Goal: Task Accomplishment & Management: Use online tool/utility

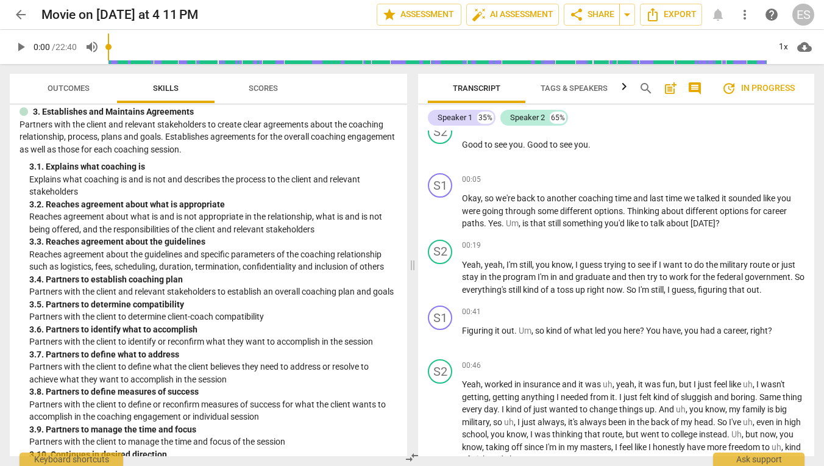
scroll to position [527, 0]
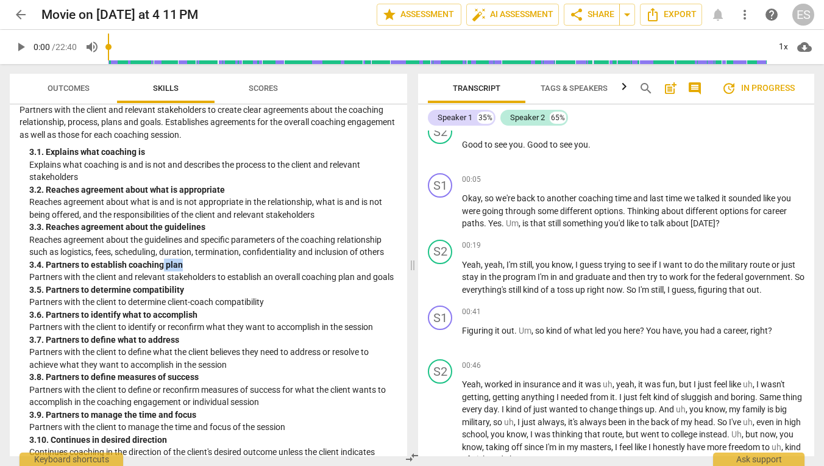
drag, startPoint x: 164, startPoint y: 251, endPoint x: 345, endPoint y: 247, distance: 181.0
click at [345, 258] on div "3. 4. Partners to establish coaching plan" at bounding box center [213, 264] width 368 height 13
click at [748, 177] on p "Add competency" at bounding box center [776, 179] width 58 height 11
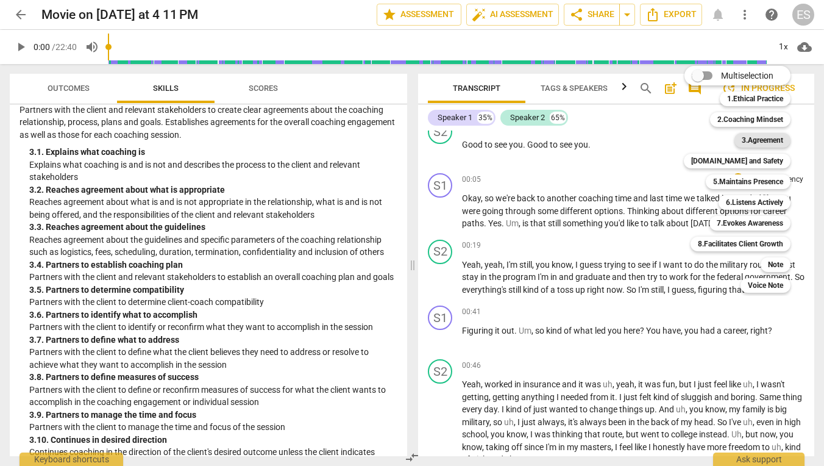
click at [750, 143] on b "3.Agreement" at bounding box center [762, 140] width 41 height 15
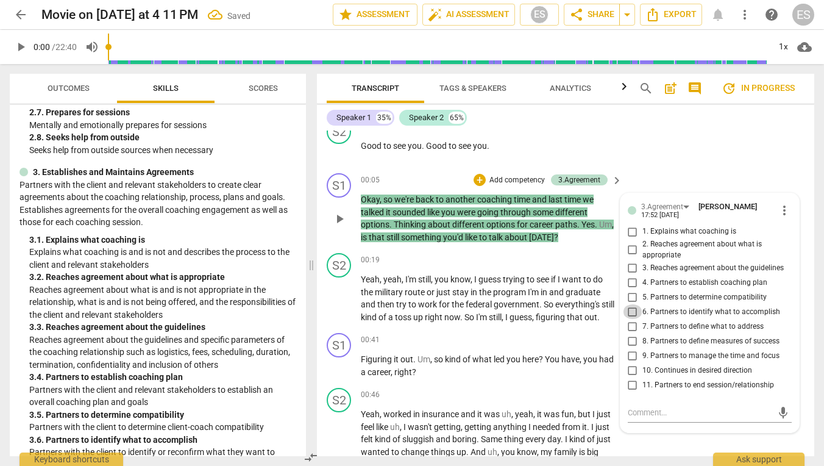
click at [630, 307] on input "6. Partners to identify what to accomplish" at bounding box center [633, 311] width 20 height 15
checkbox input "true"
click at [631, 324] on input "7. Partners to define what to address" at bounding box center [633, 326] width 20 height 15
checkbox input "true"
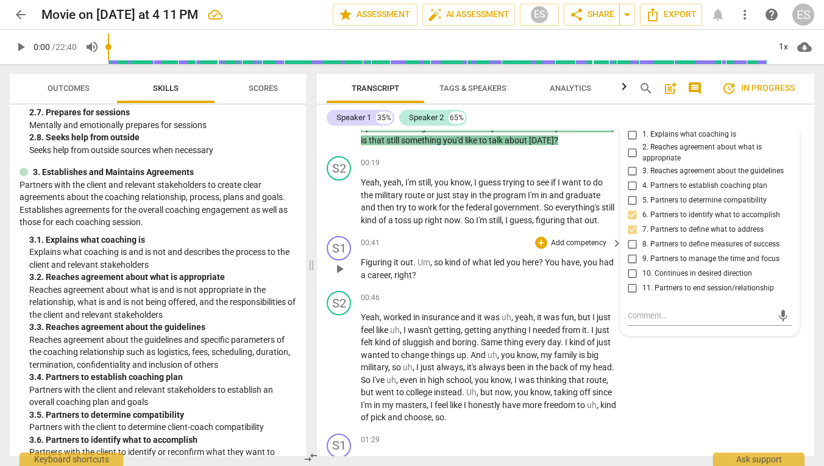
scroll to position [272, 0]
click at [548, 268] on span "You" at bounding box center [553, 263] width 16 height 10
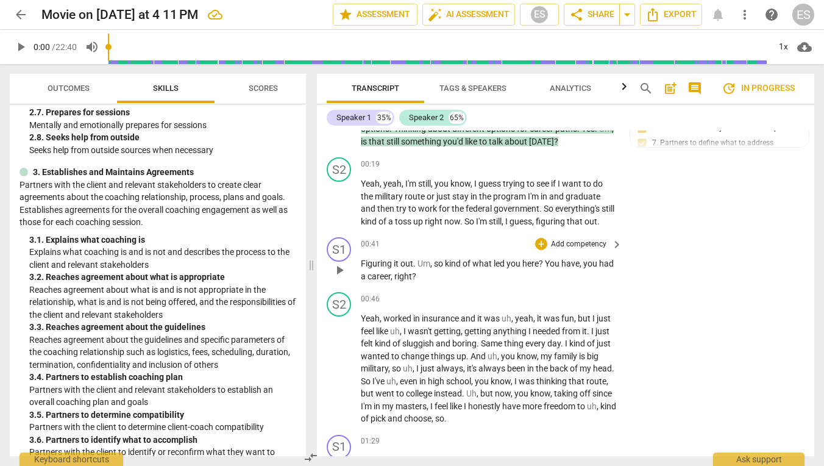
click at [566, 250] on p "Add competency" at bounding box center [579, 244] width 58 height 11
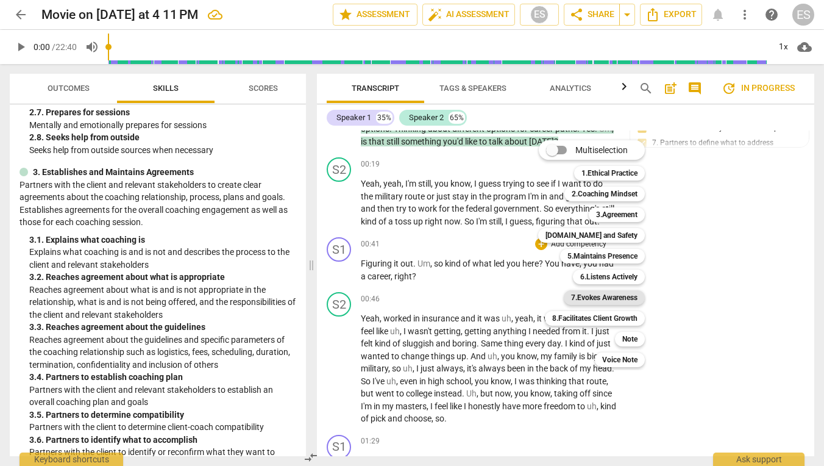
click at [611, 293] on b "7.Evokes Awareness" at bounding box center [604, 297] width 66 height 15
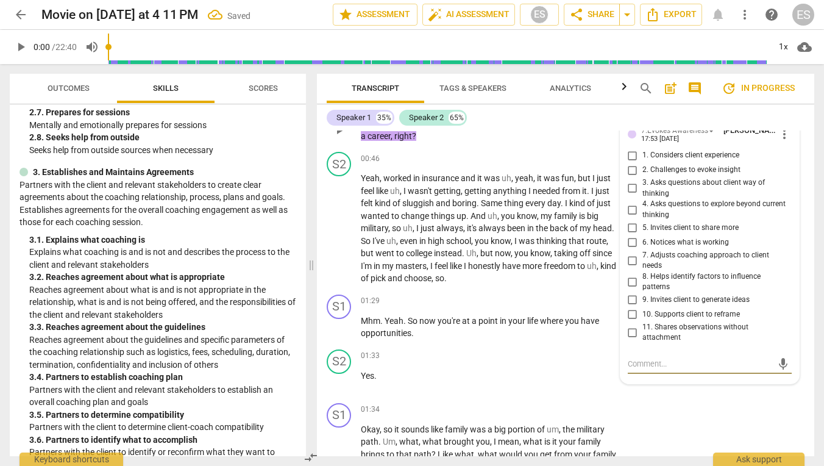
scroll to position [402, 0]
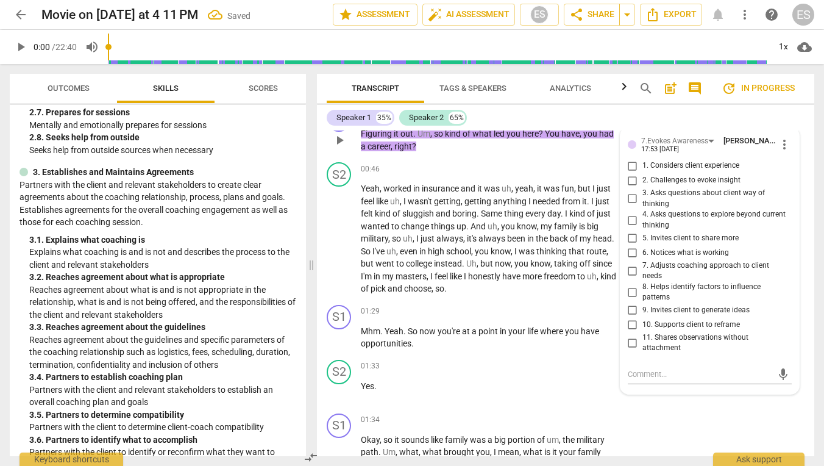
click at [699, 171] on span "1. Considers client experience" at bounding box center [690, 165] width 97 height 11
click at [642, 173] on input "1. Considers client experience" at bounding box center [633, 165] width 20 height 15
checkbox input "true"
click at [708, 244] on span "5. Invites client to share more" at bounding box center [690, 238] width 96 height 11
click at [642, 246] on input "5. Invites client to share more" at bounding box center [633, 238] width 20 height 15
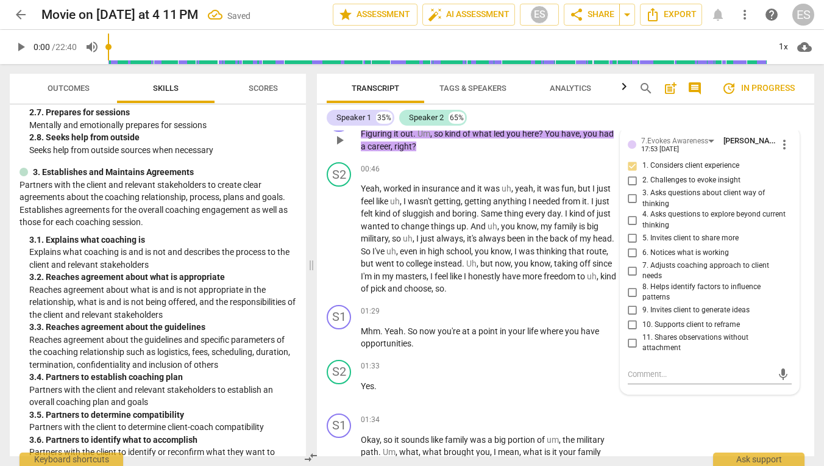
checkbox input "true"
click at [630, 173] on input "1. Considers client experience" at bounding box center [633, 165] width 20 height 15
checkbox input "true"
click at [554, 360] on div "S2 play_arrow pause 01:33 + Add competency keyboard_arrow_right Yes ." at bounding box center [565, 382] width 497 height 54
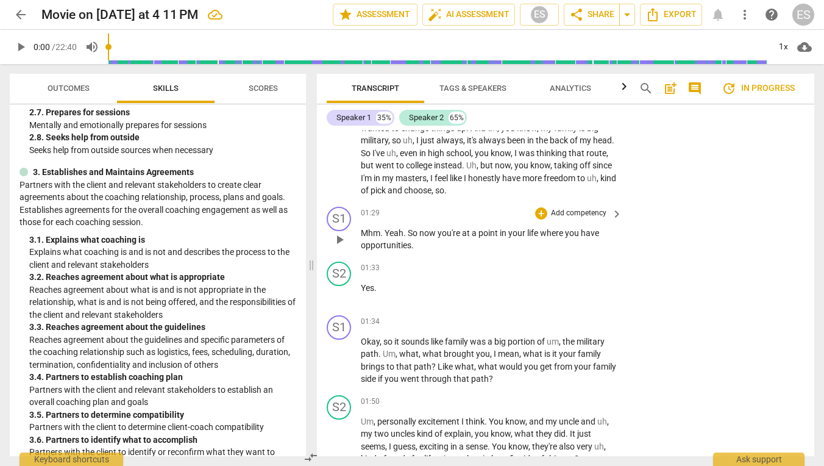
scroll to position [528, 0]
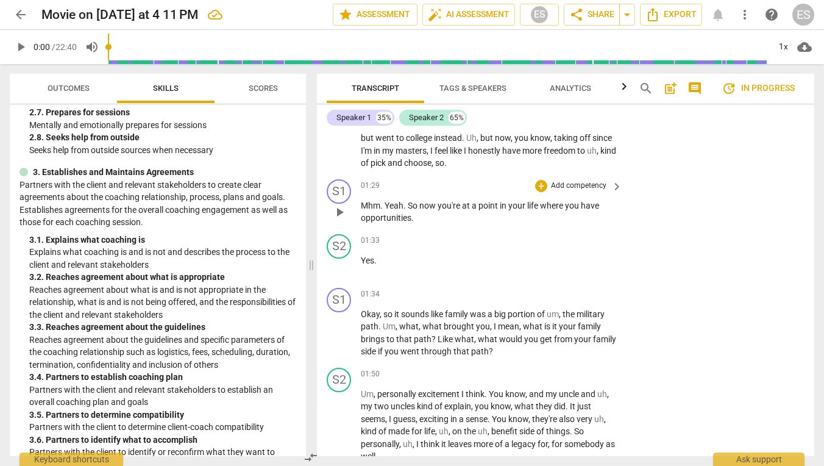
click at [588, 191] on p "Add competency" at bounding box center [579, 185] width 58 height 11
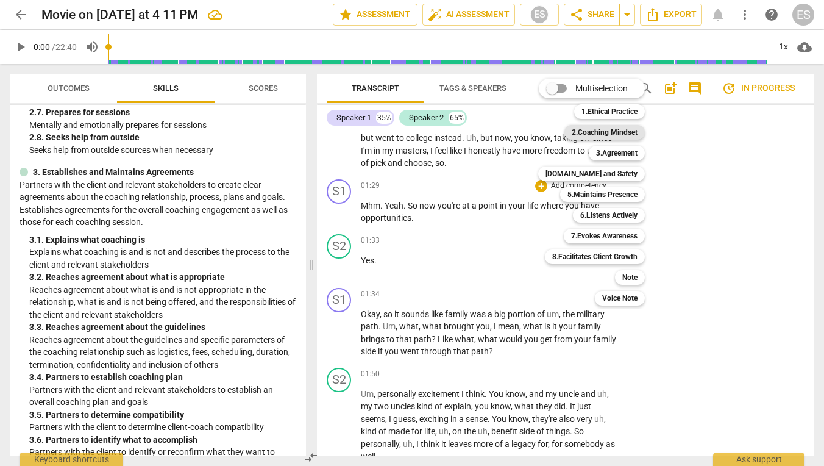
click at [617, 130] on b "2.Coaching Mindset" at bounding box center [605, 132] width 66 height 15
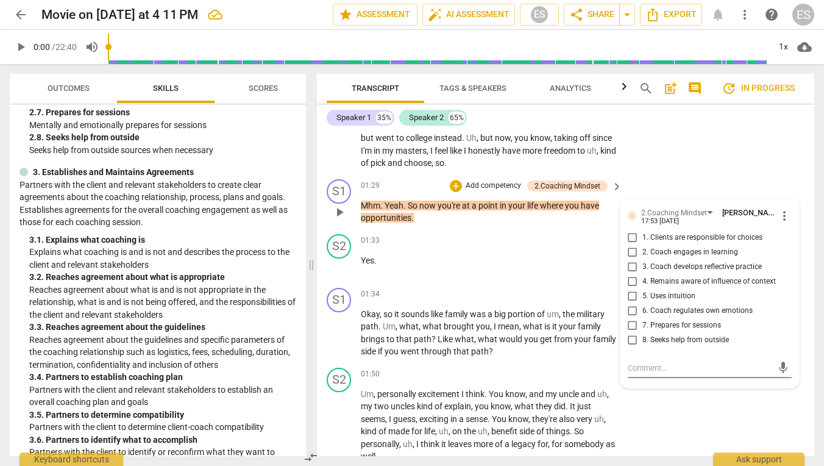
click at [609, 193] on span "keyboard_arrow_right" at bounding box center [616, 186] width 15 height 15
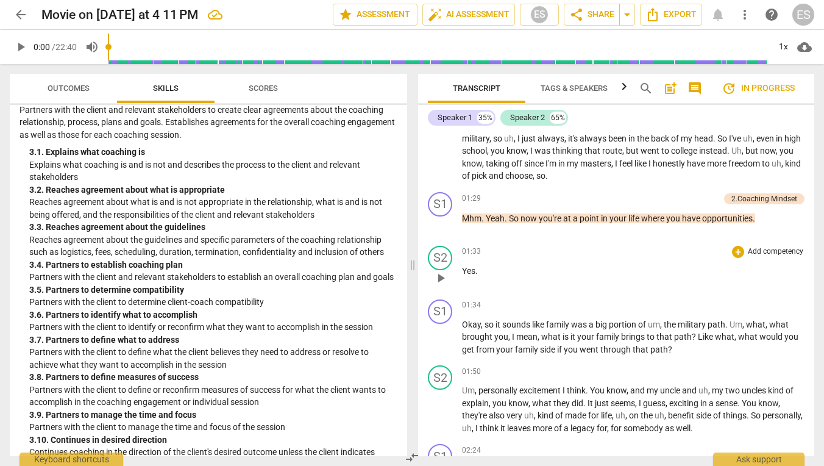
scroll to position [454, 0]
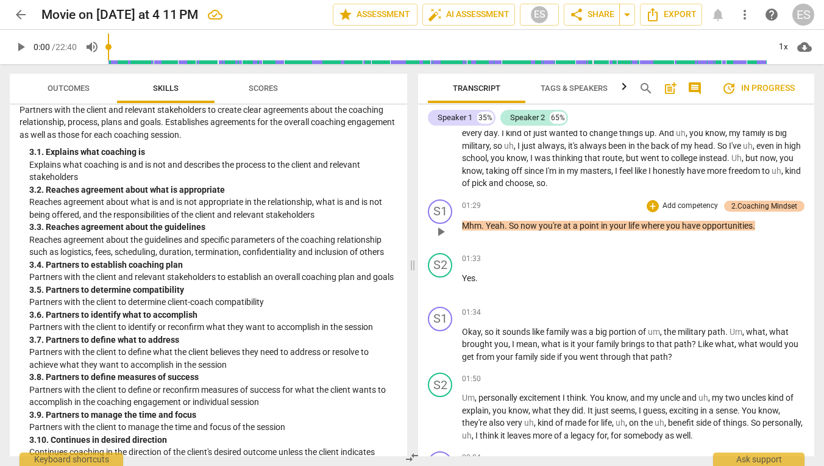
click at [737, 200] on div "2.Coaching Mindset" at bounding box center [764, 205] width 66 height 11
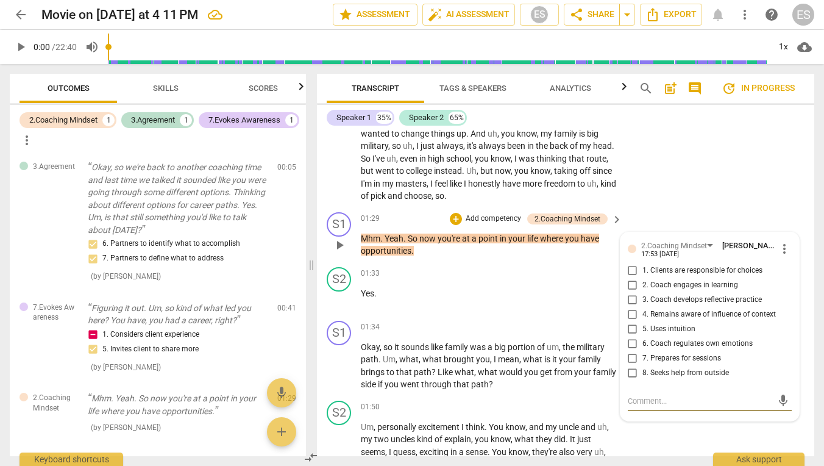
scroll to position [506, 0]
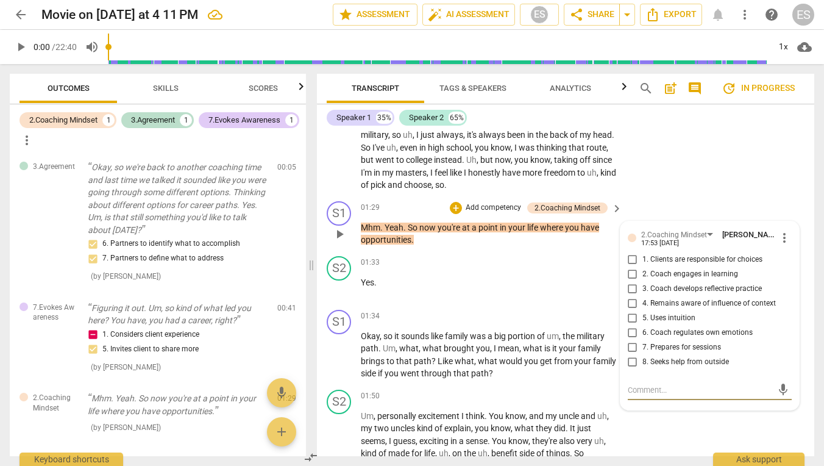
click at [777, 239] on span "more_vert" at bounding box center [784, 237] width 15 height 15
click at [786, 264] on li "Delete" at bounding box center [793, 266] width 42 height 23
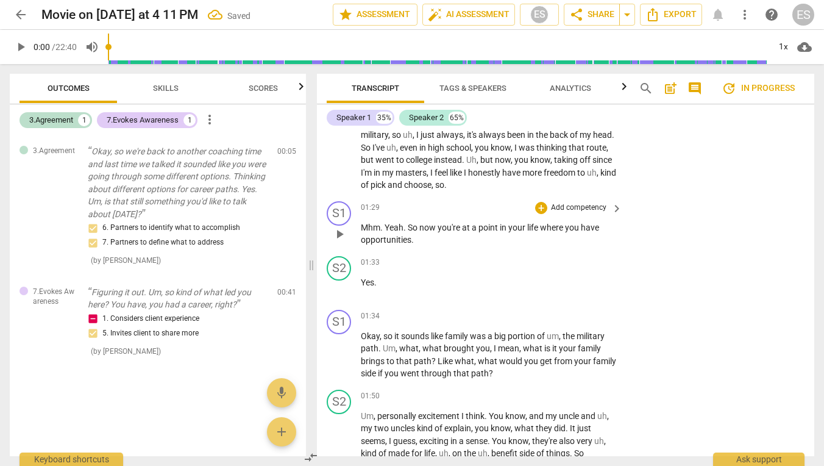
scroll to position [0, 0]
click at [567, 213] on p "Add competency" at bounding box center [579, 207] width 58 height 11
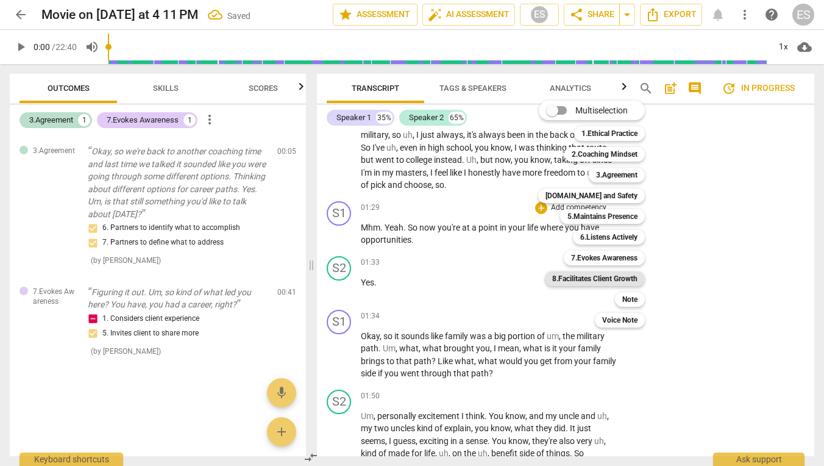
click at [598, 275] on b "8.Facilitates Client Growth" at bounding box center [594, 278] width 85 height 15
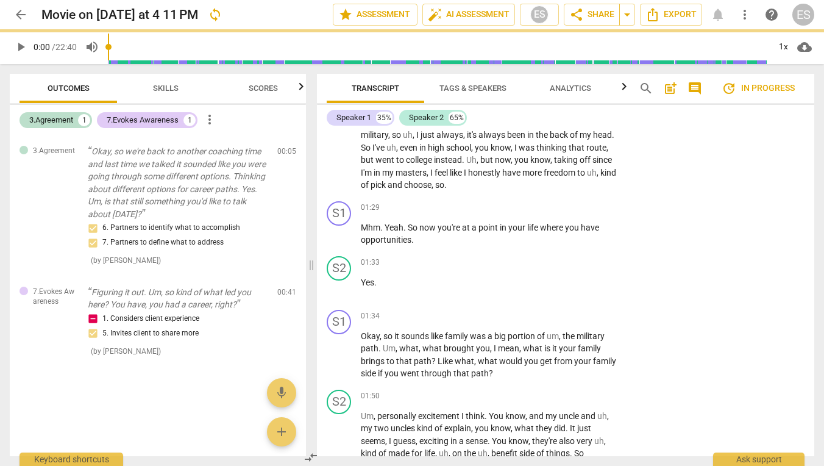
scroll to position [49, 0]
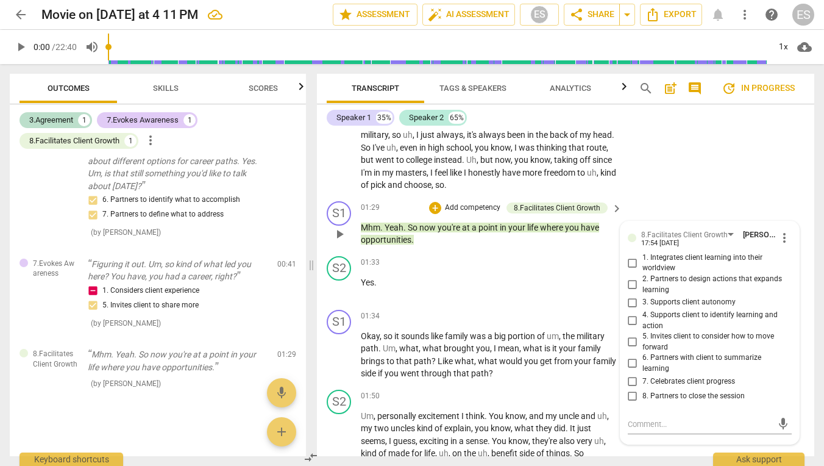
click at [719, 304] on span "3. Supports client autonomy" at bounding box center [688, 302] width 93 height 11
click at [642, 304] on input "3. Supports client autonomy" at bounding box center [633, 302] width 20 height 15
checkbox input "true"
click at [745, 169] on div "S2 play_arrow pause 00:46 + Add competency keyboard_arrow_right Yeah , worked i…" at bounding box center [565, 125] width 497 height 143
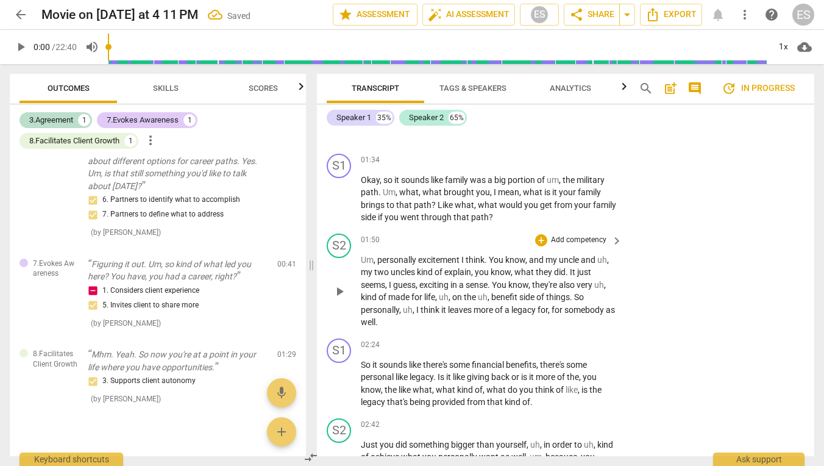
scroll to position [663, 0]
click at [573, 163] on p "Add competency" at bounding box center [579, 159] width 58 height 11
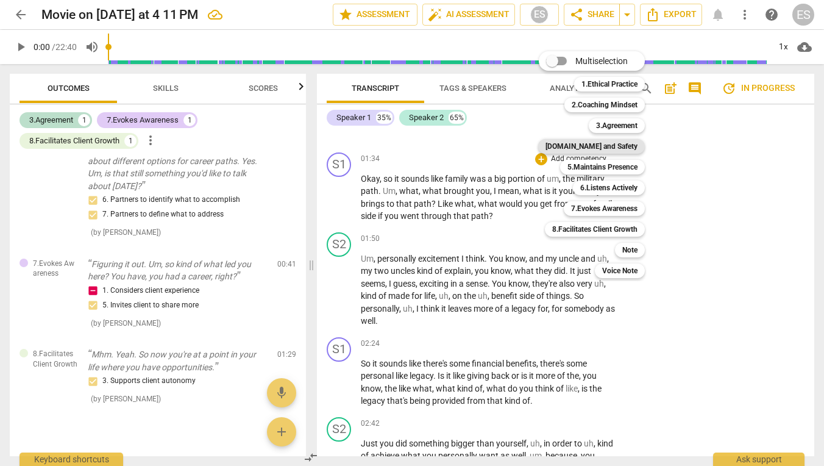
click at [622, 147] on b "[DOMAIN_NAME] and Safety" at bounding box center [591, 146] width 92 height 15
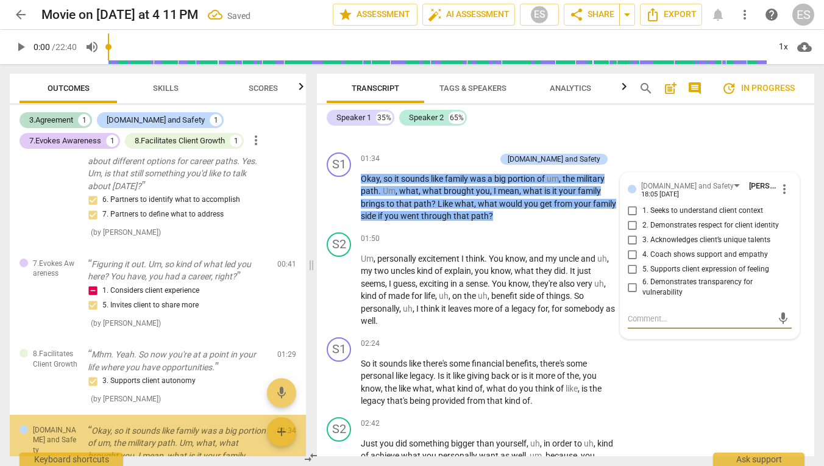
scroll to position [172, 0]
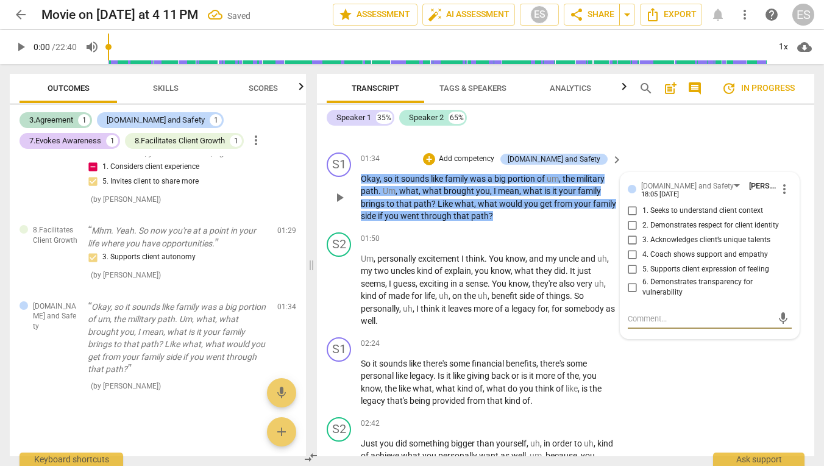
click at [665, 227] on span "2. Demonstrates respect for client identity" at bounding box center [710, 225] width 137 height 11
click at [642, 227] on input "2. Demonstrates respect for client identity" at bounding box center [633, 225] width 20 height 15
checkbox input "true"
click at [665, 216] on span "1. Seeks to understand client context" at bounding box center [702, 210] width 121 height 11
click at [642, 216] on input "1. Seeks to understand client context" at bounding box center [633, 211] width 20 height 15
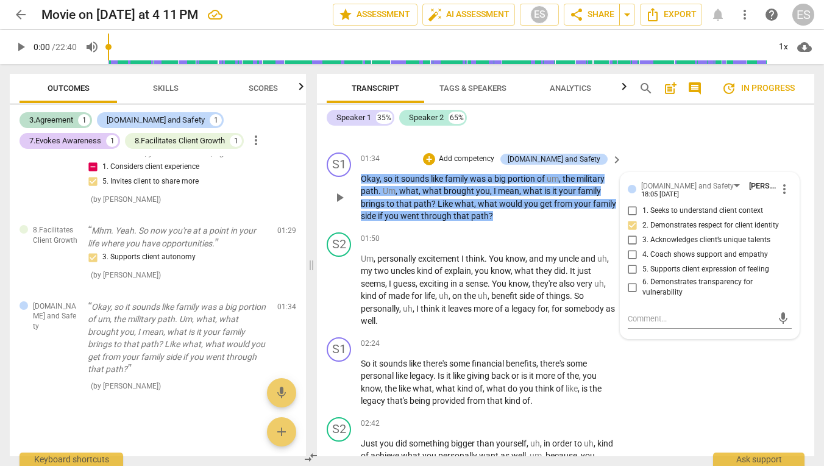
checkbox input "true"
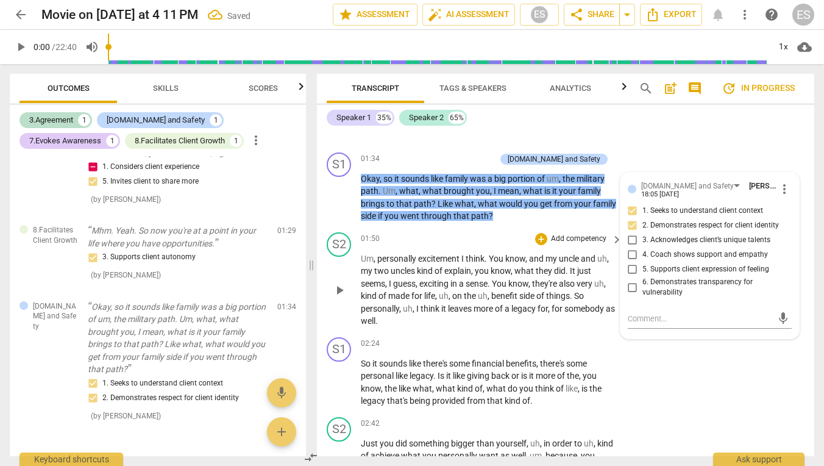
click at [569, 282] on p "Um , personally excitement I think . You know , and my uncle and uh , my two un…" at bounding box center [488, 289] width 255 height 75
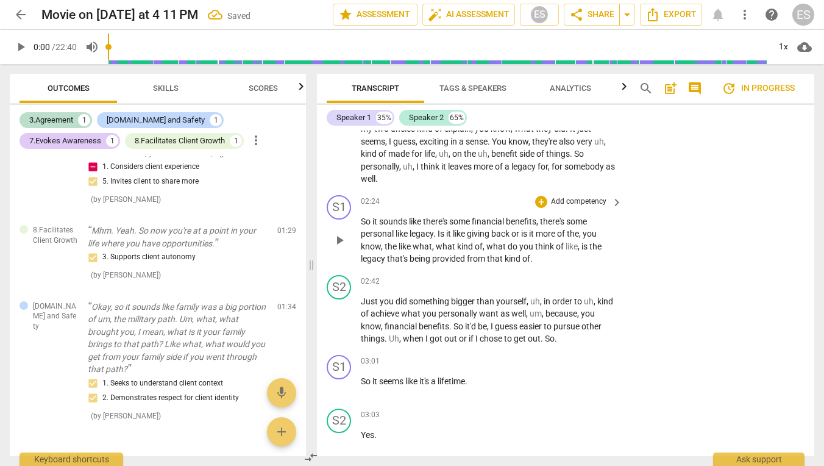
scroll to position [825, 0]
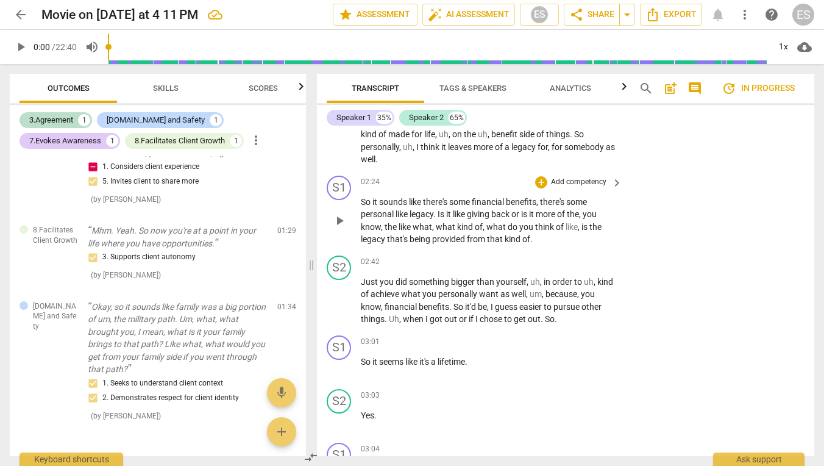
click at [564, 186] on p "Add competency" at bounding box center [579, 182] width 58 height 11
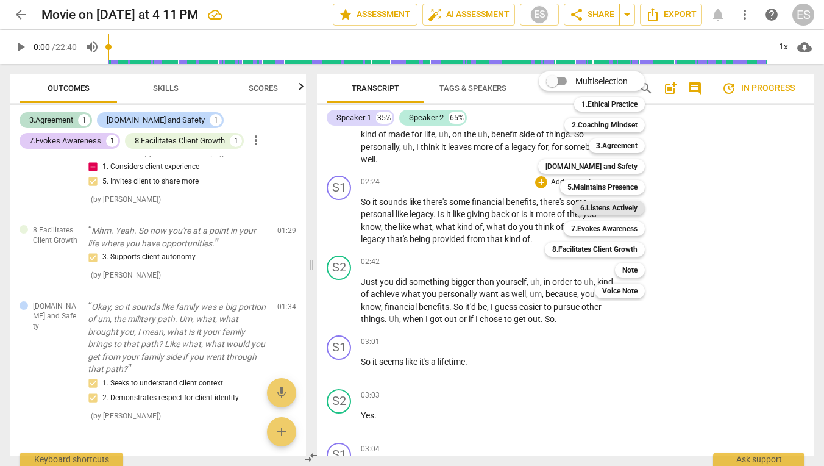
click at [587, 209] on b "6.Listens Actively" at bounding box center [608, 207] width 57 height 15
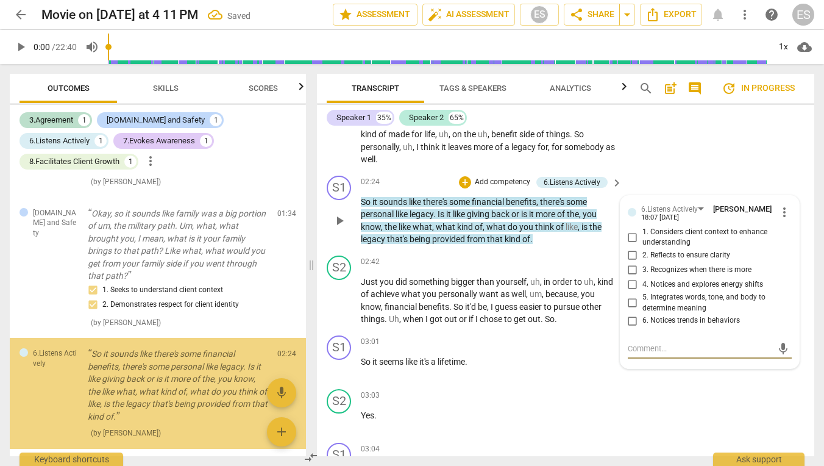
scroll to position [311, 0]
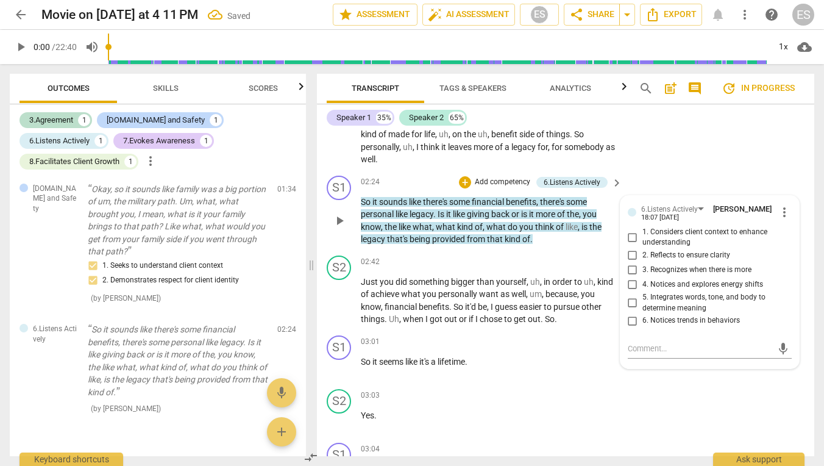
click at [678, 260] on span "2. Reflects to ensure clarity" at bounding box center [686, 255] width 88 height 11
click at [642, 260] on input "2. Reflects to ensure clarity" at bounding box center [633, 255] width 20 height 15
checkbox input "true"
click at [678, 269] on span "3. Recognizes when there is more" at bounding box center [696, 269] width 109 height 11
click at [642, 269] on input "3. Recognizes when there is more" at bounding box center [633, 270] width 20 height 15
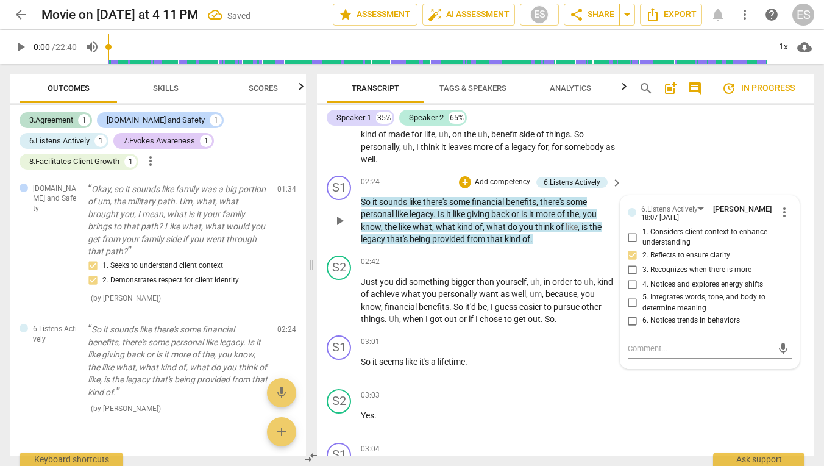
checkbox input "true"
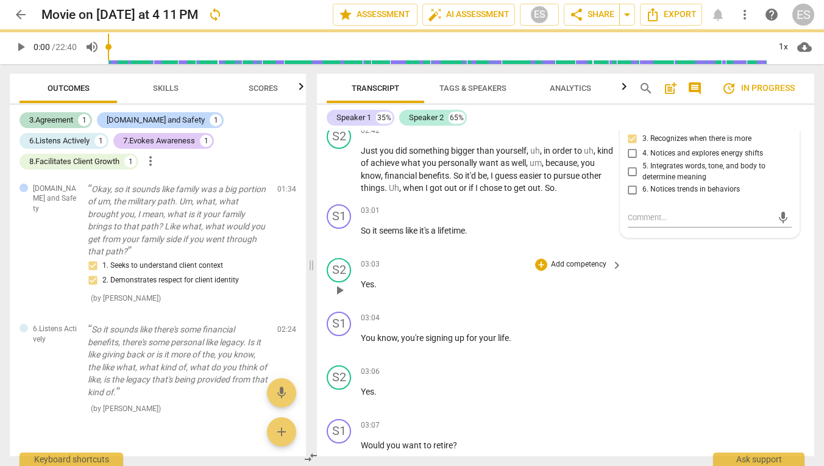
scroll to position [968, 0]
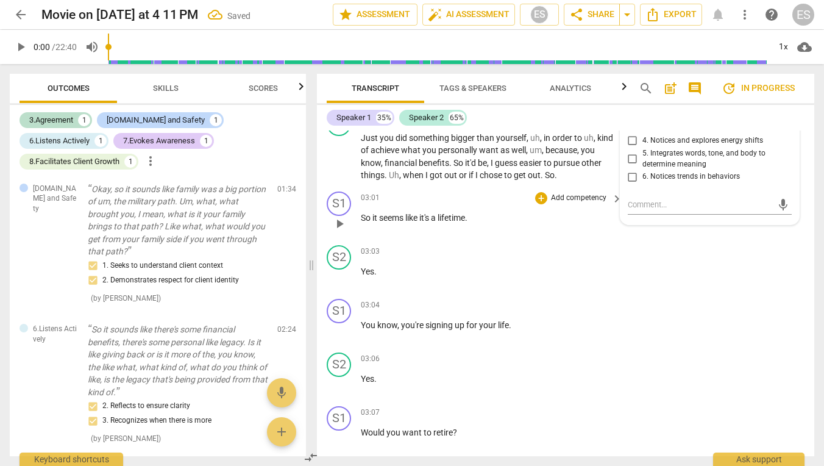
click at [457, 221] on span "lifetime" at bounding box center [451, 218] width 27 height 10
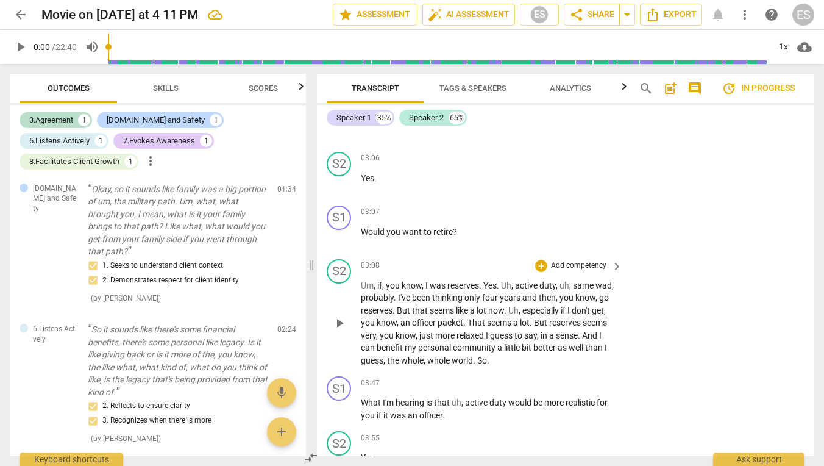
scroll to position [1188, 0]
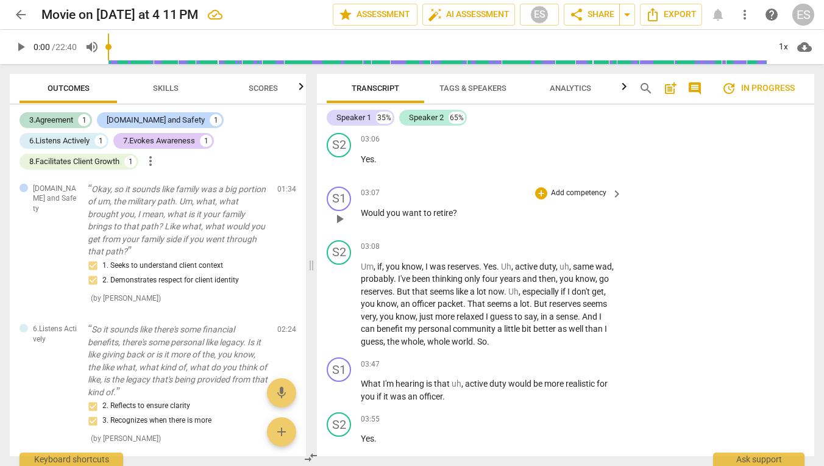
click at [572, 194] on p "Add competency" at bounding box center [579, 193] width 58 height 11
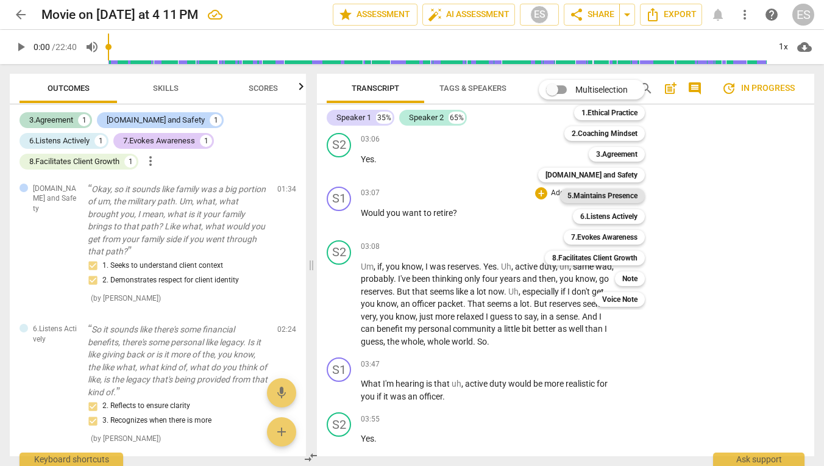
click at [600, 195] on b "5.Maintains Presence" at bounding box center [602, 195] width 70 height 15
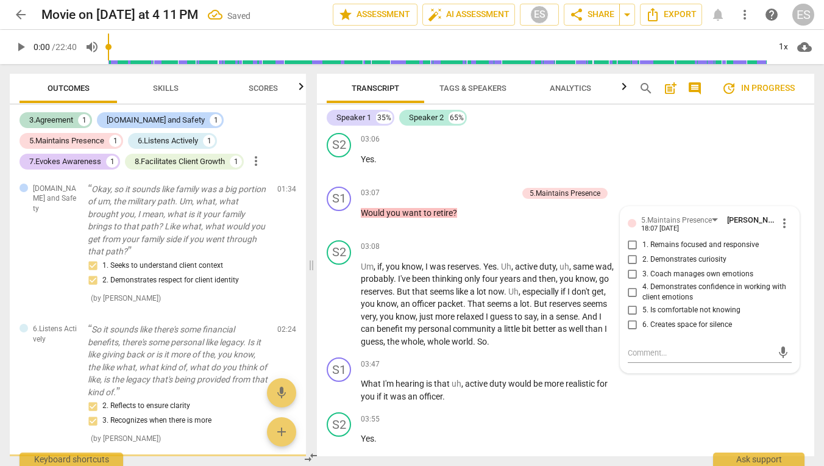
scroll to position [411, 0]
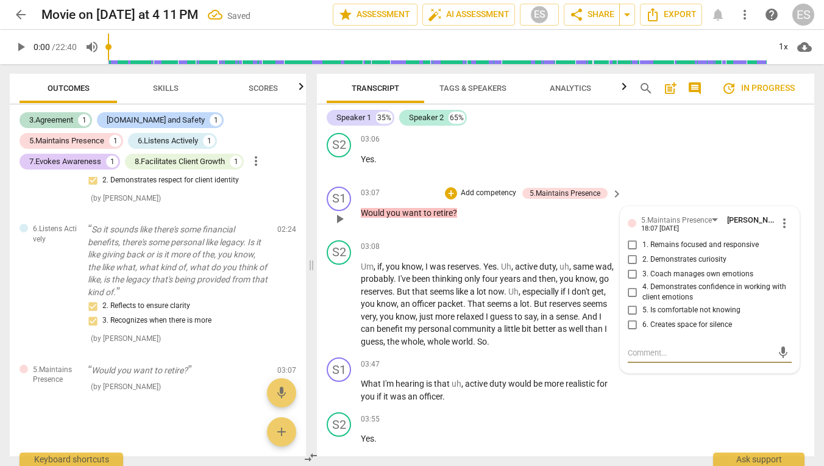
click at [659, 257] on span "2. Demonstrates curiosity" at bounding box center [684, 259] width 84 height 11
click at [642, 257] on input "2. Demonstrates curiosity" at bounding box center [633, 259] width 20 height 15
checkbox input "true"
click at [549, 303] on span "But" at bounding box center [541, 304] width 15 height 10
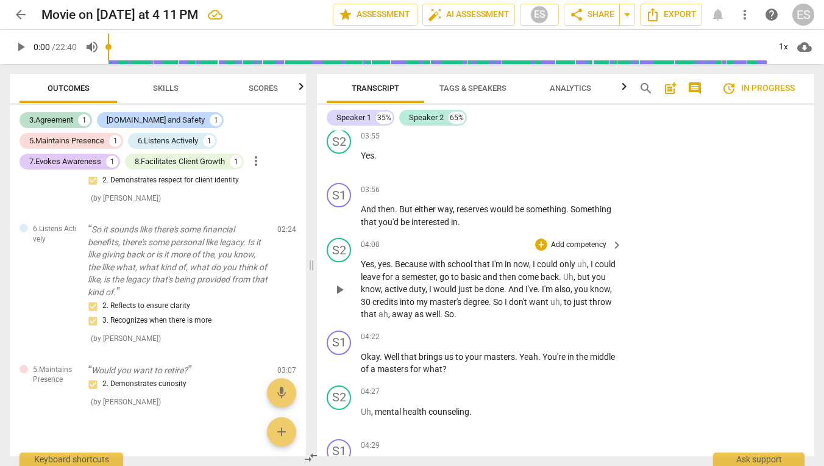
scroll to position [1466, 0]
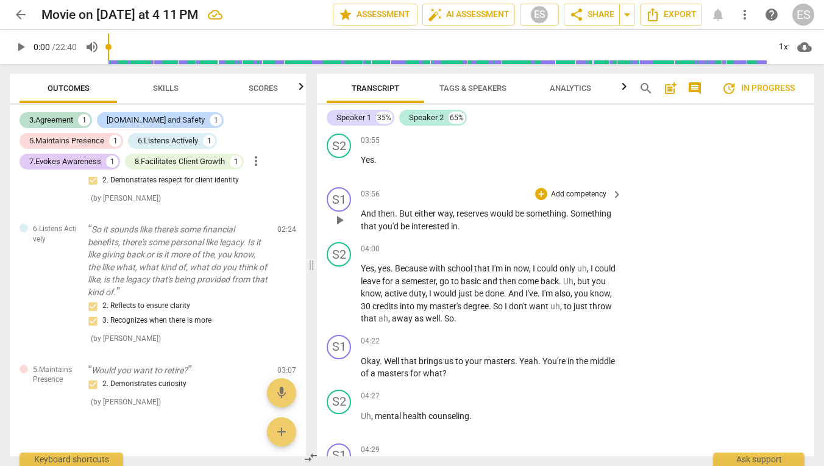
click at [584, 191] on p "Add competency" at bounding box center [579, 194] width 58 height 11
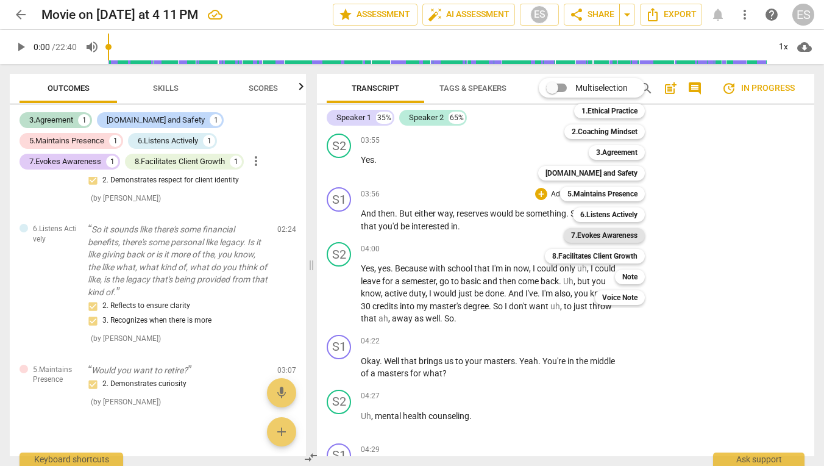
click at [605, 237] on b "7.Evokes Awareness" at bounding box center [604, 235] width 66 height 15
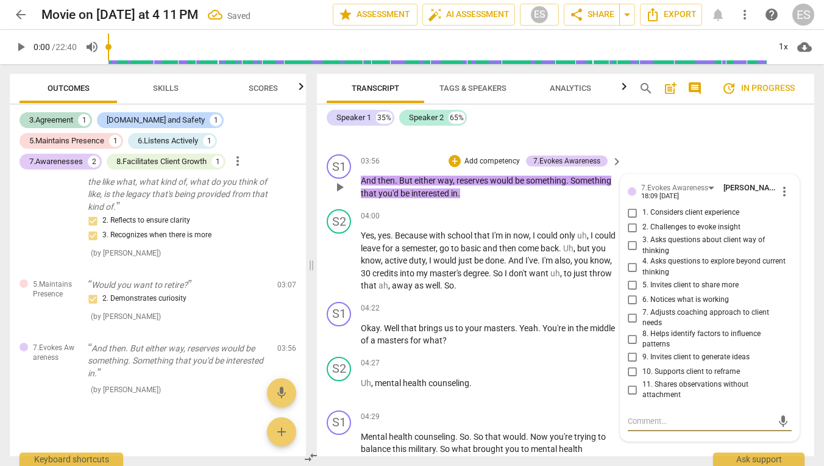
scroll to position [1507, 0]
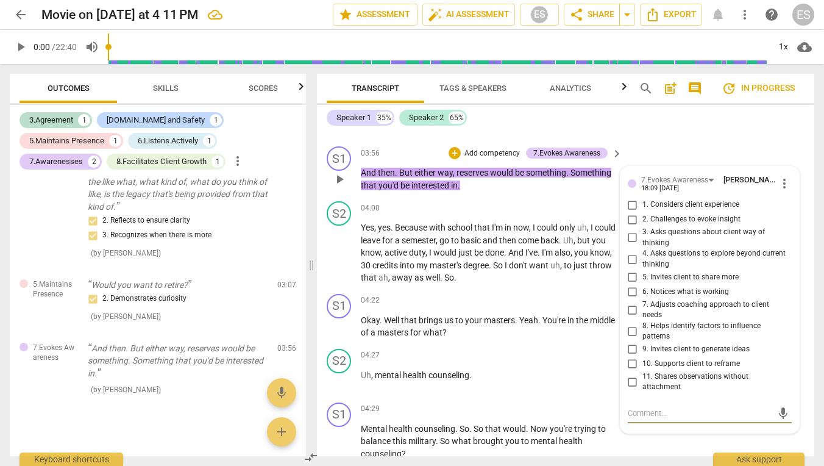
click at [781, 178] on span "more_vert" at bounding box center [784, 183] width 15 height 15
click at [787, 201] on li "Delete" at bounding box center [793, 203] width 42 height 23
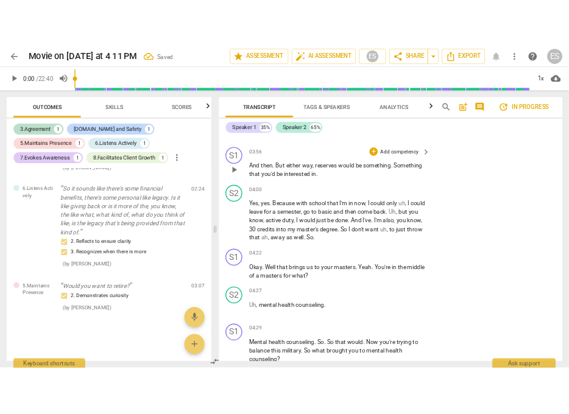
scroll to position [424, 0]
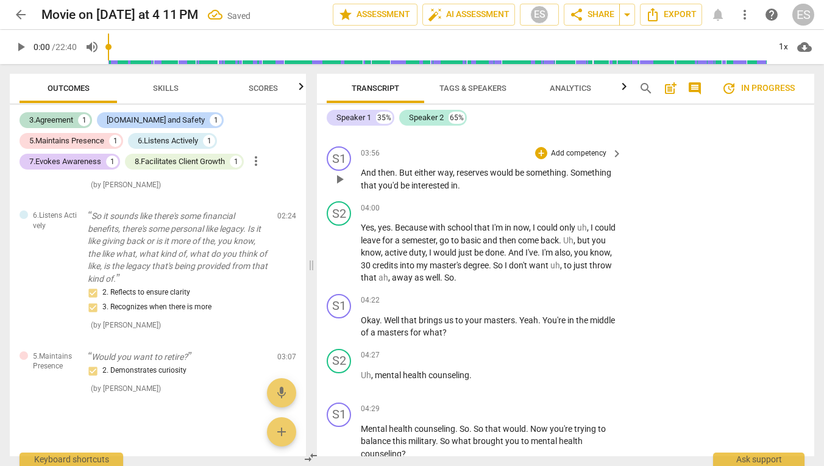
click at [561, 149] on p "Add competency" at bounding box center [579, 153] width 58 height 11
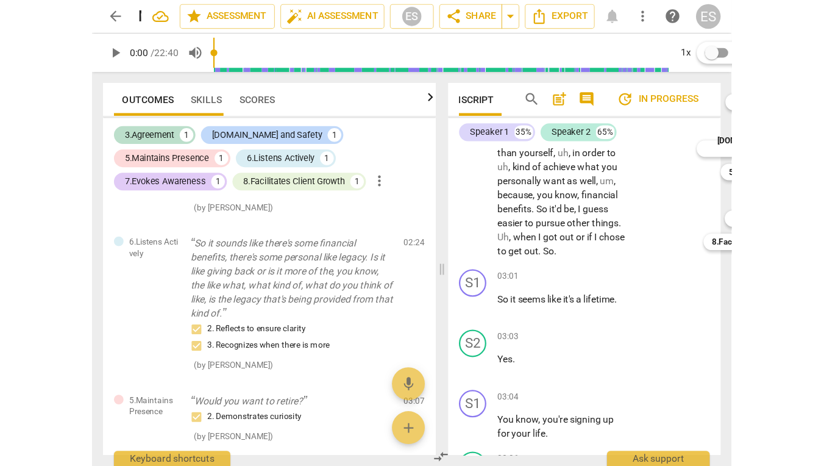
scroll to position [0, 0]
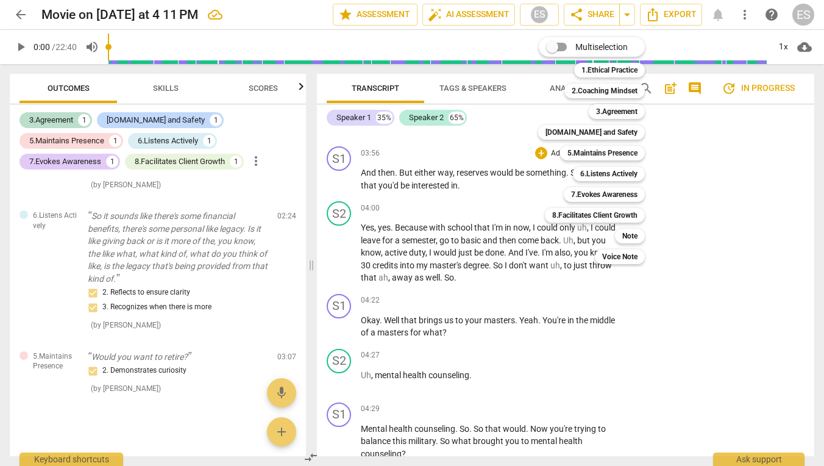
click at [811, 187] on div at bounding box center [412, 233] width 824 height 466
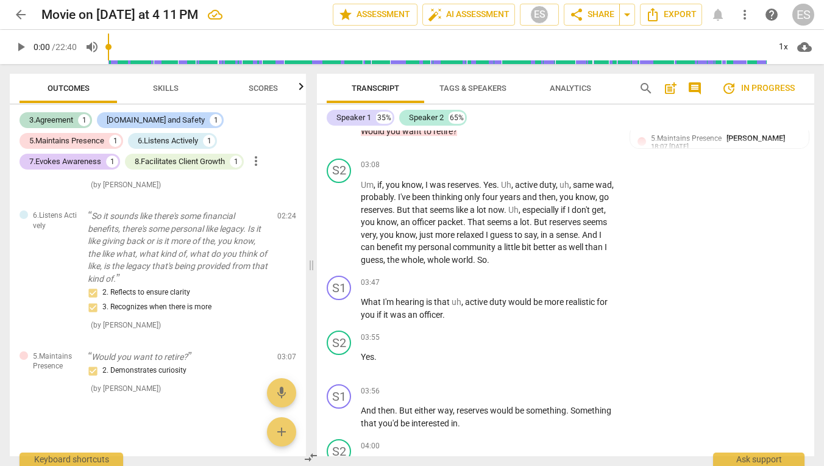
scroll to position [1206, 0]
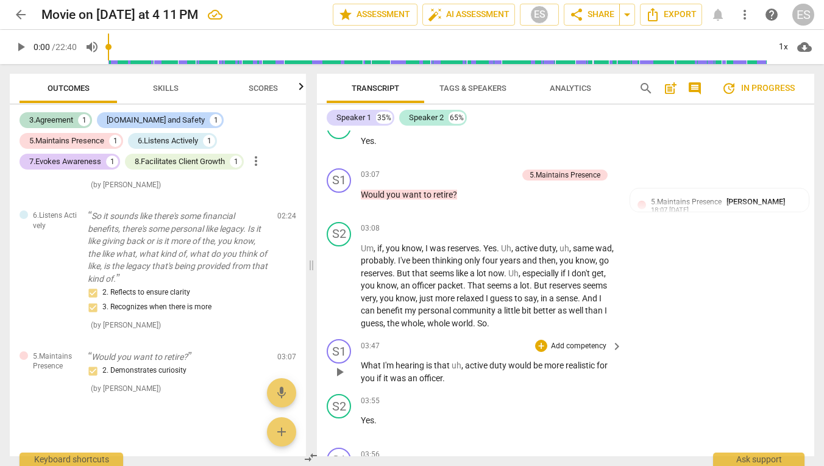
click at [583, 344] on p "Add competency" at bounding box center [579, 346] width 58 height 11
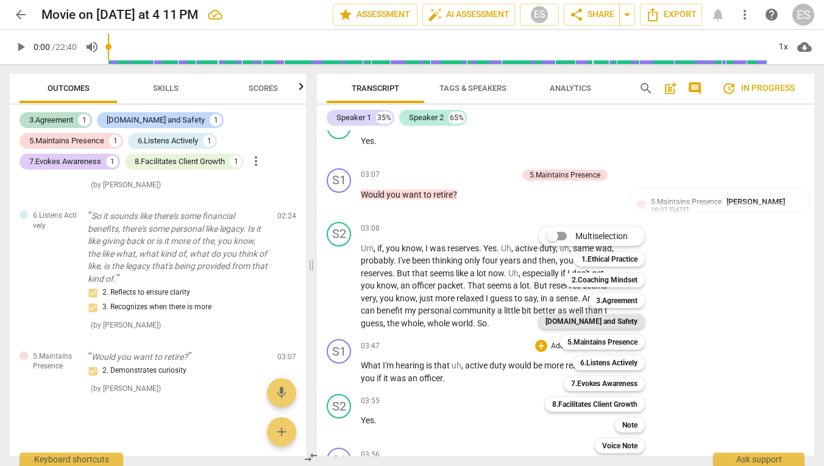
click at [614, 321] on b "[DOMAIN_NAME] and Safety" at bounding box center [591, 321] width 92 height 15
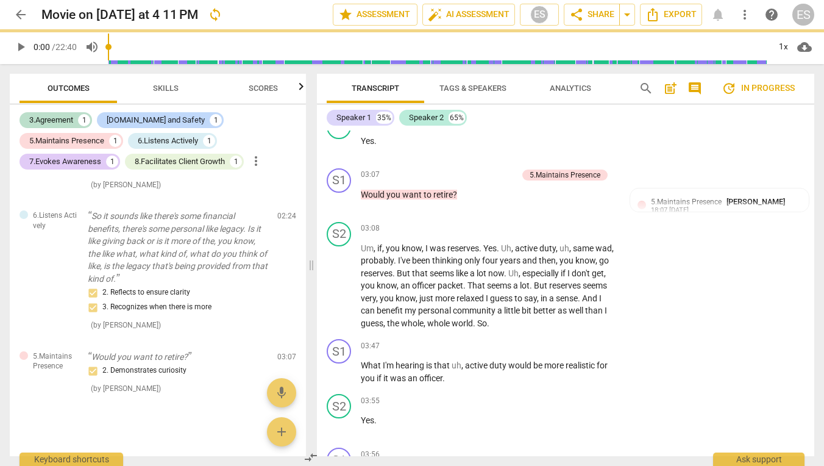
scroll to position [484, 0]
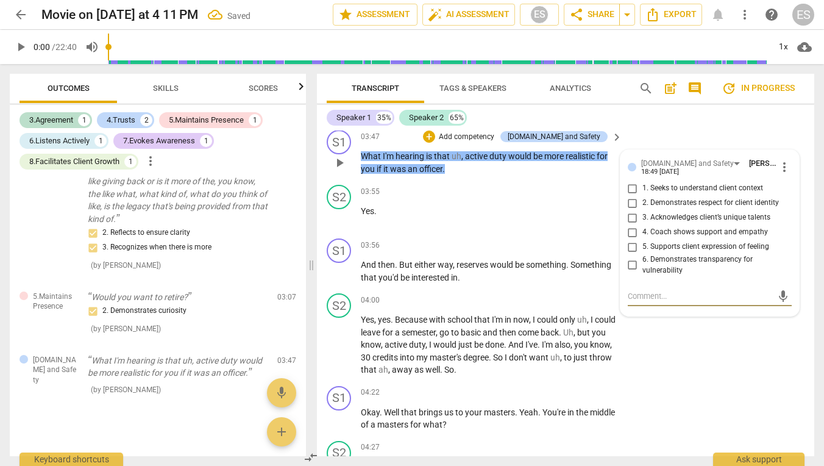
click at [780, 161] on span "more_vert" at bounding box center [784, 167] width 15 height 15
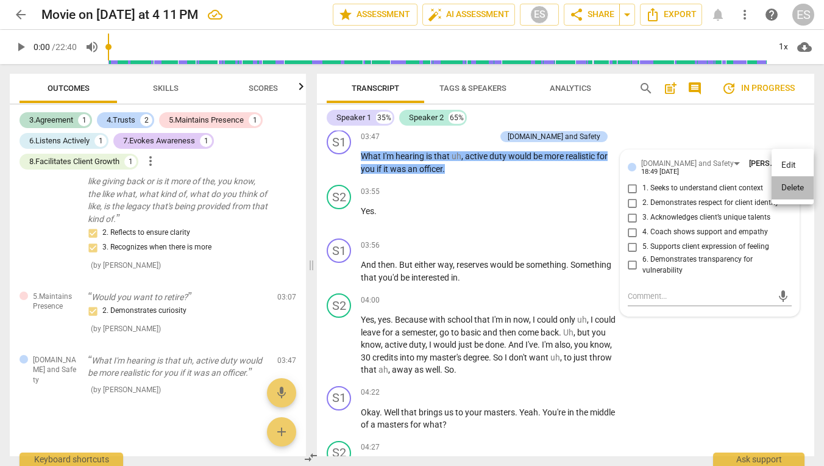
click at [785, 186] on li "Delete" at bounding box center [793, 187] width 42 height 23
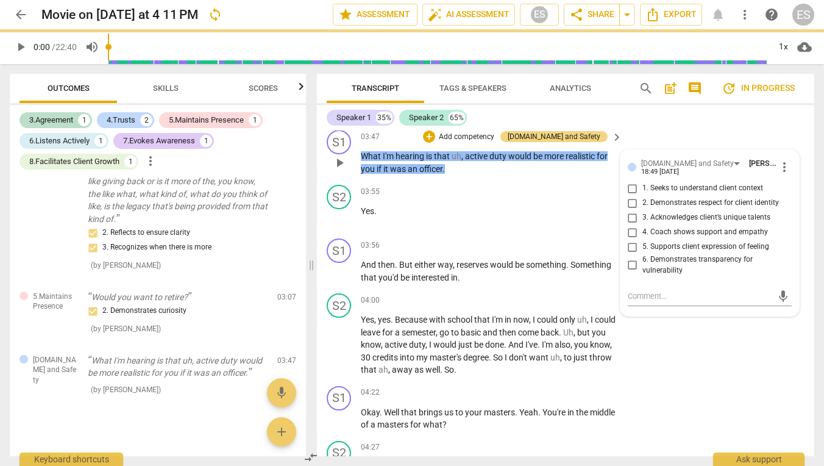
scroll to position [424, 0]
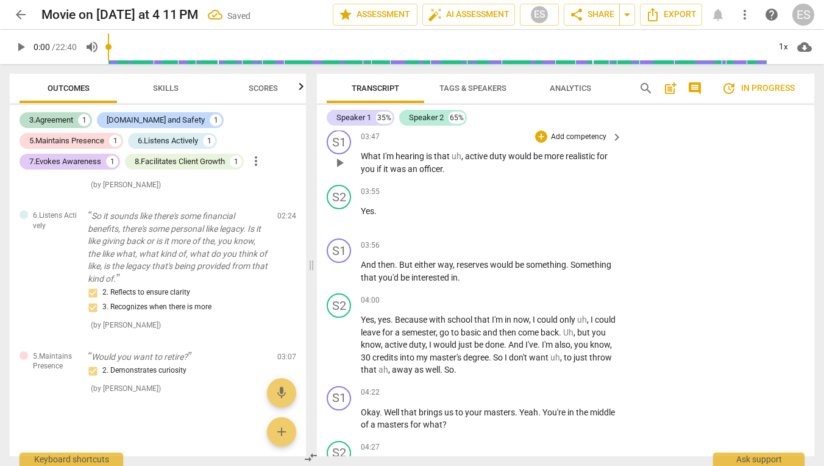
click at [588, 139] on p "Add competency" at bounding box center [579, 137] width 58 height 11
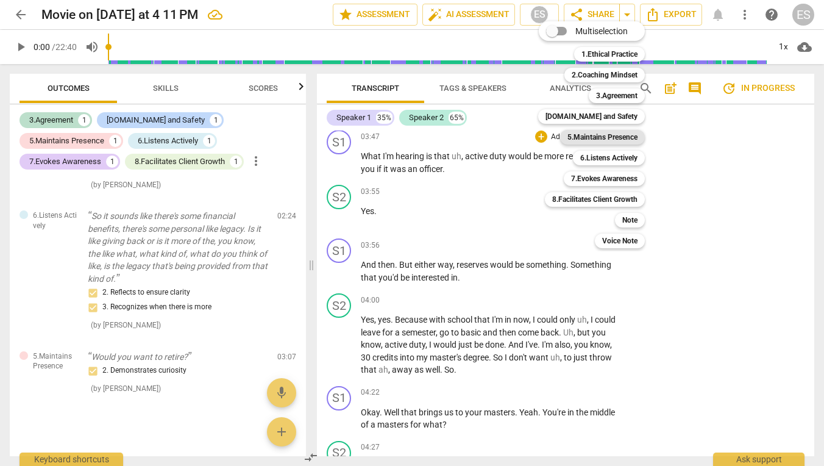
click at [612, 144] on b "5.Maintains Presence" at bounding box center [602, 137] width 70 height 15
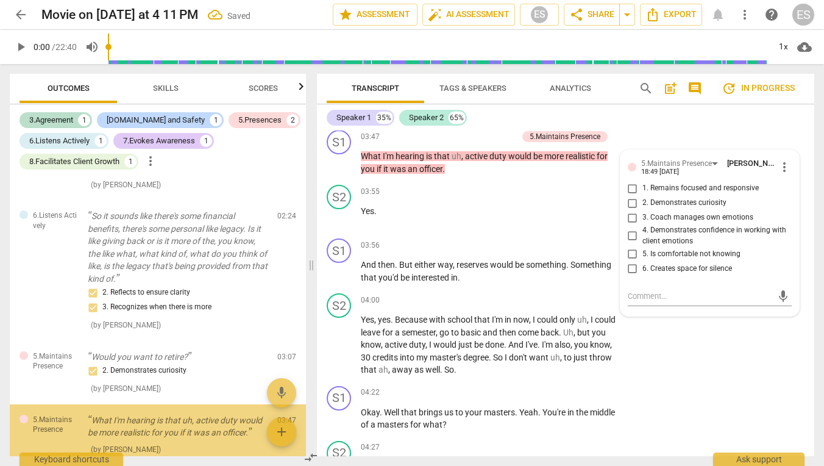
scroll to position [484, 0]
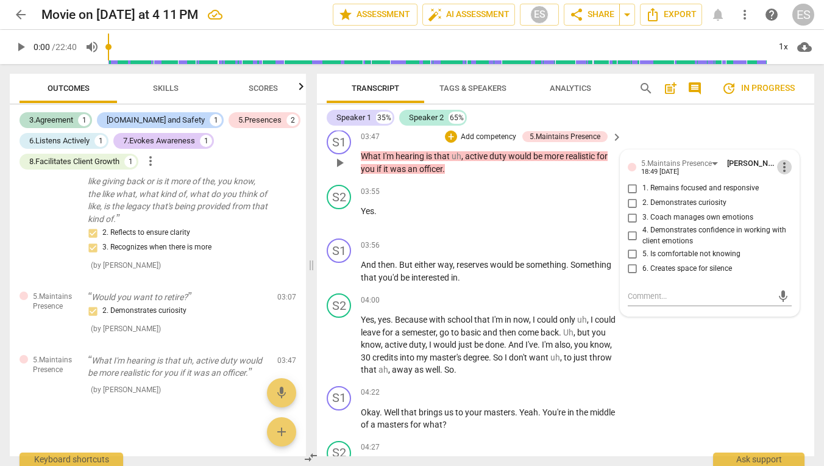
click at [781, 165] on span "more_vert" at bounding box center [784, 167] width 15 height 15
click at [783, 189] on li "Delete" at bounding box center [793, 187] width 42 height 23
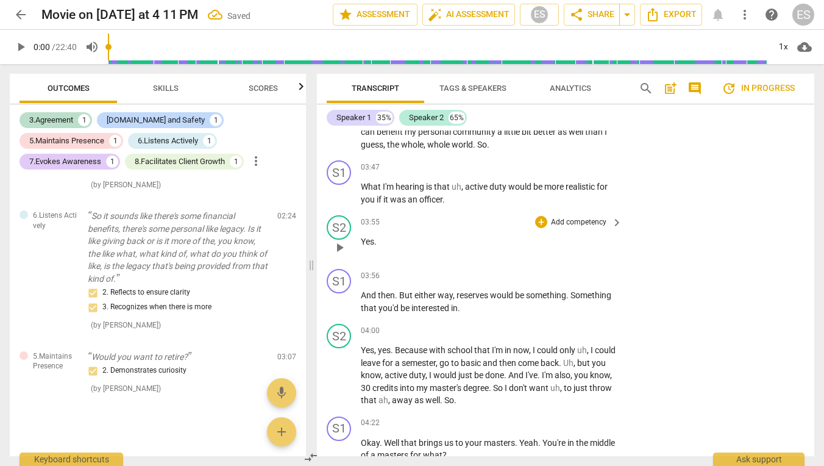
scroll to position [1382, 0]
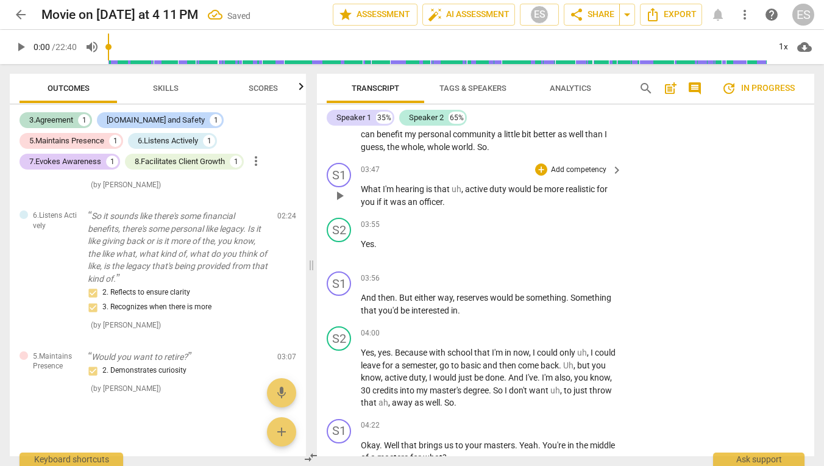
click at [584, 168] on p "Add competency" at bounding box center [579, 170] width 58 height 11
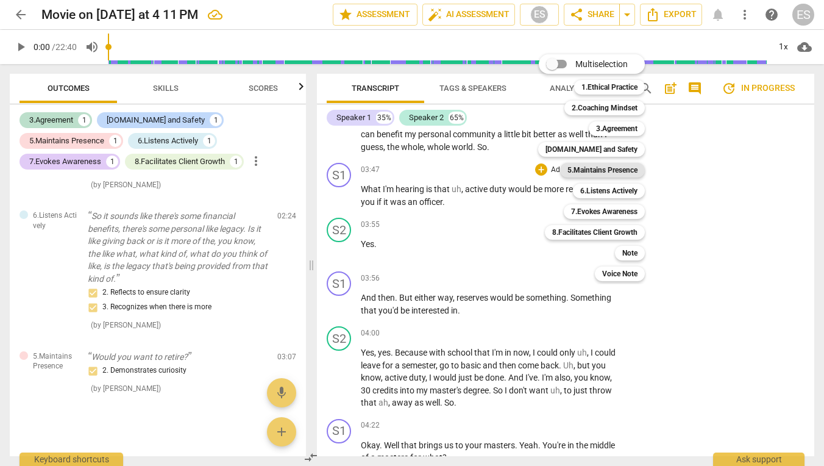
click at [613, 166] on b "5.Maintains Presence" at bounding box center [602, 170] width 70 height 15
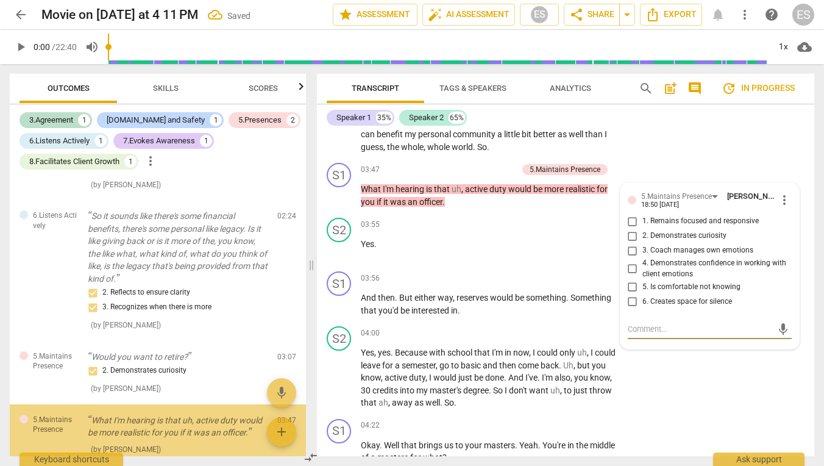
scroll to position [484, 0]
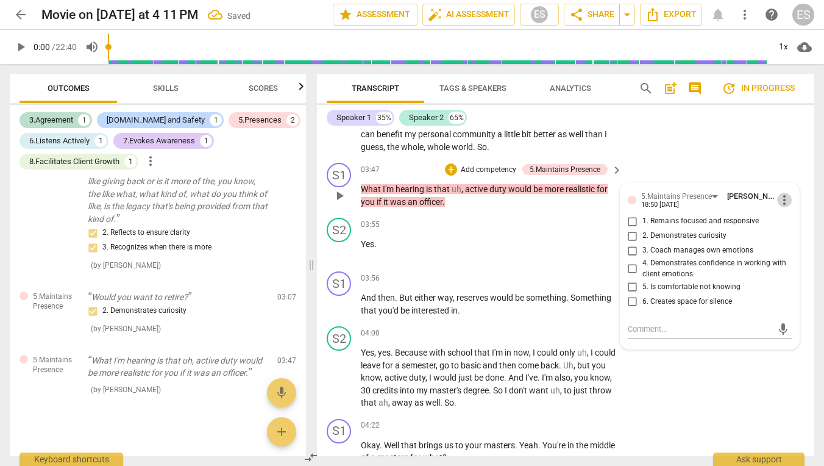
click at [779, 193] on span "more_vert" at bounding box center [784, 200] width 15 height 15
click at [790, 219] on li "Delete" at bounding box center [793, 220] width 42 height 23
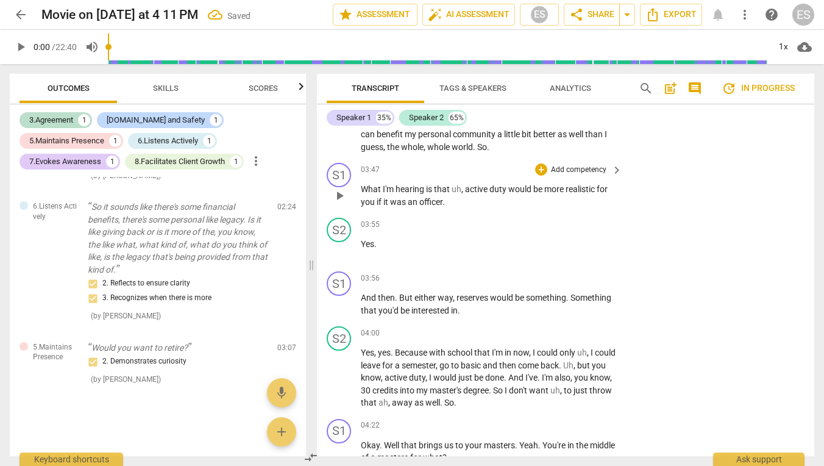
scroll to position [424, 0]
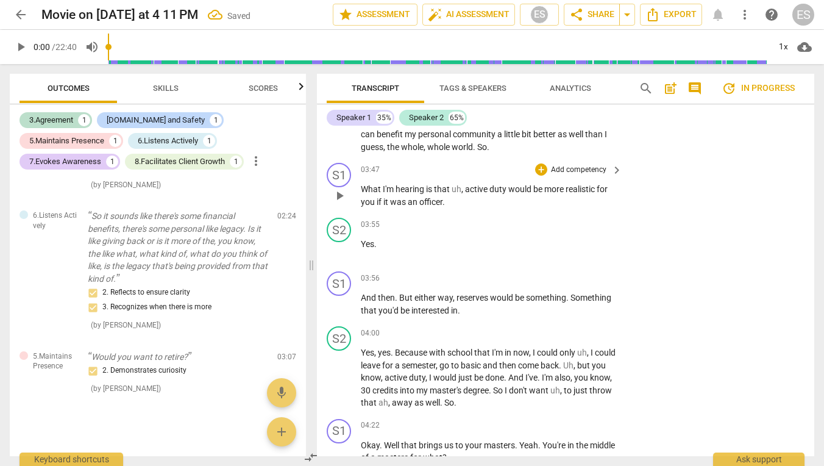
click at [577, 167] on p "Add competency" at bounding box center [579, 170] width 58 height 11
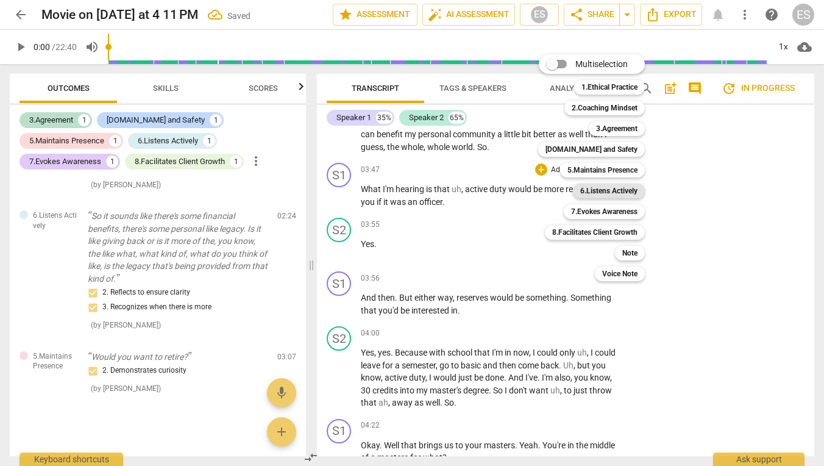
click at [616, 188] on b "6.Listens Actively" at bounding box center [608, 190] width 57 height 15
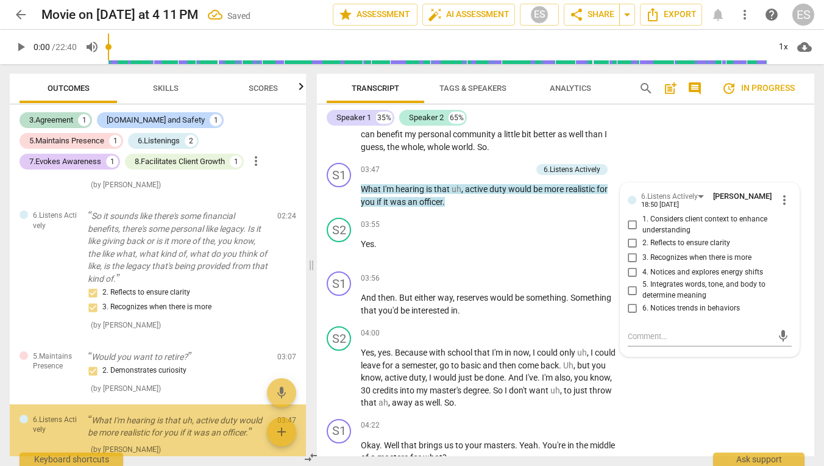
scroll to position [484, 0]
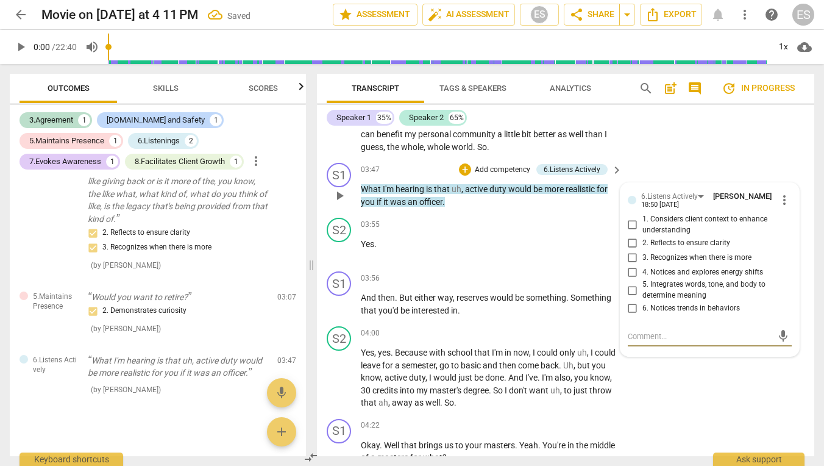
click at [643, 240] on span "2. Reflects to ensure clarity" at bounding box center [686, 243] width 88 height 11
click at [642, 240] on input "2. Reflects to ensure clarity" at bounding box center [633, 242] width 20 height 15
checkbox input "true"
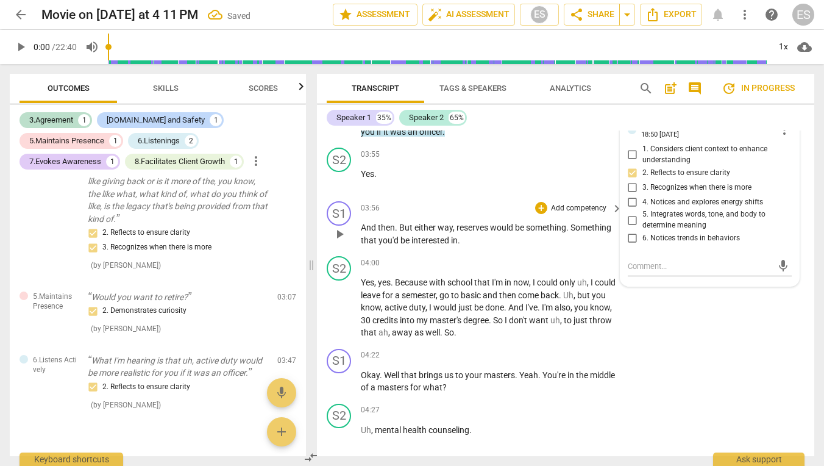
scroll to position [1467, 0]
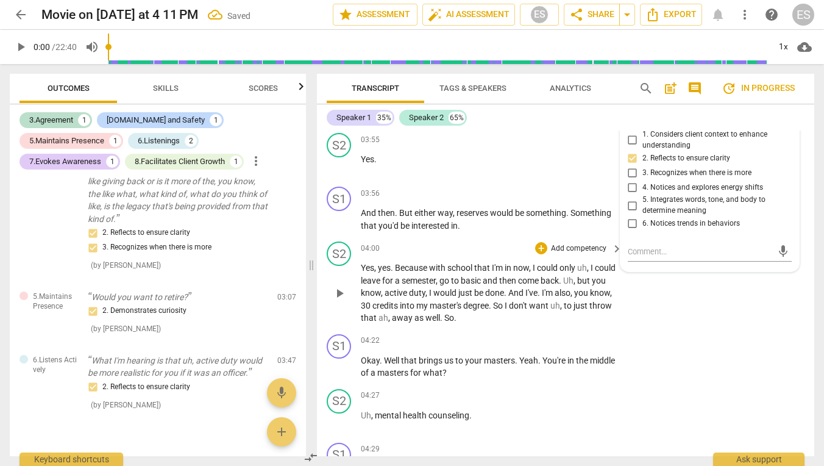
click at [659, 308] on div "S2 play_arrow pause 04:00 + Add competency keyboard_arrow_right Yes , yes . Bec…" at bounding box center [565, 282] width 497 height 93
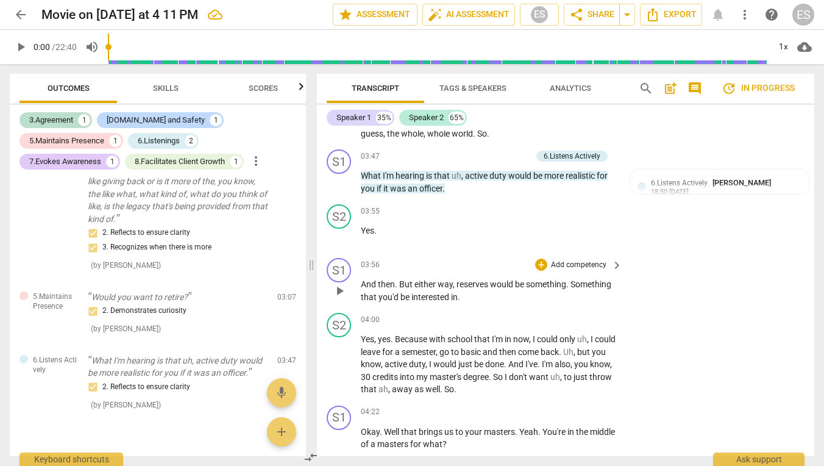
scroll to position [1398, 0]
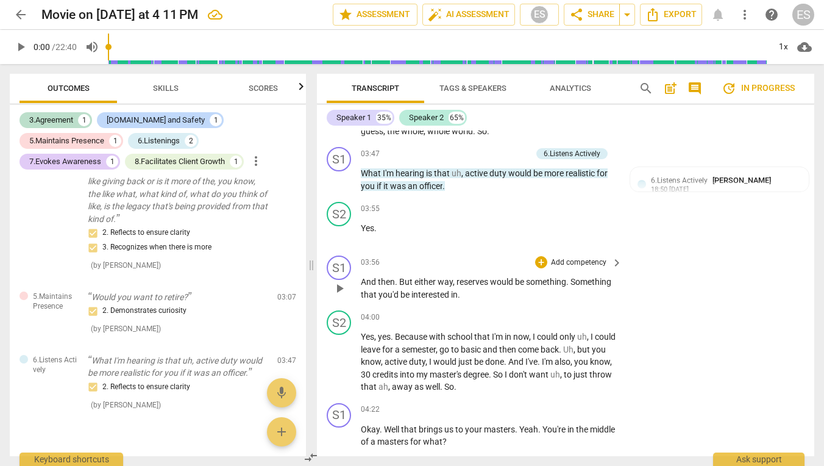
click at [576, 261] on p "Add competency" at bounding box center [579, 262] width 58 height 11
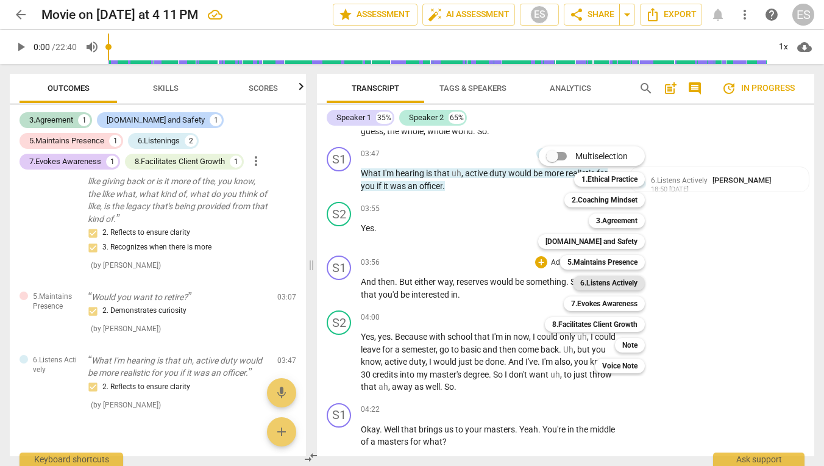
click at [597, 285] on b "6.Listens Actively" at bounding box center [608, 282] width 57 height 15
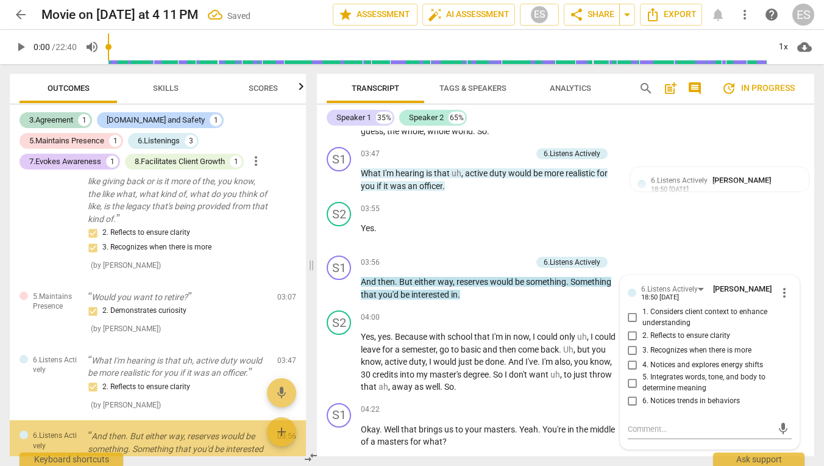
scroll to position [571, 0]
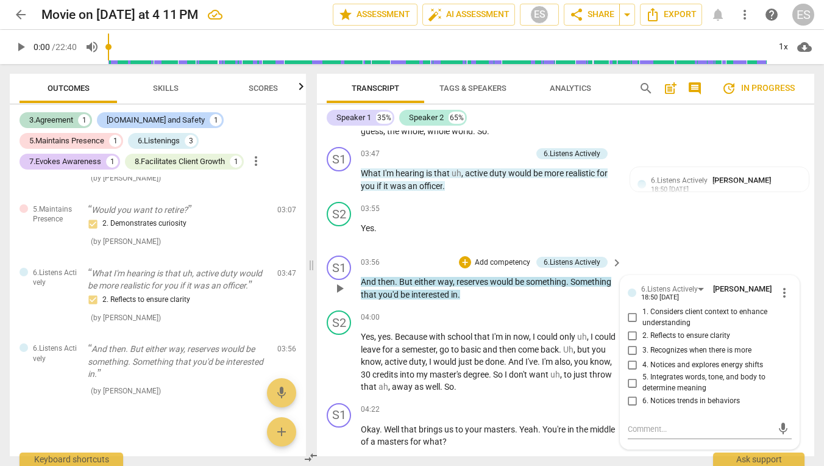
click at [663, 330] on span "2. Reflects to ensure clarity" at bounding box center [686, 335] width 88 height 11
click at [642, 330] on input "2. Reflects to ensure clarity" at bounding box center [633, 335] width 20 height 15
checkbox input "true"
click at [656, 232] on div "S2 play_arrow pause 03:55 + Add competency keyboard_arrow_right Yes ." at bounding box center [565, 224] width 497 height 54
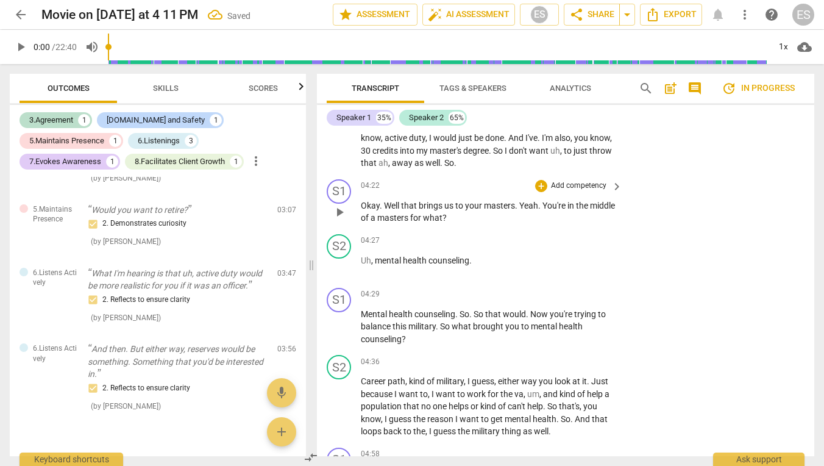
scroll to position [1623, 0]
click at [580, 180] on p "Add competency" at bounding box center [579, 184] width 58 height 11
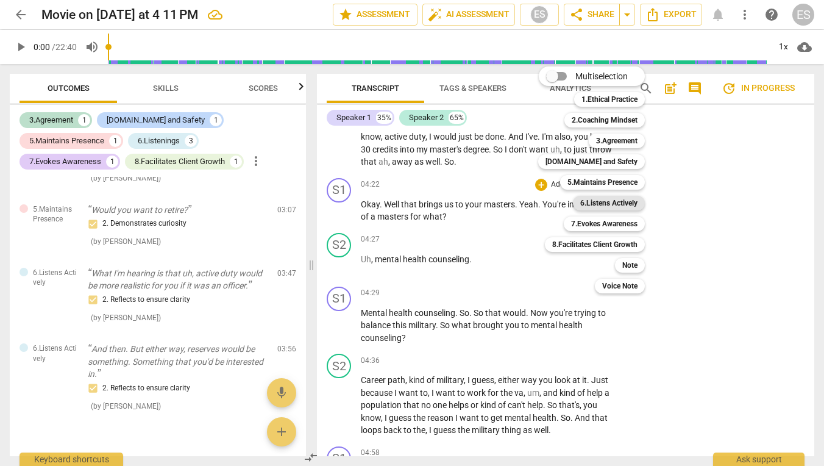
click at [622, 198] on b "6.Listens Actively" at bounding box center [608, 203] width 57 height 15
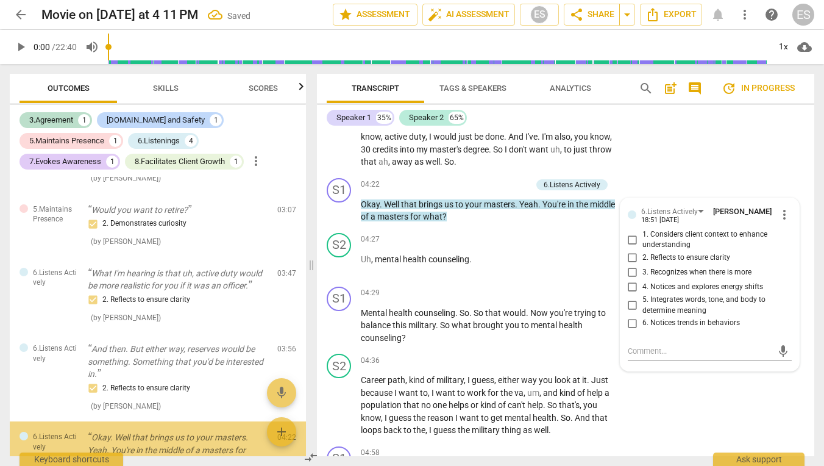
scroll to position [658, 0]
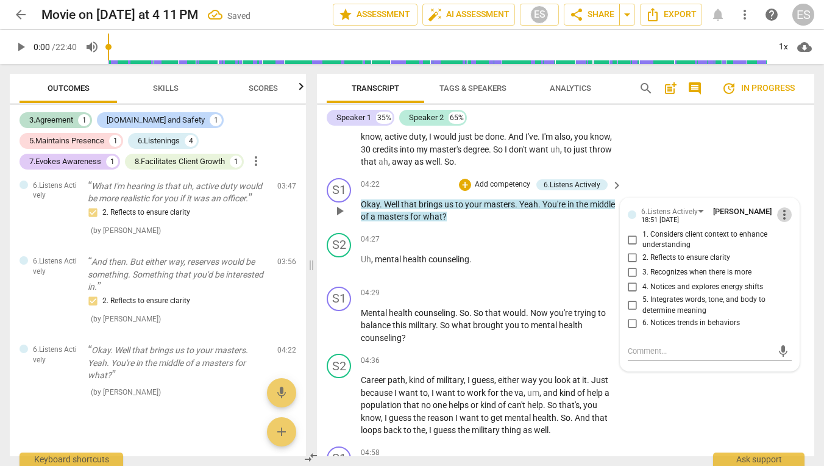
click at [784, 214] on span "more_vert" at bounding box center [784, 214] width 15 height 15
click at [781, 232] on li "Delete" at bounding box center [793, 232] width 42 height 23
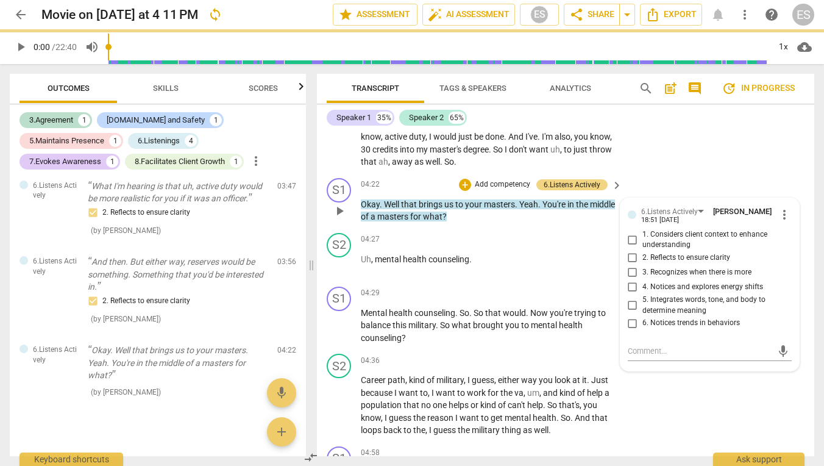
scroll to position [586, 0]
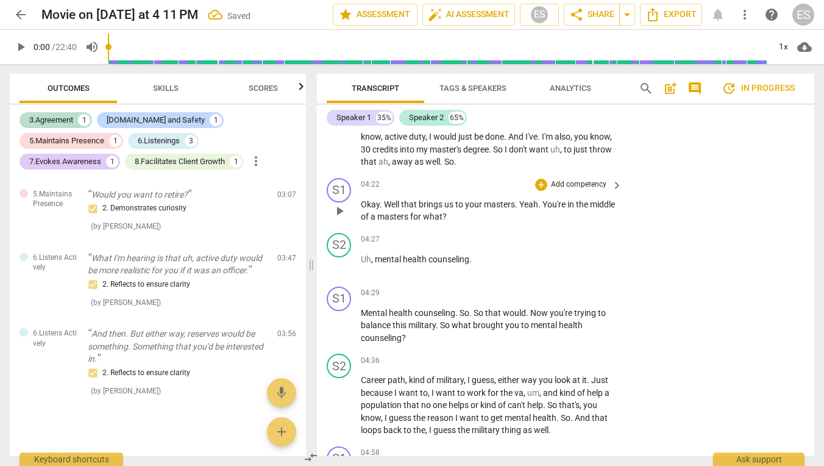
click at [575, 179] on p "Add competency" at bounding box center [579, 184] width 58 height 11
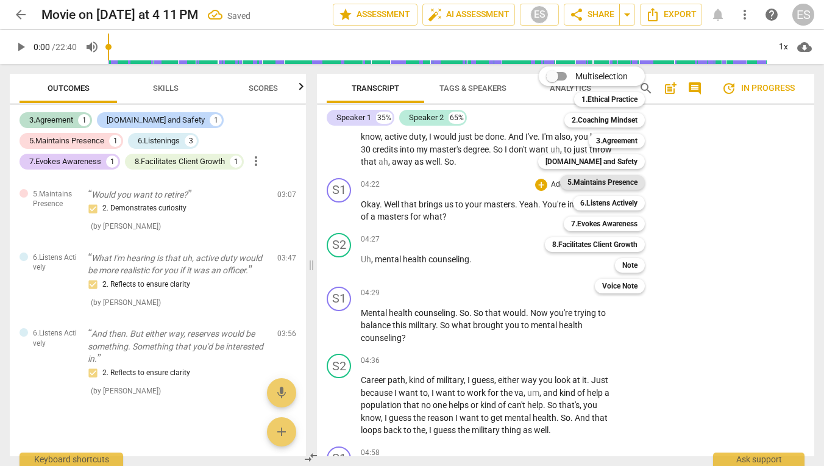
click at [587, 184] on b "5.Maintains Presence" at bounding box center [602, 182] width 70 height 15
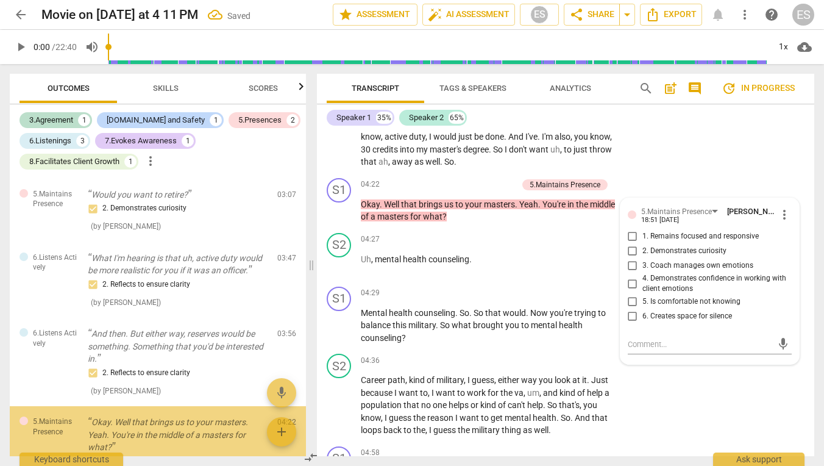
scroll to position [658, 0]
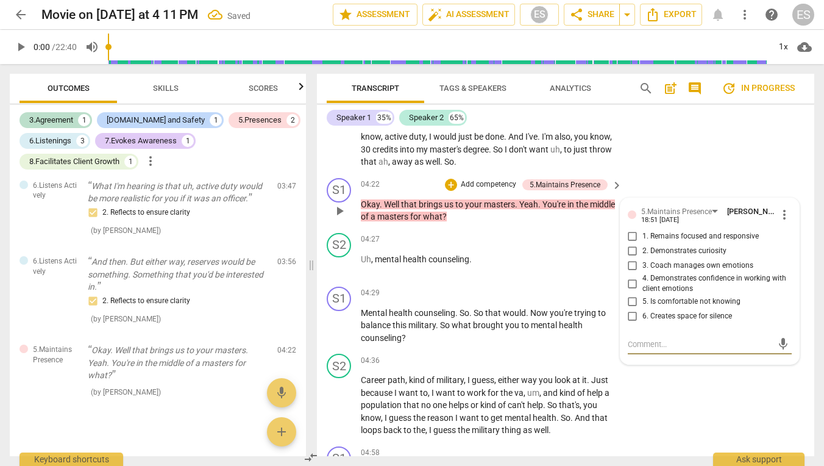
click at [690, 244] on label "2. Demonstrates curiosity" at bounding box center [705, 251] width 164 height 15
click at [642, 244] on input "2. Demonstrates curiosity" at bounding box center [633, 251] width 20 height 15
checkbox input "true"
click at [570, 234] on p "Add competency" at bounding box center [579, 239] width 58 height 11
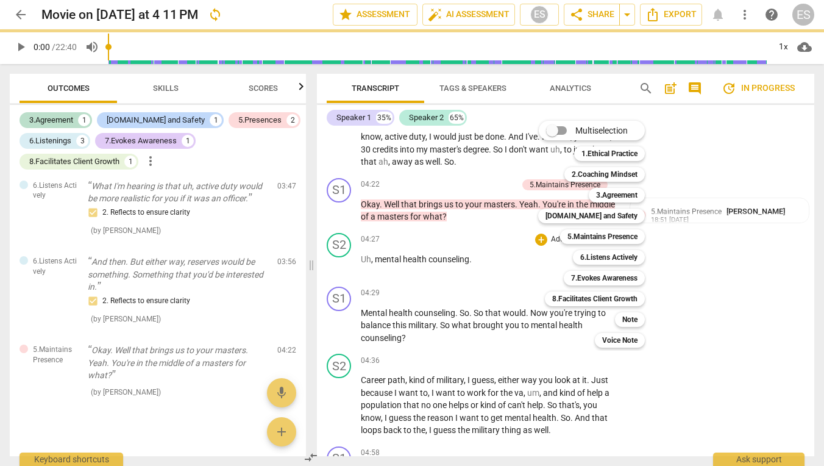
click at [742, 154] on div at bounding box center [412, 233] width 824 height 466
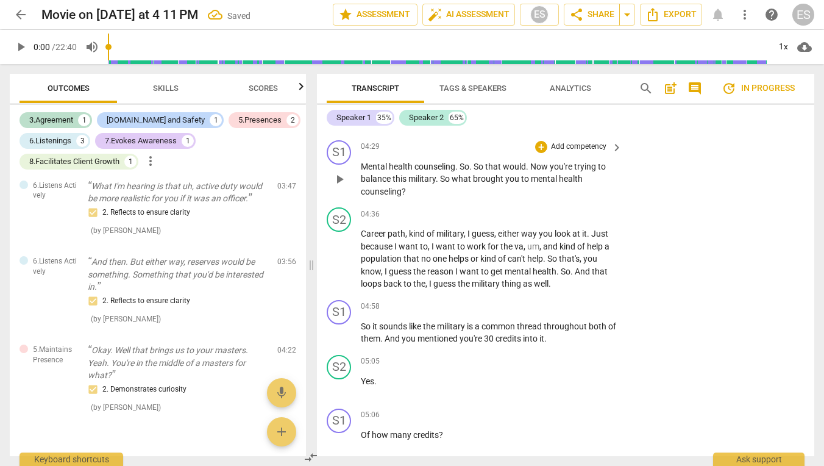
scroll to position [1773, 0]
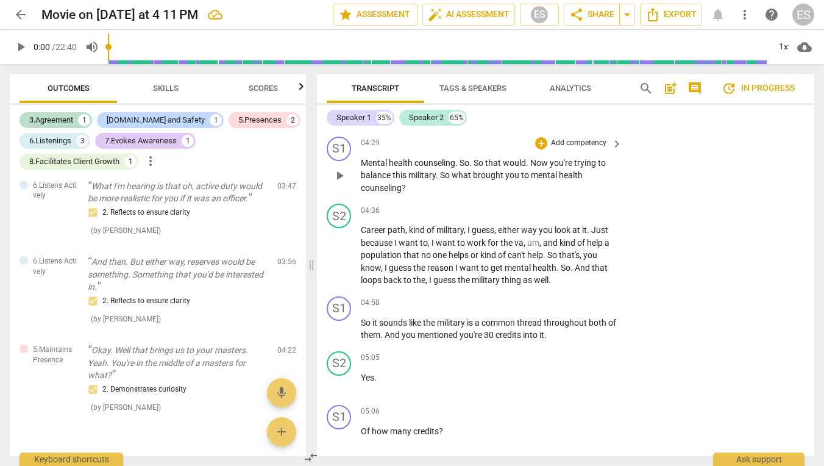
click at [580, 138] on p "Add competency" at bounding box center [579, 143] width 58 height 11
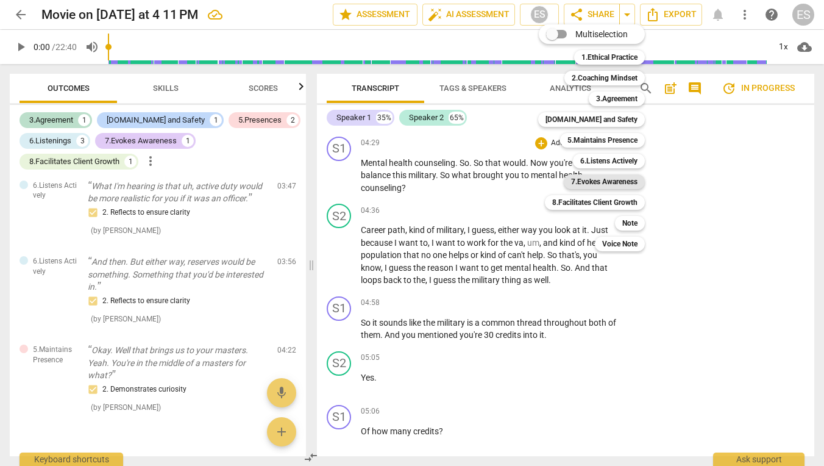
click at [595, 187] on b "7.Evokes Awareness" at bounding box center [604, 181] width 66 height 15
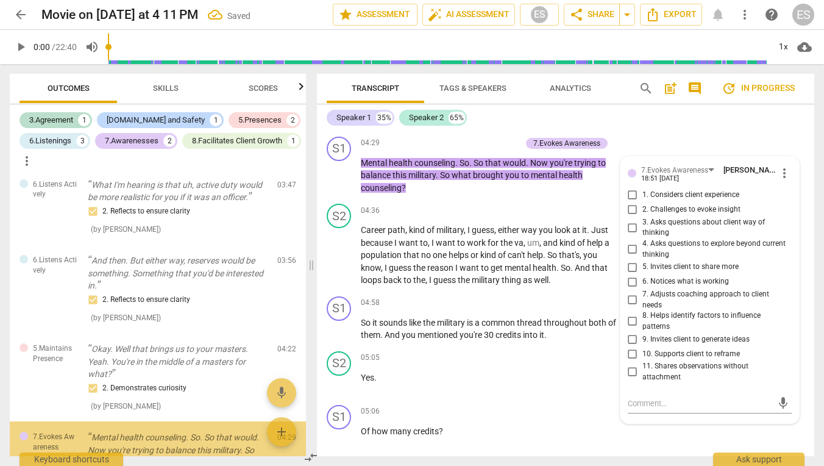
scroll to position [758, 0]
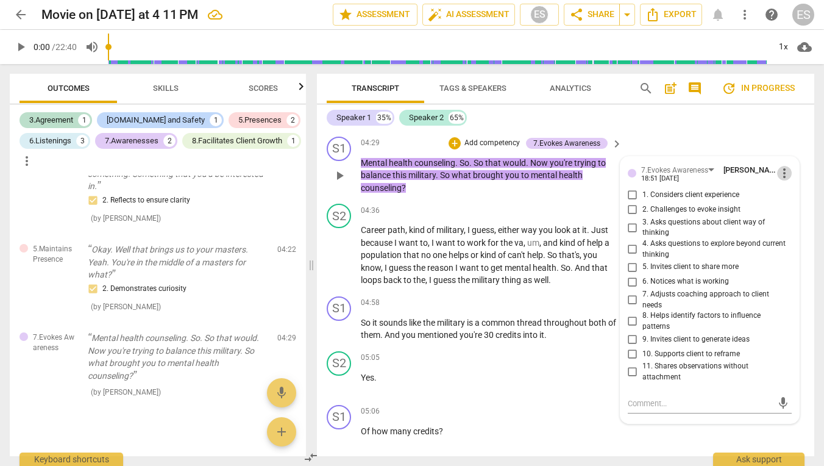
click at [782, 171] on span "more_vert" at bounding box center [784, 173] width 15 height 15
click at [786, 188] on li "Delete" at bounding box center [793, 190] width 42 height 23
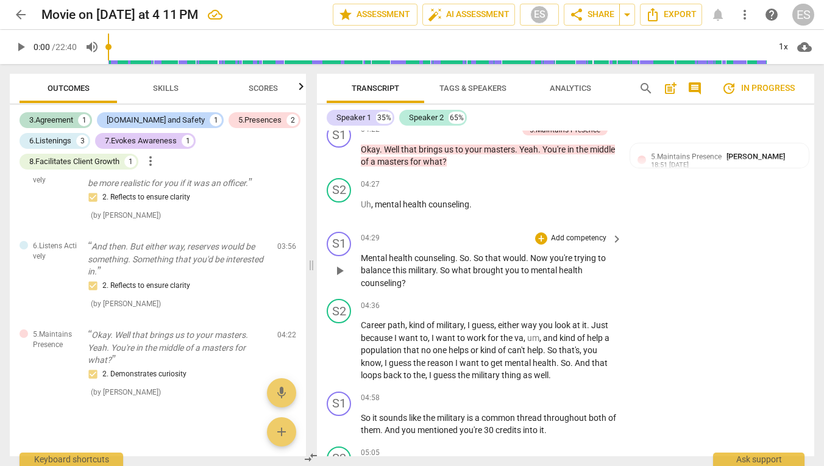
scroll to position [1714, 0]
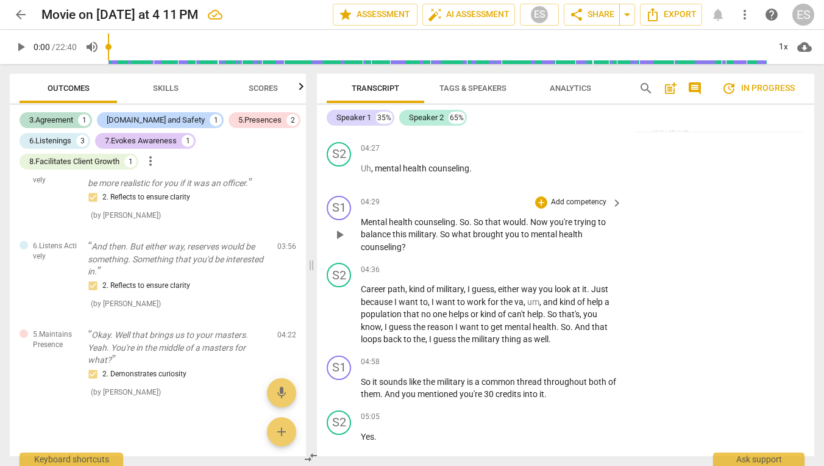
click at [581, 197] on p "Add competency" at bounding box center [579, 202] width 58 height 11
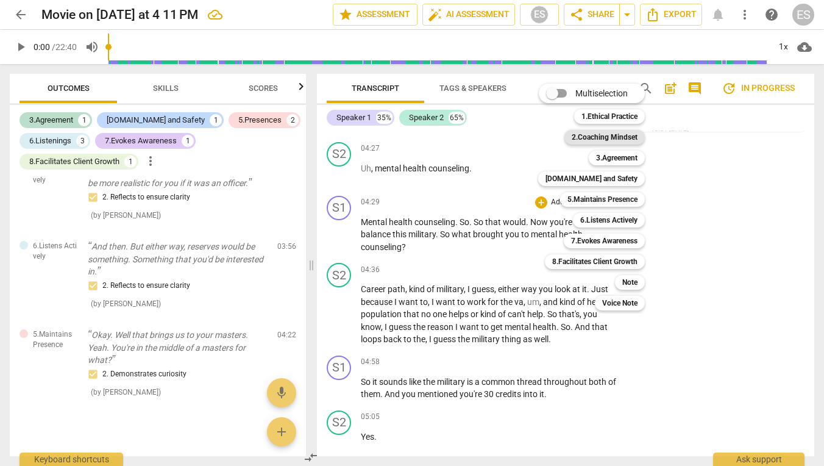
click at [610, 139] on b "2.Coaching Mindset" at bounding box center [605, 137] width 66 height 15
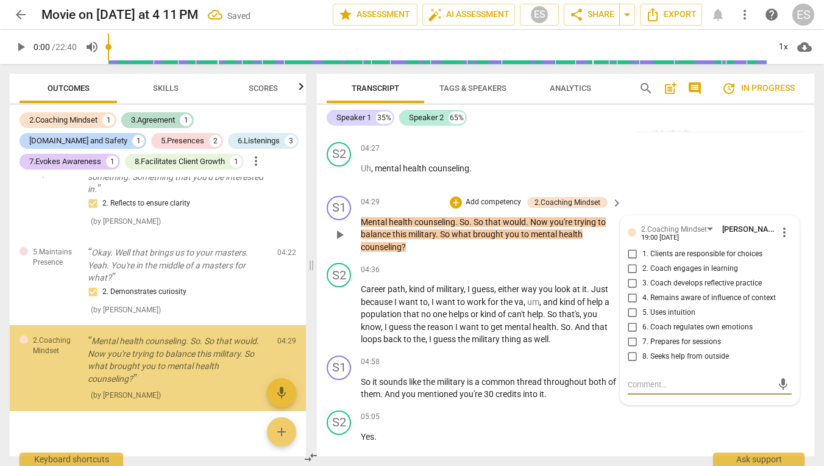
scroll to position [758, 0]
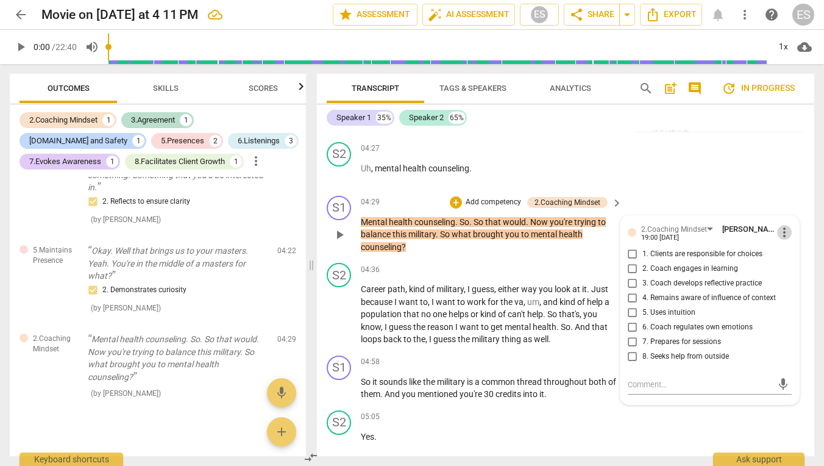
click at [780, 227] on span "more_vert" at bounding box center [784, 232] width 15 height 15
click at [784, 247] on li "Delete" at bounding box center [793, 249] width 42 height 23
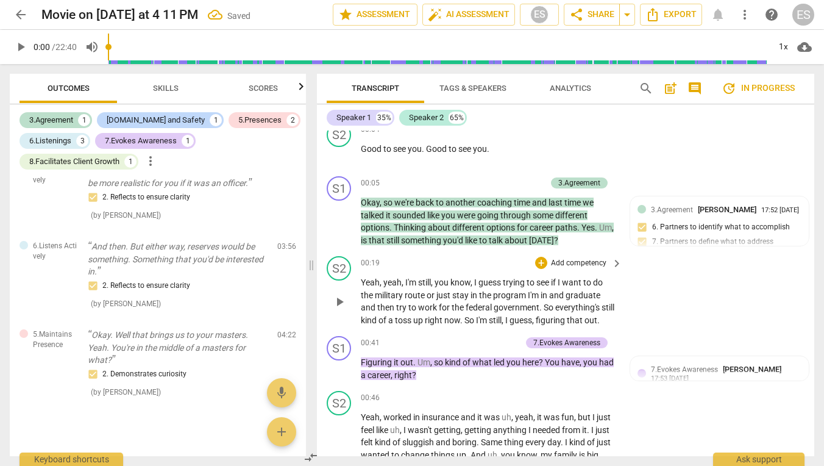
scroll to position [175, 0]
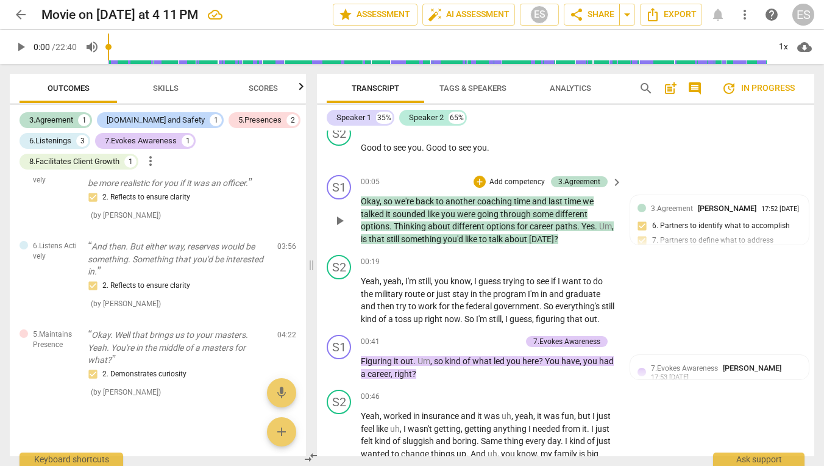
click at [500, 179] on p "Add competency" at bounding box center [517, 182] width 58 height 11
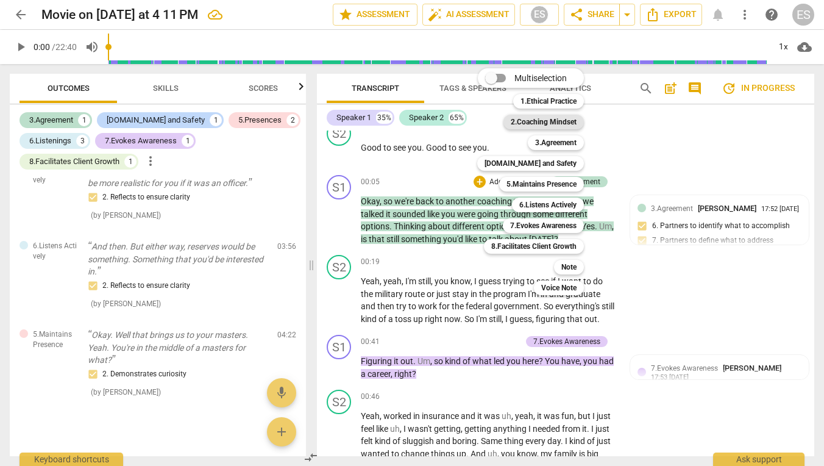
click at [550, 122] on b "2.Coaching Mindset" at bounding box center [544, 122] width 66 height 15
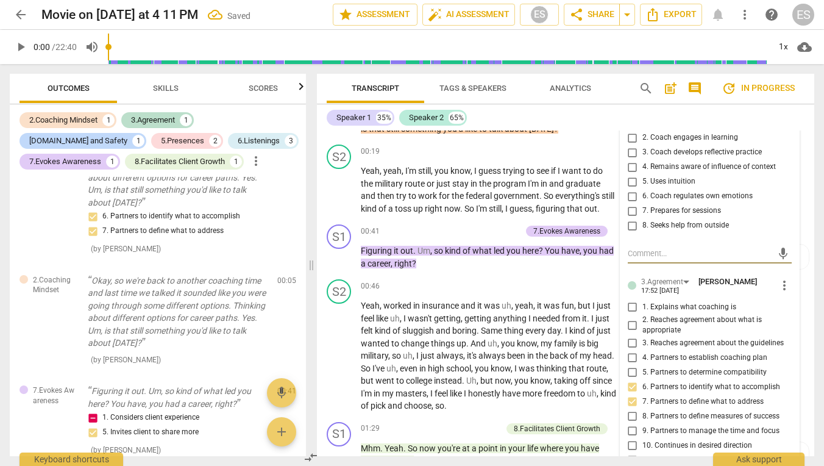
scroll to position [283, 0]
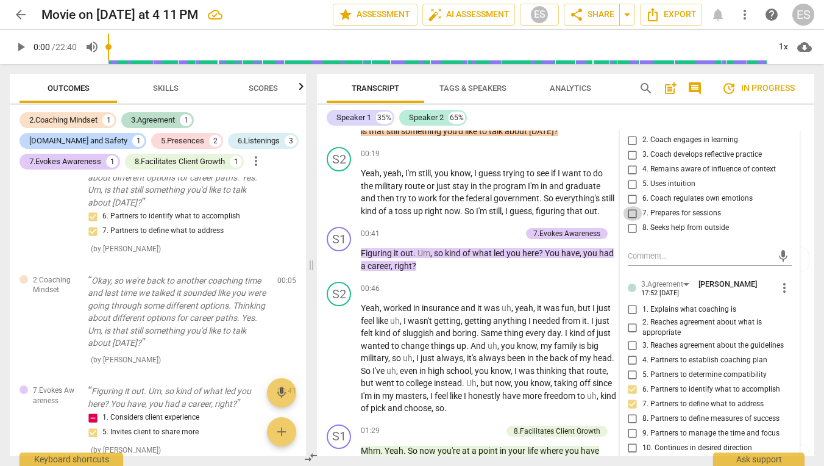
click at [633, 213] on input "7. Prepares for sessions" at bounding box center [633, 213] width 20 height 15
checkbox input "true"
click at [589, 147] on div "+ Add competency" at bounding box center [571, 153] width 73 height 12
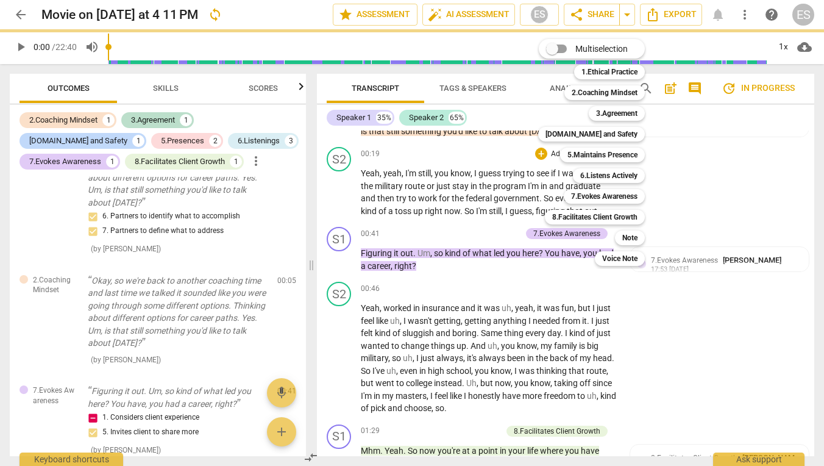
click at [490, 149] on div at bounding box center [412, 233] width 824 height 466
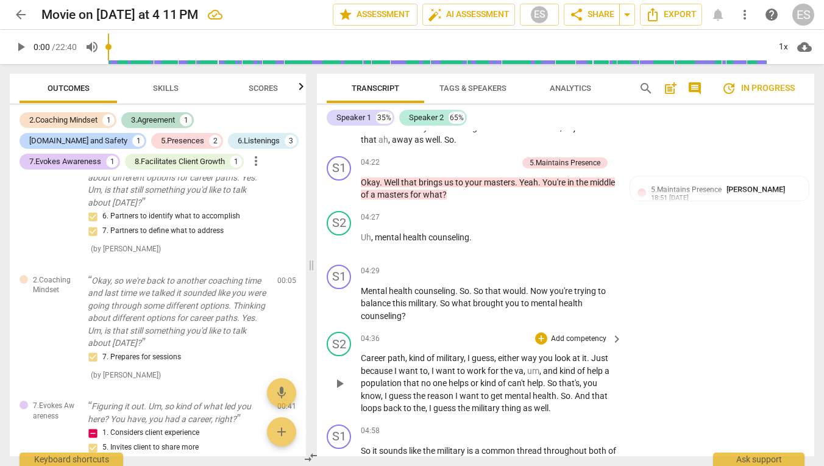
scroll to position [1710, 0]
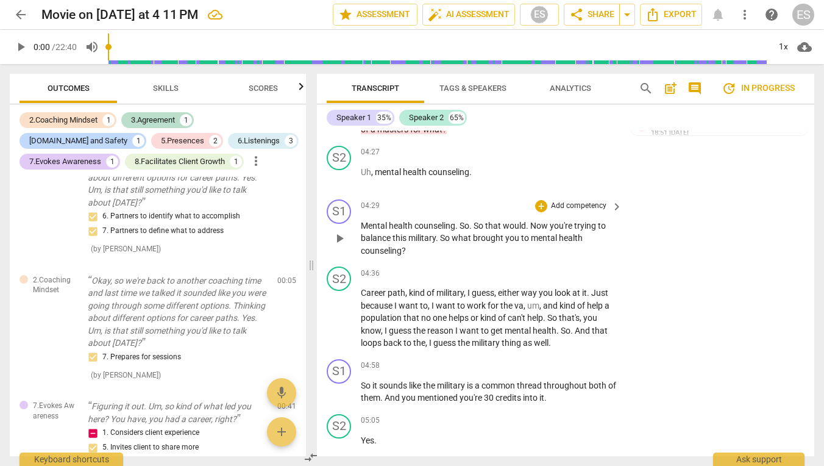
click at [585, 204] on p "Add competency" at bounding box center [579, 205] width 58 height 11
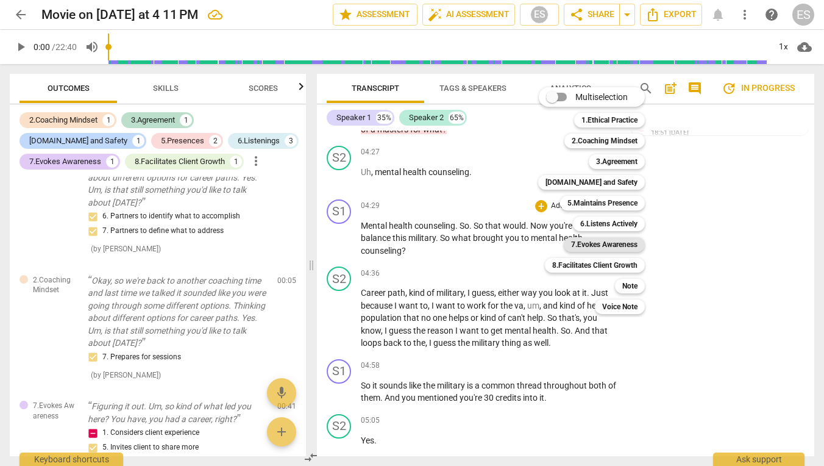
click at [602, 244] on b "7.Evokes Awareness" at bounding box center [604, 244] width 66 height 15
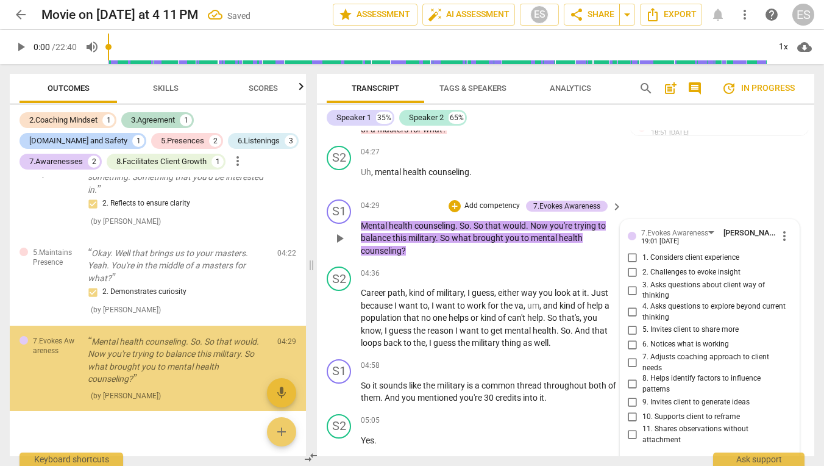
scroll to position [1715, 0]
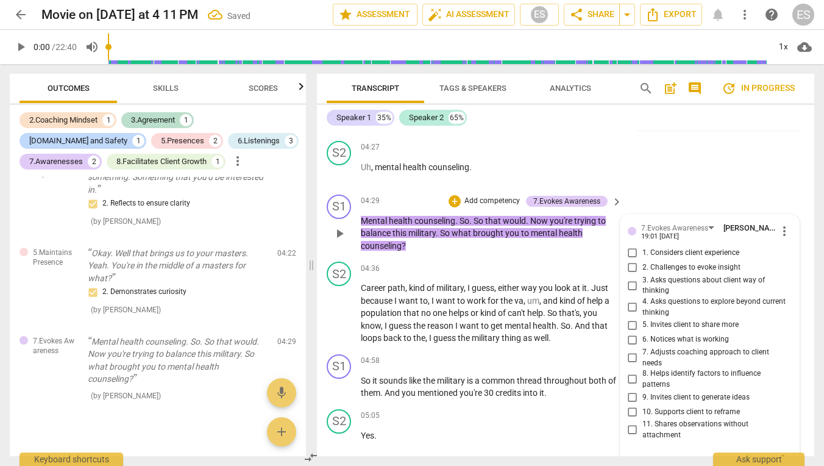
click at [676, 319] on span "5. Invites client to share more" at bounding box center [690, 324] width 96 height 11
click at [642, 318] on input "5. Invites client to share more" at bounding box center [633, 325] width 20 height 15
checkbox input "true"
click at [492, 179] on div "S2 play_arrow pause 04:27 + Add competency keyboard_arrow_right Uh , mental hea…" at bounding box center [565, 163] width 497 height 54
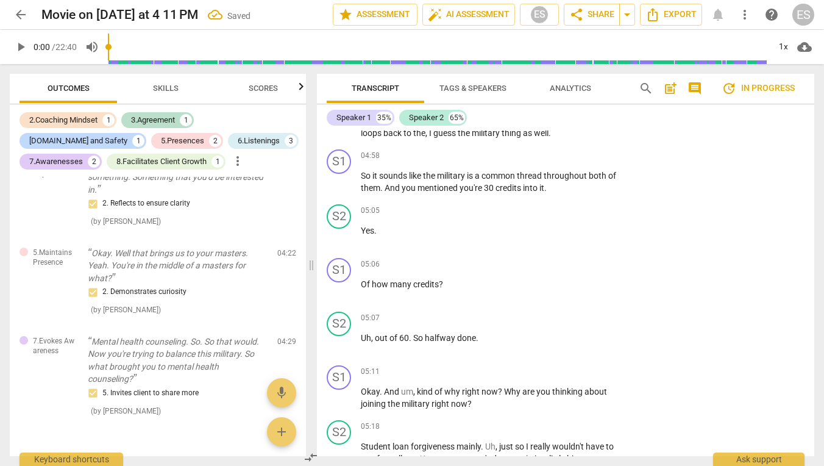
scroll to position [1921, 0]
click at [582, 149] on p "Add competency" at bounding box center [579, 154] width 58 height 11
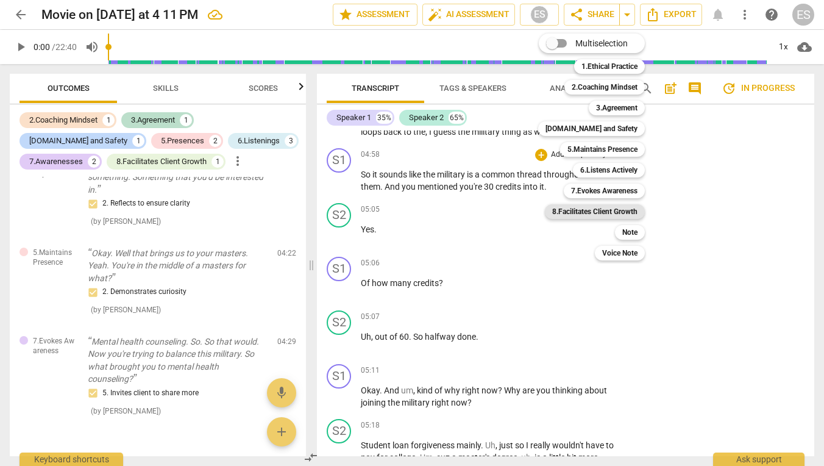
click at [574, 211] on b "8.Facilitates Client Growth" at bounding box center [594, 211] width 85 height 15
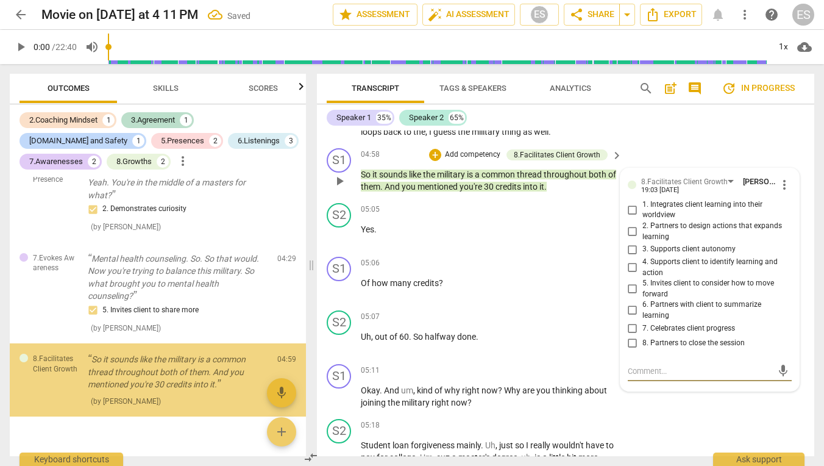
scroll to position [968, 0]
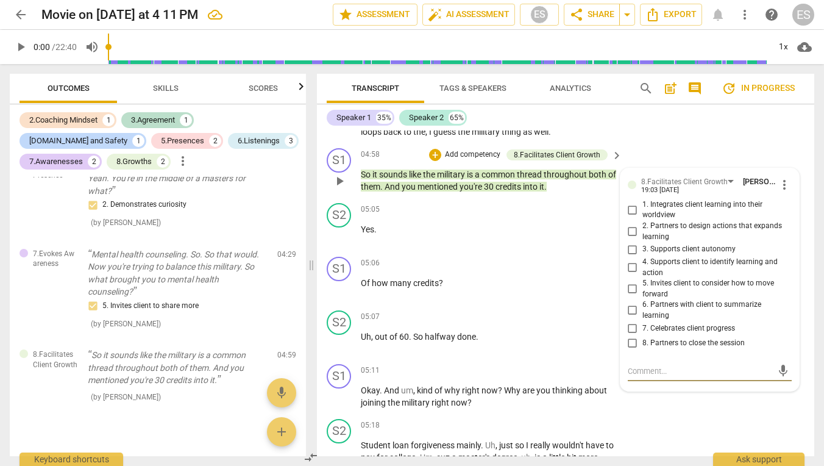
click at [677, 199] on span "1. Integrates client learning into their worldview" at bounding box center [714, 209] width 144 height 21
click at [642, 202] on input "1. Integrates client learning into their worldview" at bounding box center [633, 209] width 20 height 15
checkbox input "true"
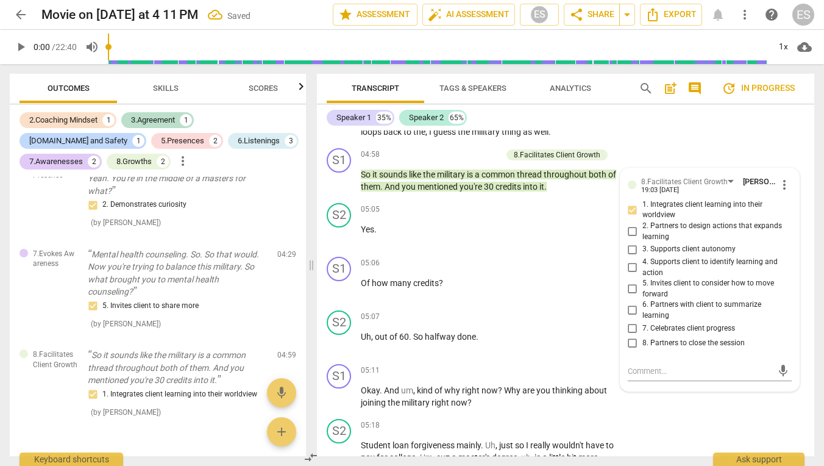
click at [650, 123] on div "Speaker 1 35% Speaker 2 65%" at bounding box center [566, 117] width 478 height 21
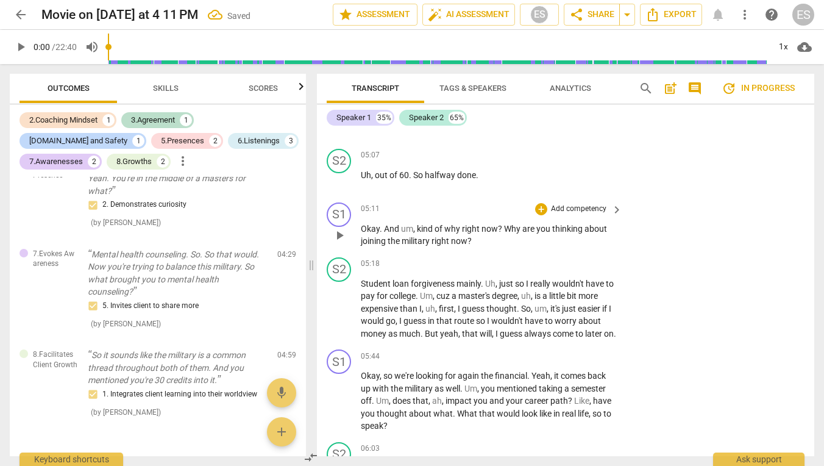
scroll to position [2107, 0]
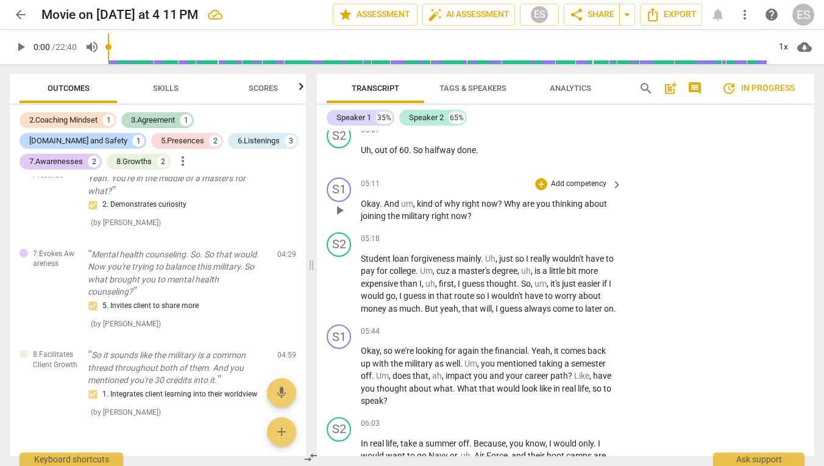
click at [587, 178] on div "+ Add competency" at bounding box center [571, 184] width 73 height 12
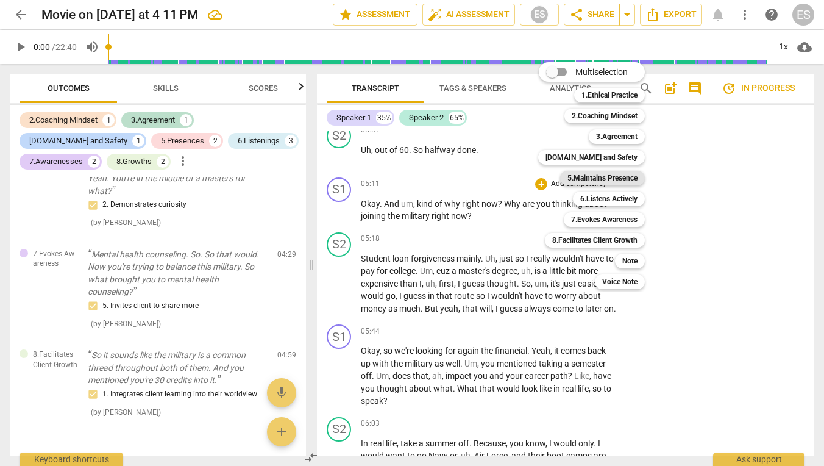
click at [622, 177] on b "5.Maintains Presence" at bounding box center [602, 178] width 70 height 15
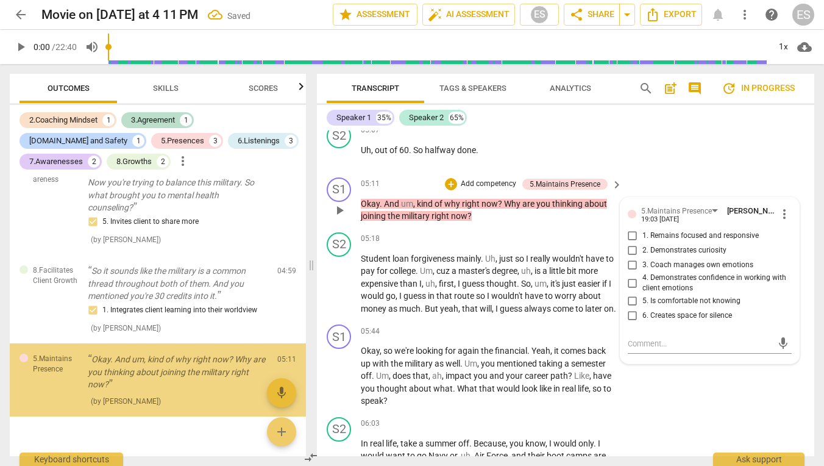
scroll to position [1056, 0]
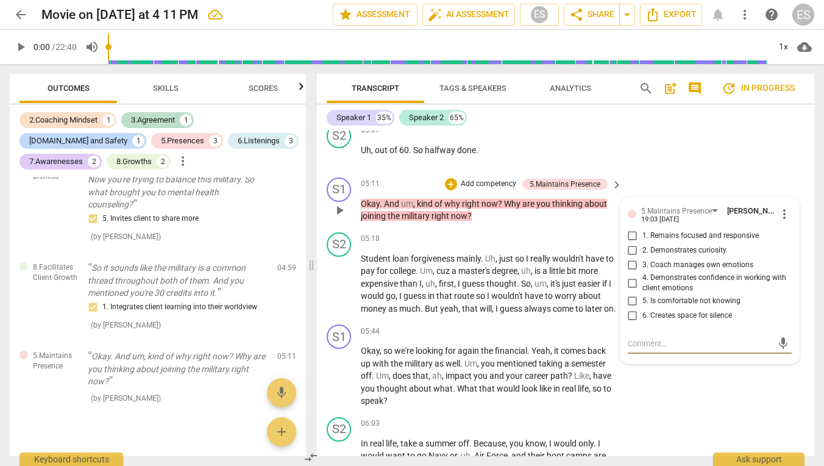
click at [668, 296] on span "5. Is comfortable not knowing" at bounding box center [691, 301] width 98 height 11
click at [642, 294] on input "5. Is comfortable not knowing" at bounding box center [633, 301] width 20 height 15
checkbox input "true"
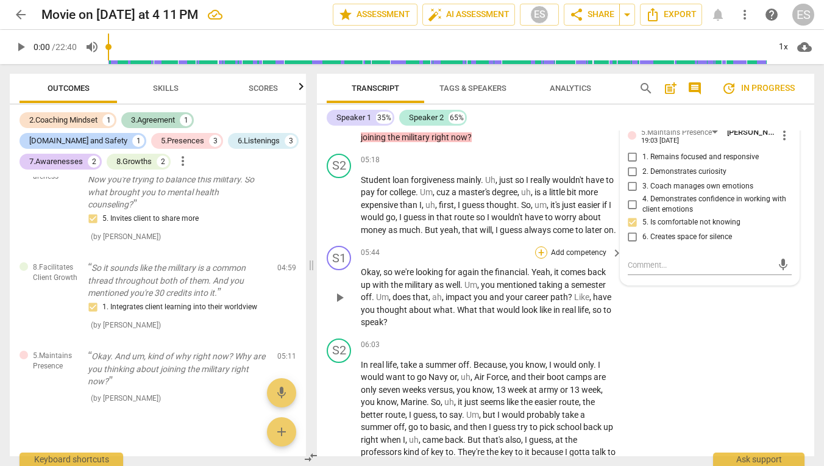
scroll to position [2191, 0]
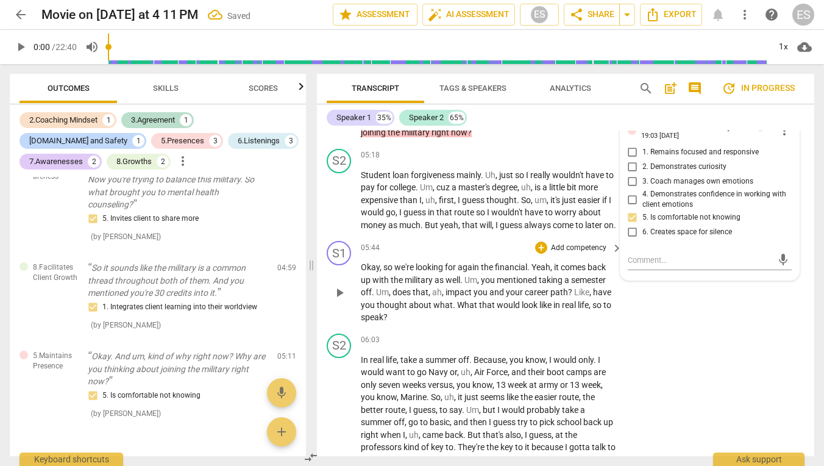
click at [552, 299] on p "Okay , so we're looking for again the financial . Yeah , it comes back up with …" at bounding box center [488, 292] width 255 height 63
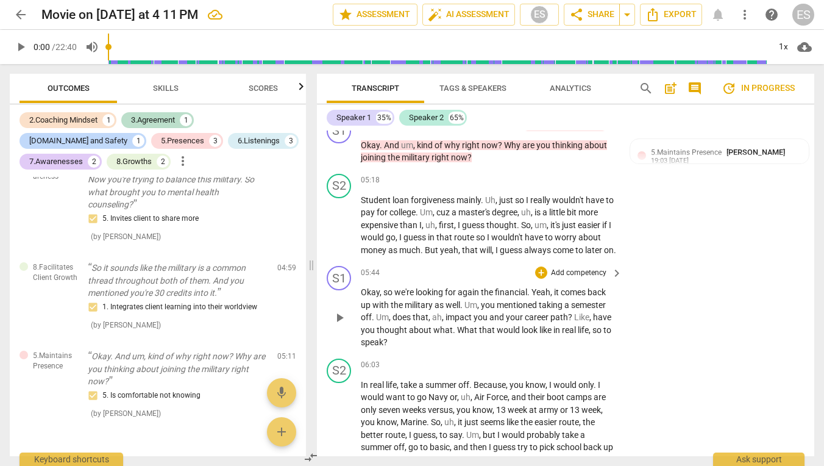
scroll to position [2166, 0]
click at [564, 268] on div "+ Add competency" at bounding box center [571, 272] width 73 height 12
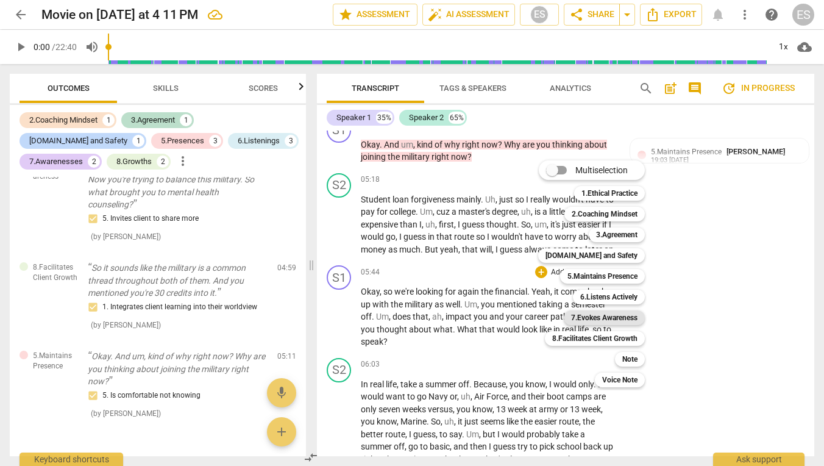
click at [582, 320] on b "7.Evokes Awareness" at bounding box center [604, 317] width 66 height 15
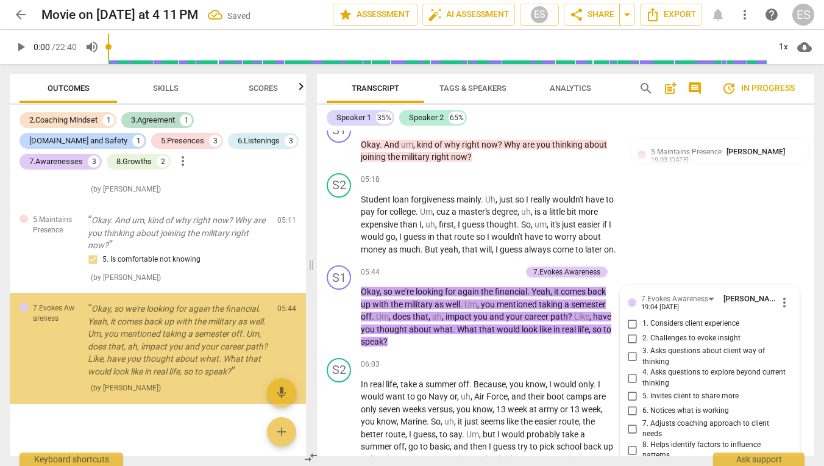
scroll to position [2403, 0]
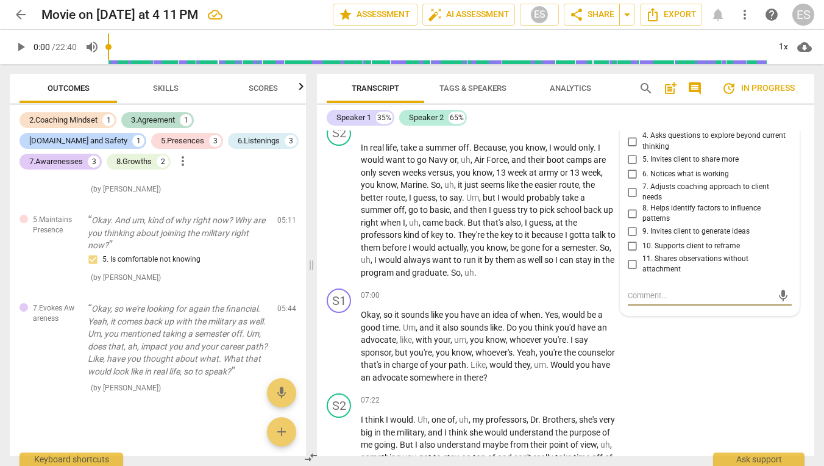
click at [693, 229] on span "9. Invites client to generate ideas" at bounding box center [695, 231] width 107 height 11
click at [642, 229] on input "9. Invites client to generate ideas" at bounding box center [633, 231] width 20 height 15
checkbox input "true"
click at [678, 256] on span "11. Shares observations without attachment" at bounding box center [714, 264] width 144 height 21
click at [642, 257] on input "11. Shares observations without attachment" at bounding box center [633, 264] width 20 height 15
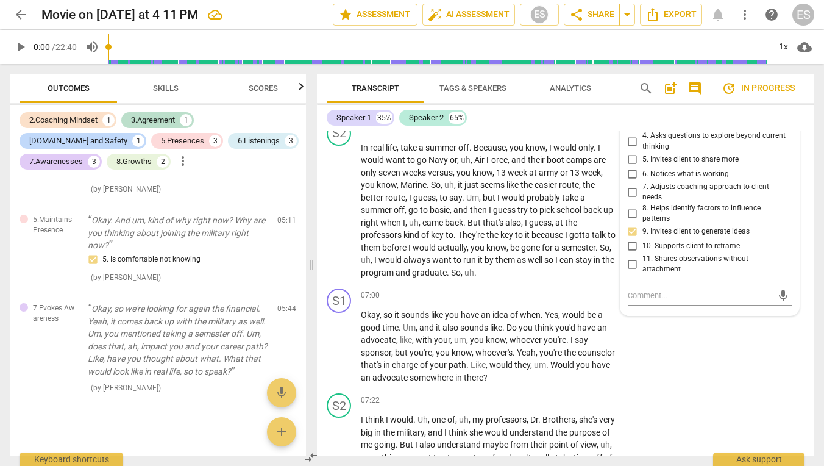
checkbox input "true"
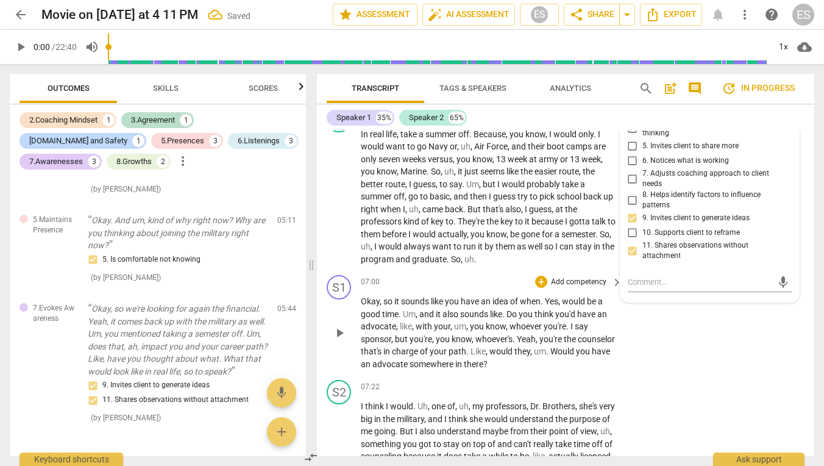
scroll to position [2425, 0]
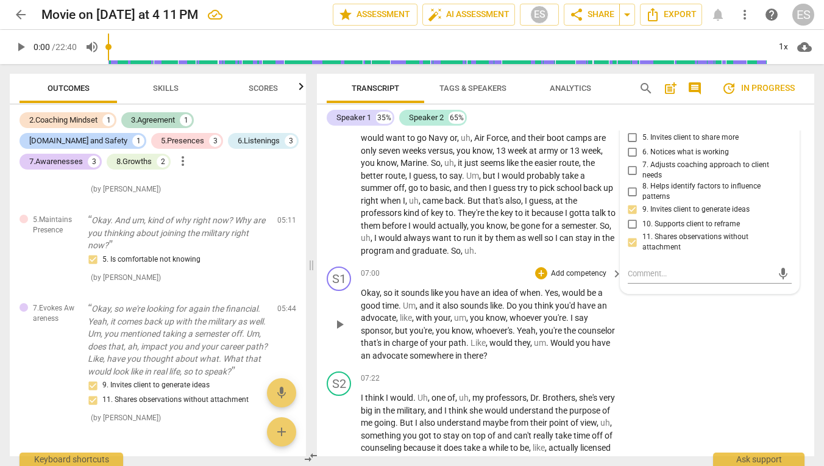
click at [567, 271] on p "Add competency" at bounding box center [579, 273] width 58 height 11
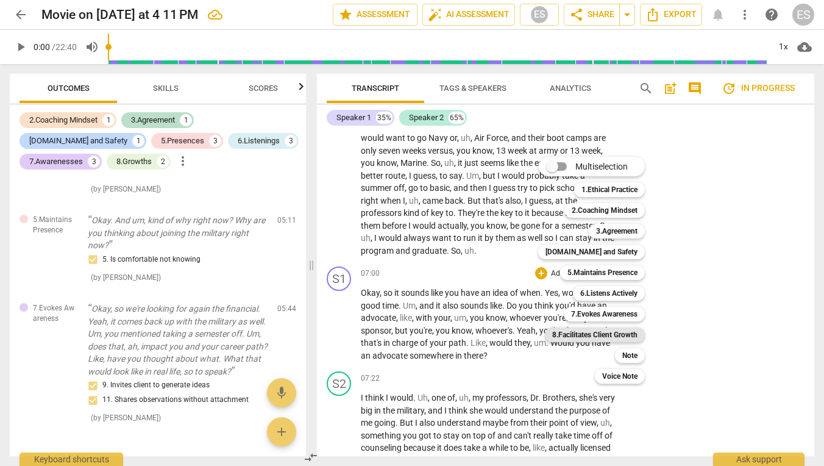
click at [598, 329] on b "8.Facilitates Client Growth" at bounding box center [594, 334] width 85 height 15
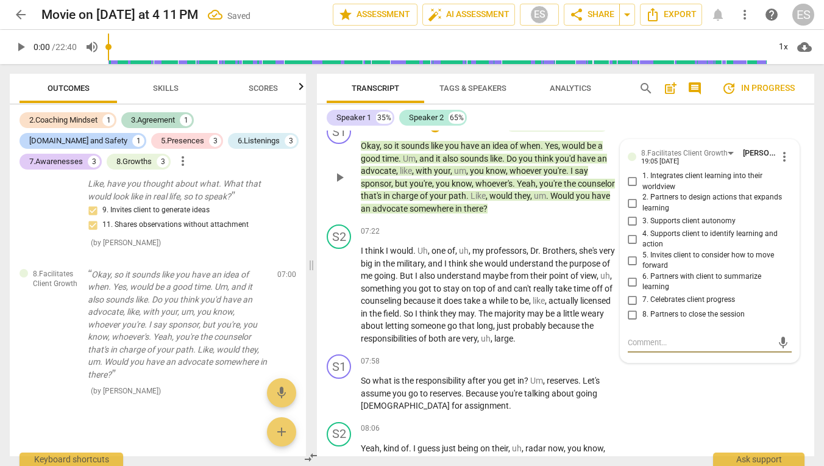
scroll to position [2565, 0]
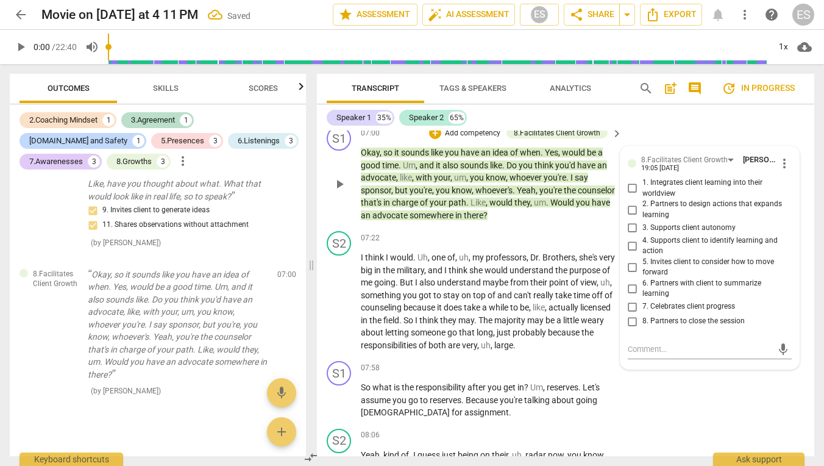
click at [694, 257] on span "5. Invites client to consider how to move forward" at bounding box center [714, 267] width 144 height 21
click at [642, 260] on input "5. Invites client to consider how to move forward" at bounding box center [633, 267] width 20 height 15
checkbox input "true"
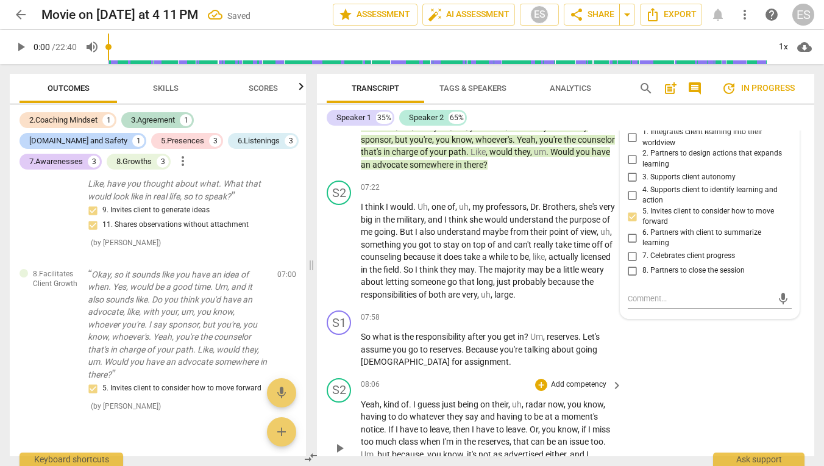
scroll to position [2622, 0]
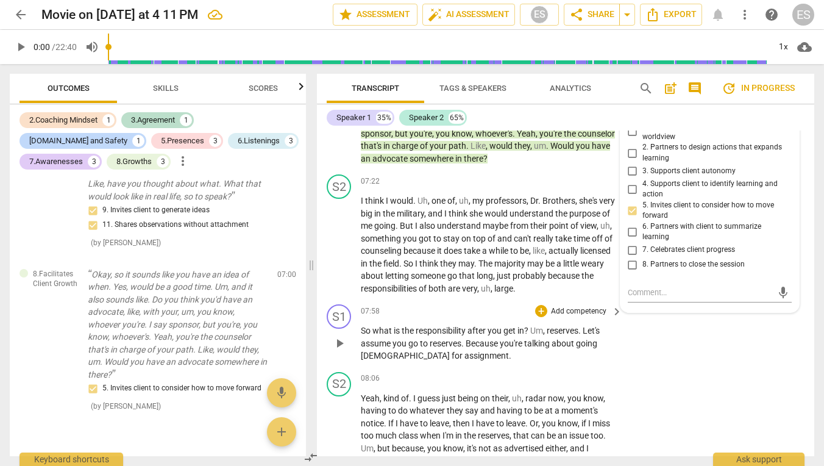
click at [639, 342] on div "S1 play_arrow pause 07:58 + Add competency keyboard_arrow_right So what is the …" at bounding box center [565, 333] width 497 height 68
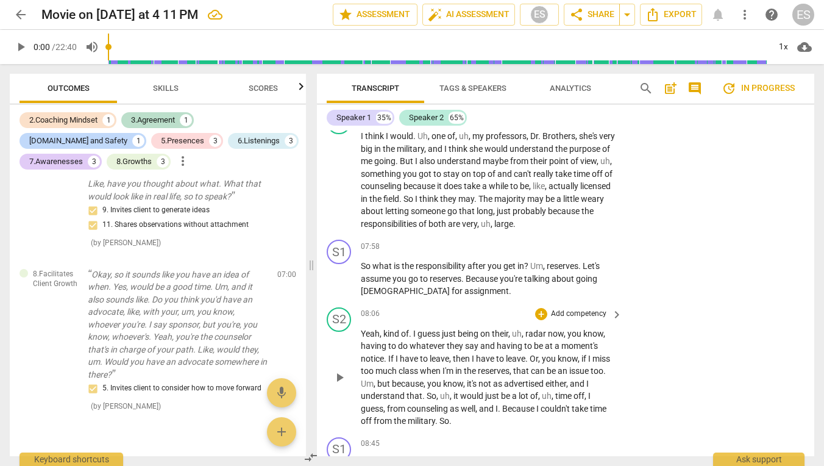
scroll to position [2687, 0]
click at [581, 241] on p "Add competency" at bounding box center [579, 246] width 58 height 11
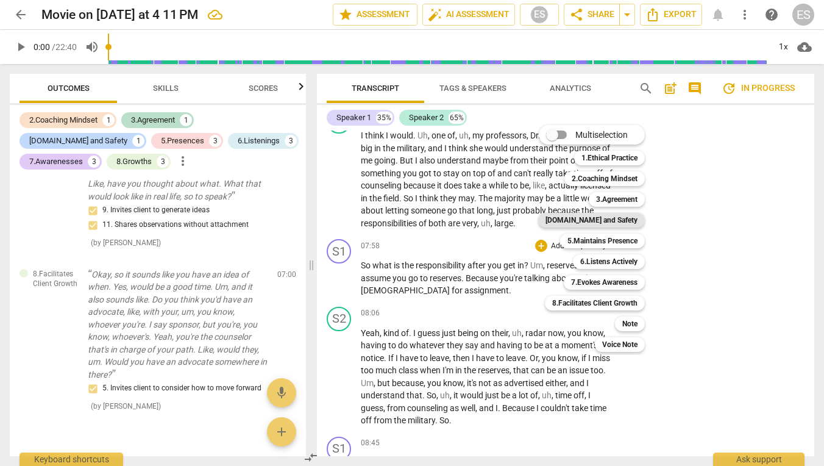
click at [619, 222] on b "[DOMAIN_NAME] and Safety" at bounding box center [591, 220] width 92 height 15
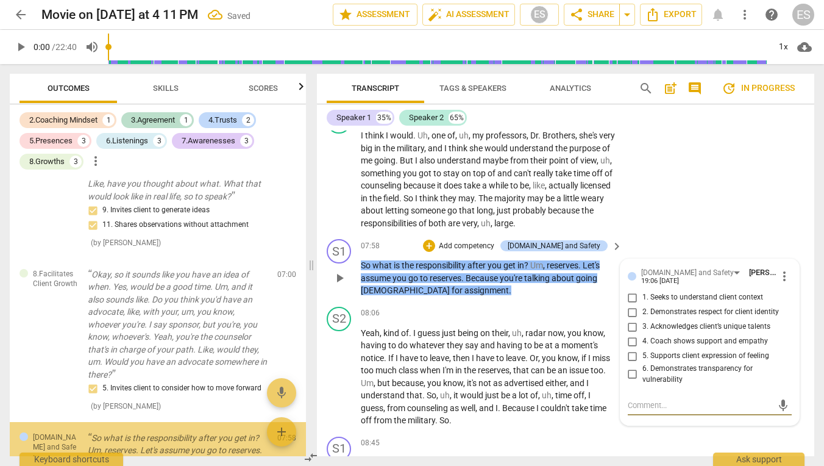
scroll to position [1472, 0]
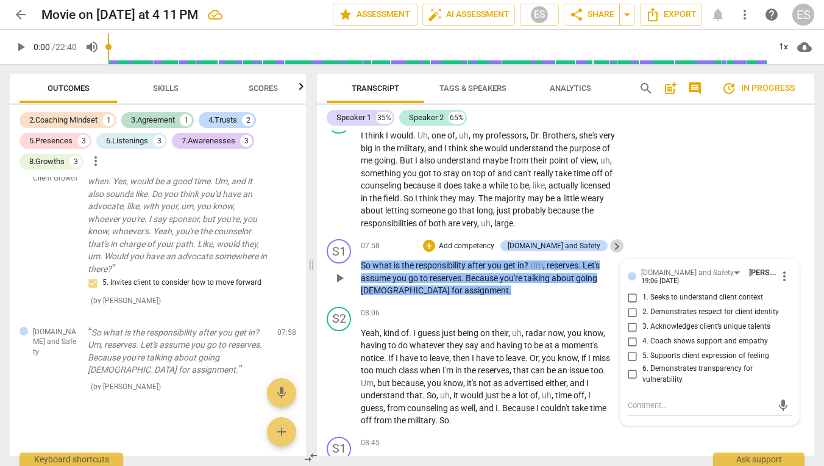
click at [619, 243] on span "keyboard_arrow_right" at bounding box center [616, 246] width 15 height 15
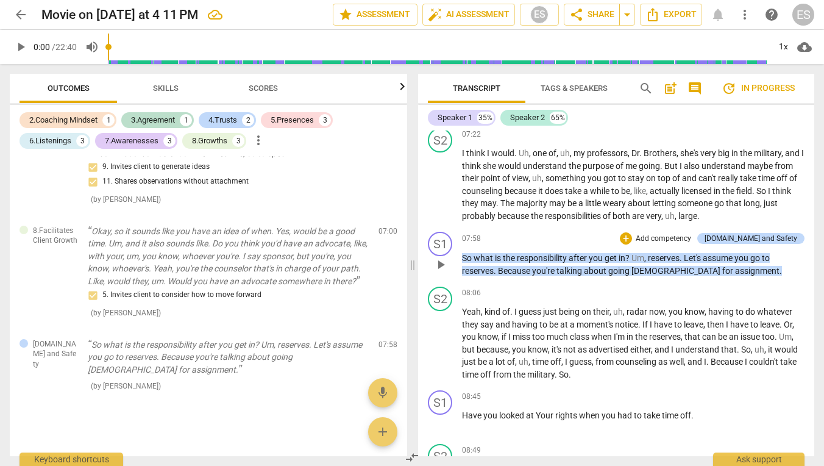
scroll to position [2341, 0]
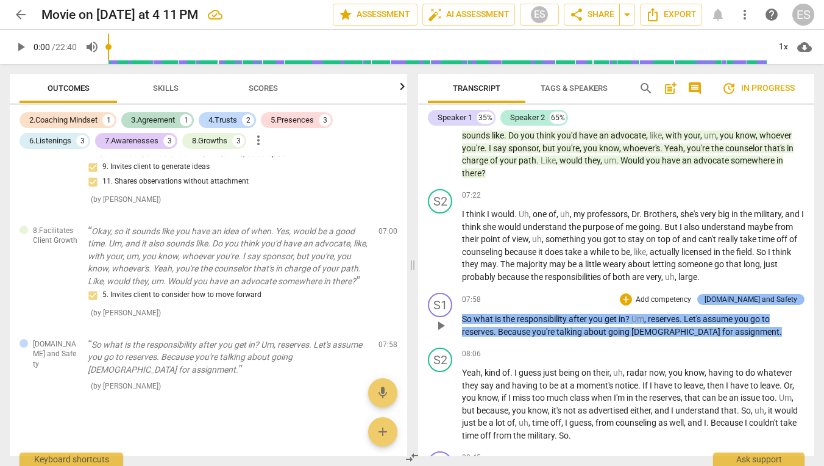
click at [761, 294] on div "[DOMAIN_NAME] and Safety" at bounding box center [750, 299] width 93 height 11
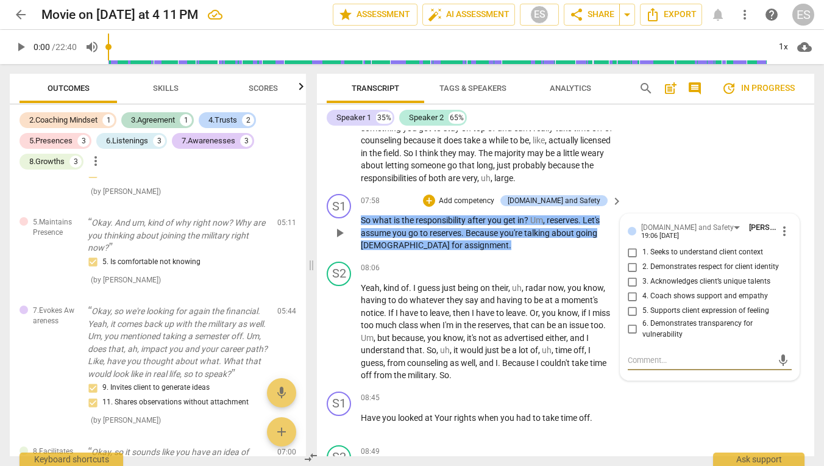
scroll to position [2733, 0]
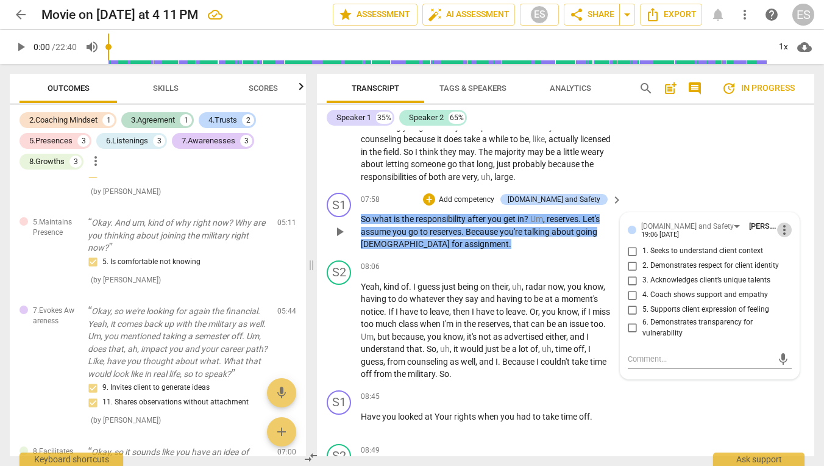
click at [779, 222] on span "more_vert" at bounding box center [784, 229] width 15 height 15
click at [781, 245] on li "Delete" at bounding box center [793, 244] width 42 height 23
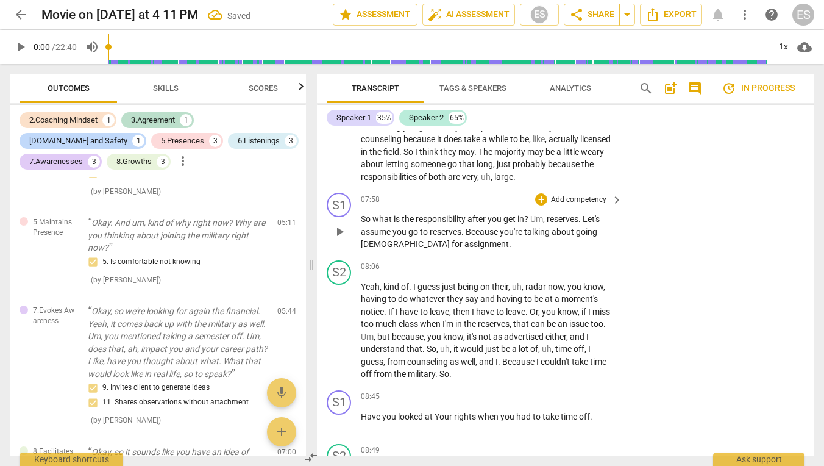
click at [577, 194] on p "Add competency" at bounding box center [579, 199] width 58 height 11
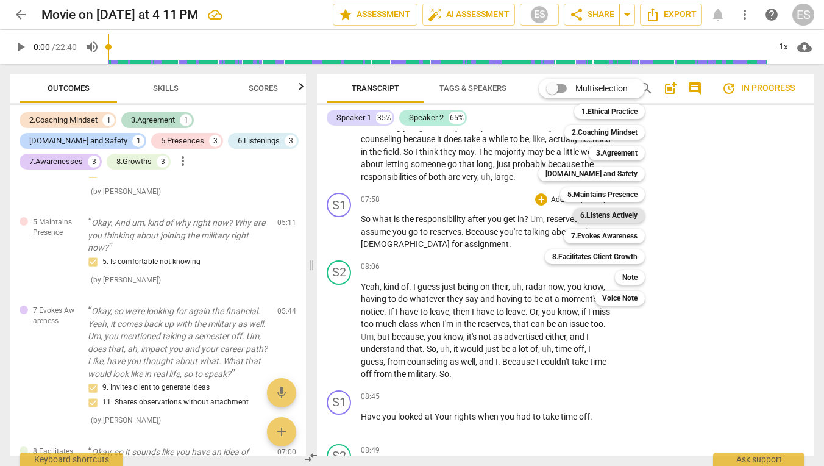
click at [601, 213] on b "6.Listens Actively" at bounding box center [608, 215] width 57 height 15
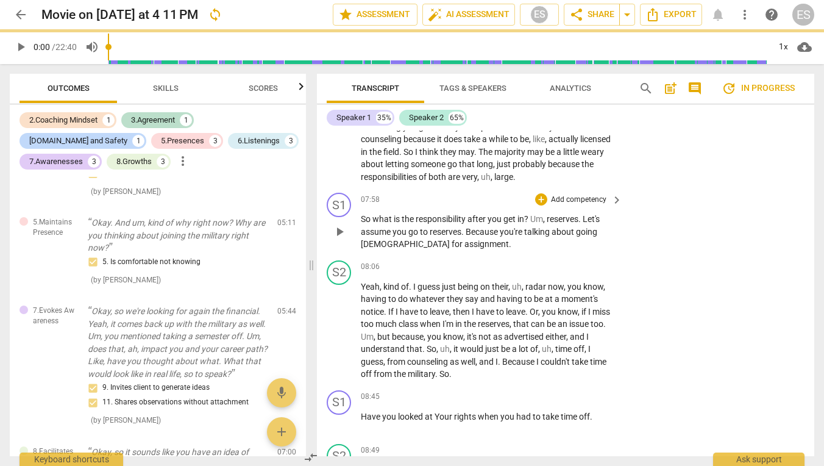
click at [585, 193] on div "+ Add competency" at bounding box center [571, 199] width 73 height 12
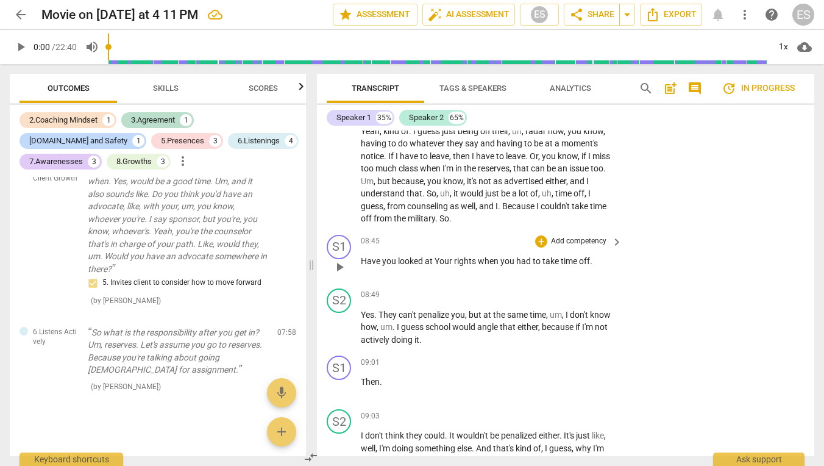
scroll to position [2891, 0]
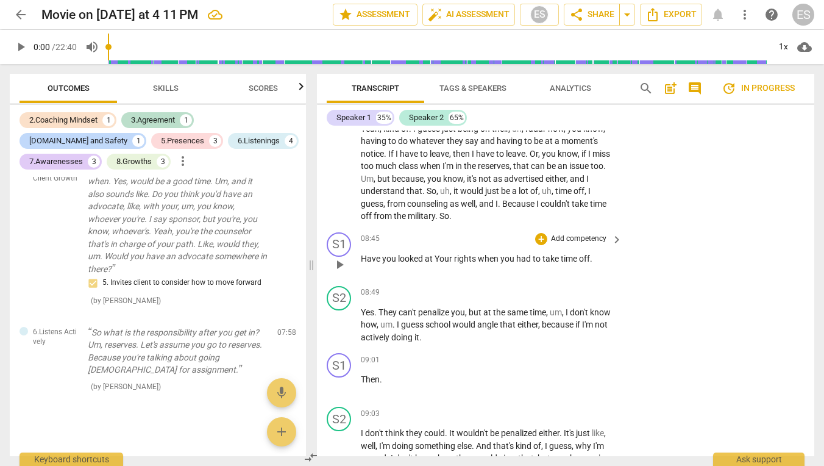
click at [586, 233] on p "Add competency" at bounding box center [579, 238] width 58 height 11
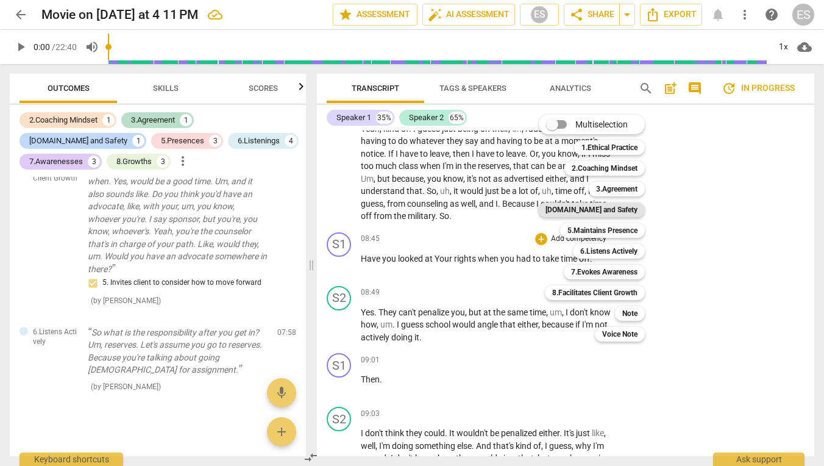
click at [601, 205] on b "[DOMAIN_NAME] and Safety" at bounding box center [591, 209] width 92 height 15
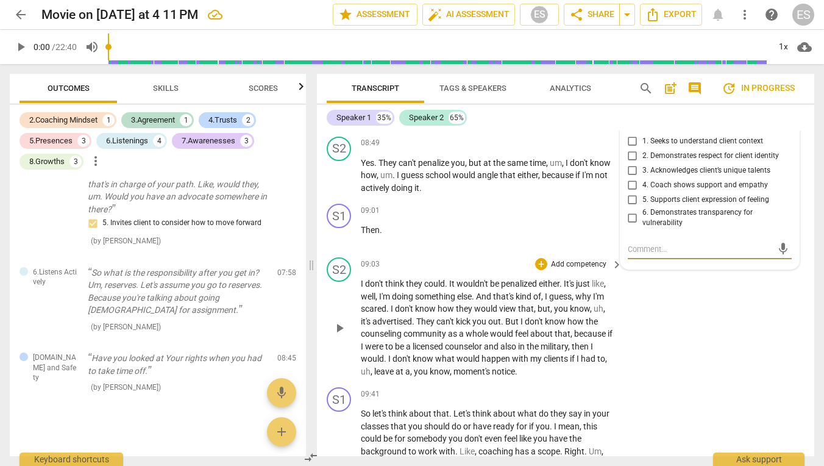
scroll to position [3036, 0]
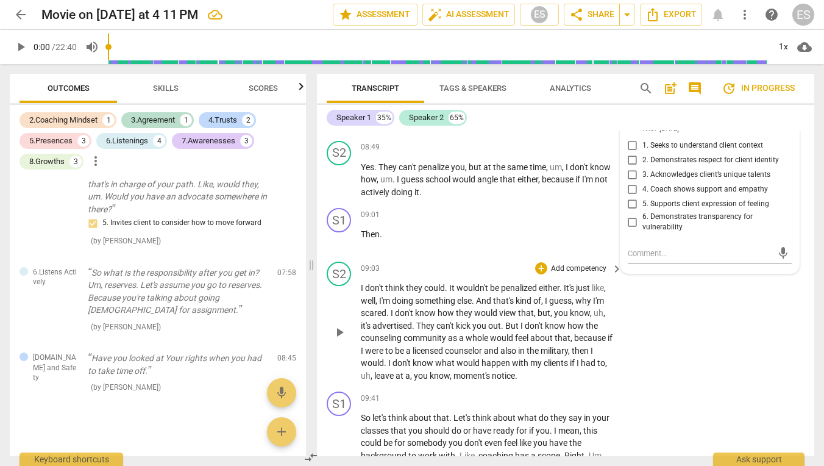
click at [597, 263] on p "Add competency" at bounding box center [579, 268] width 58 height 11
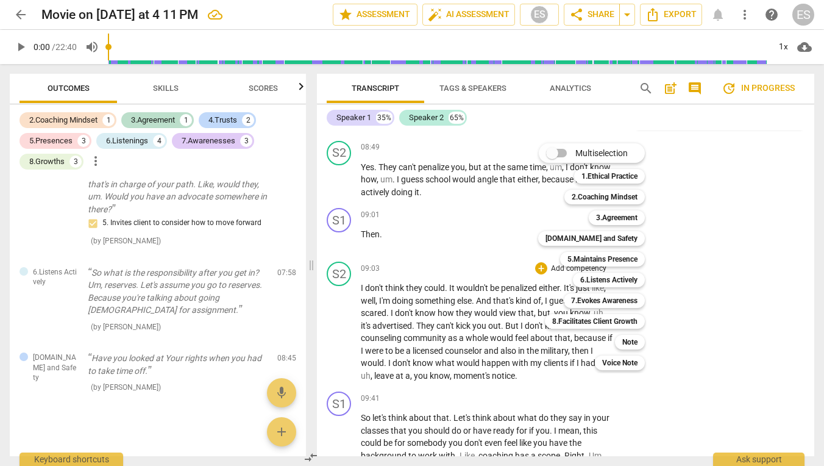
click at [563, 154] on input "Multiselection" at bounding box center [552, 152] width 29 height 29
checkbox input "true"
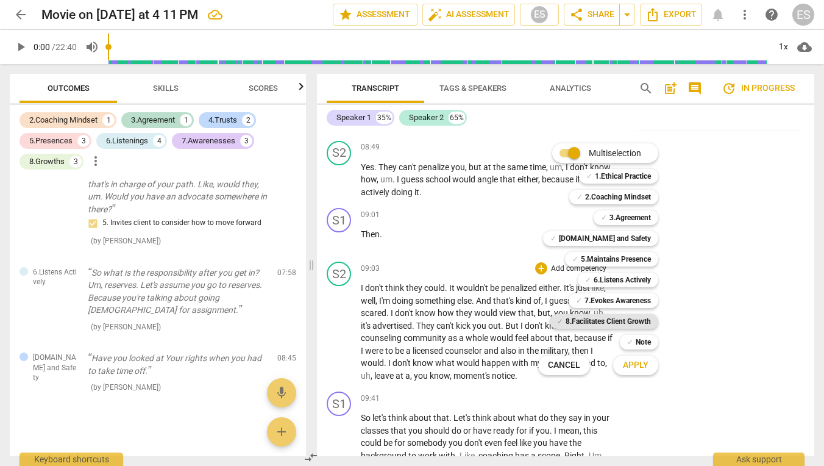
click at [617, 325] on b "8.Facilitates Client Growth" at bounding box center [608, 321] width 85 height 15
click at [617, 300] on b "7.Evokes Awareness" at bounding box center [617, 300] width 66 height 15
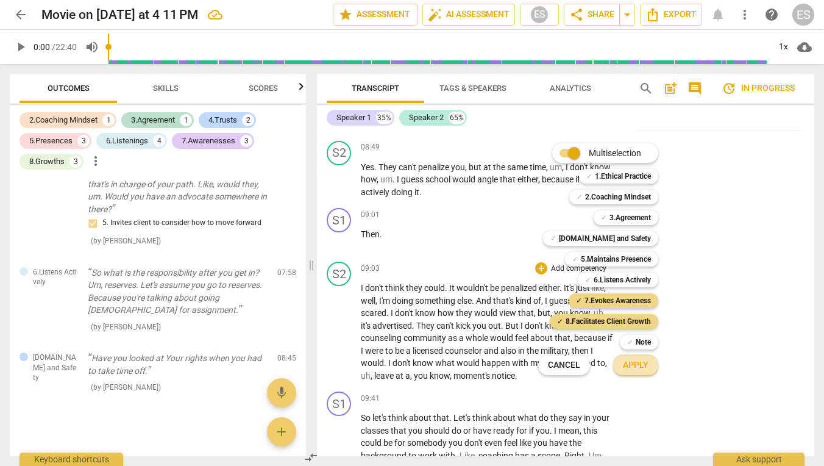
click at [636, 363] on span "Apply" at bounding box center [636, 365] width 26 height 12
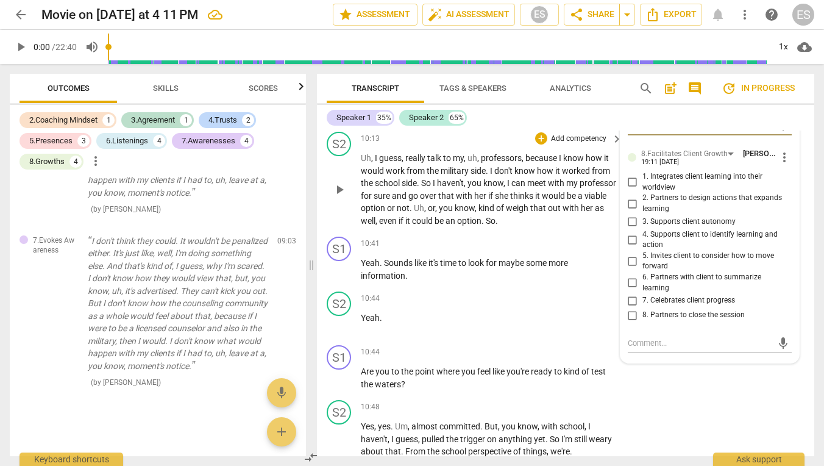
scroll to position [3444, 0]
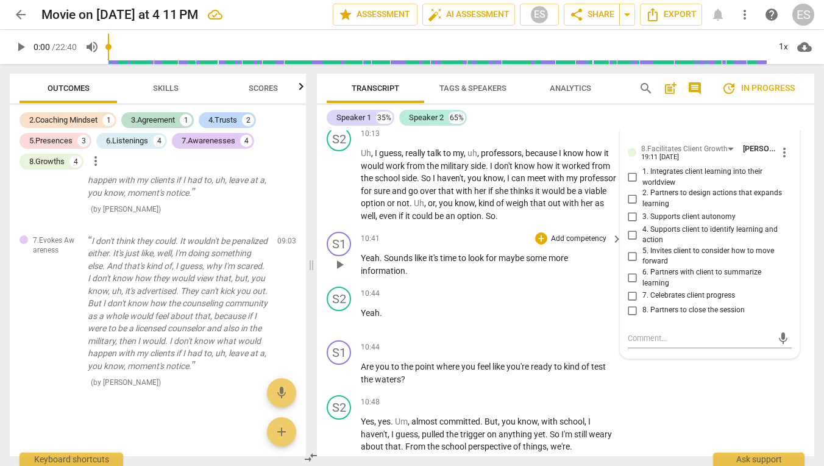
click at [578, 233] on p "Add competency" at bounding box center [579, 238] width 58 height 11
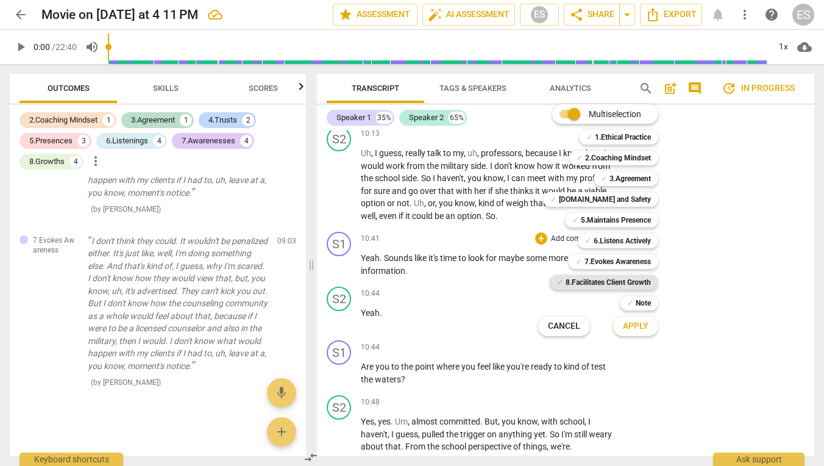
click at [618, 280] on b "8.Facilitates Client Growth" at bounding box center [608, 282] width 85 height 15
click at [627, 318] on button "Apply" at bounding box center [635, 326] width 45 height 22
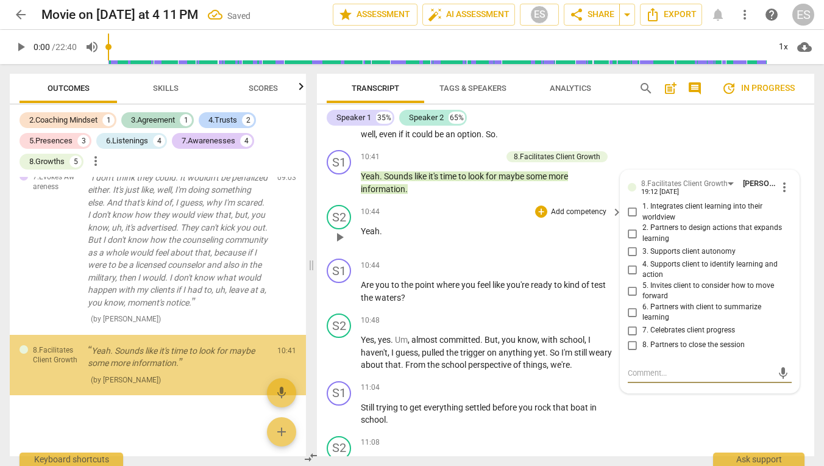
scroll to position [3536, 0]
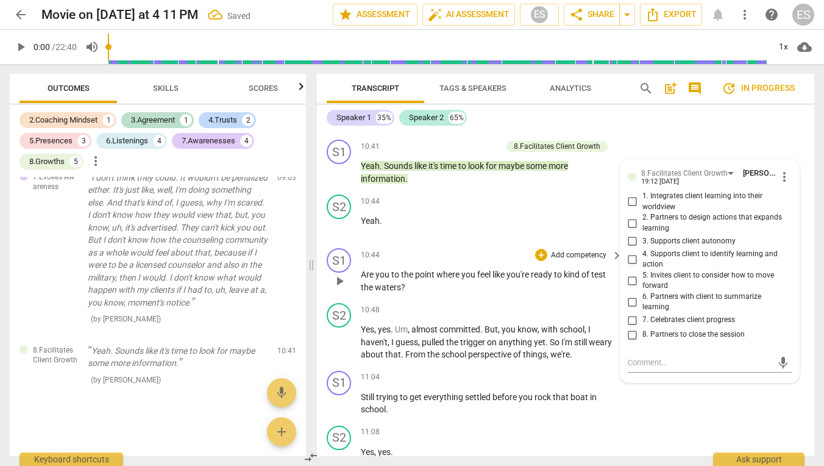
click at [555, 268] on p "Are you to the point where you feel like you're ready to kind of test the water…" at bounding box center [488, 280] width 255 height 25
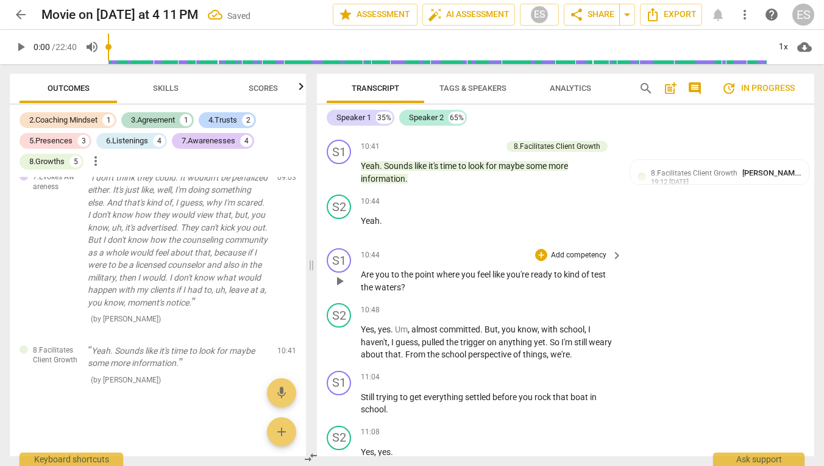
click at [580, 250] on p "Add competency" at bounding box center [579, 255] width 58 height 11
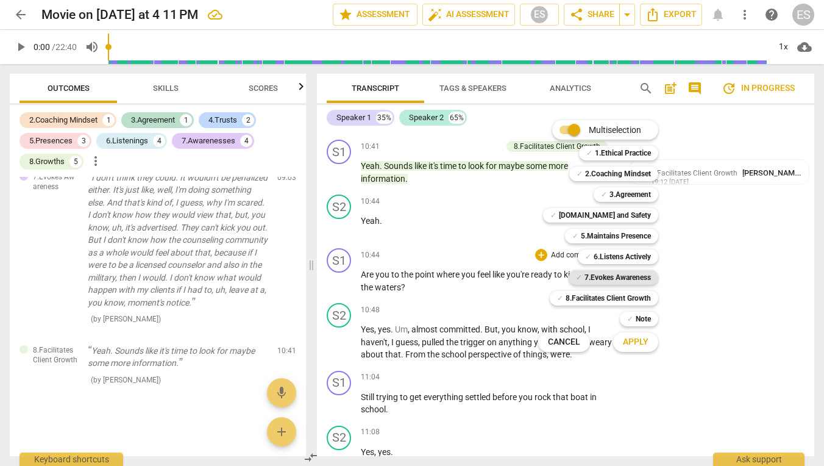
click at [608, 279] on b "7.Evokes Awareness" at bounding box center [617, 277] width 66 height 15
click at [608, 291] on b "8.Facilitates Client Growth" at bounding box center [608, 298] width 85 height 15
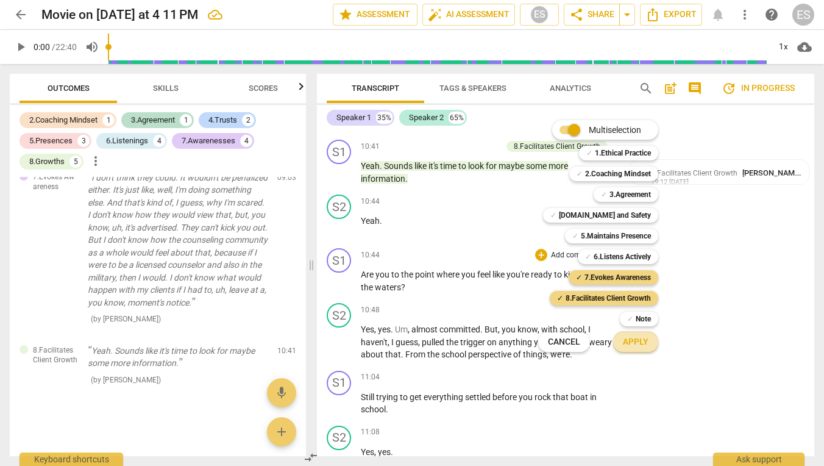
click at [625, 339] on span "Apply" at bounding box center [636, 342] width 26 height 12
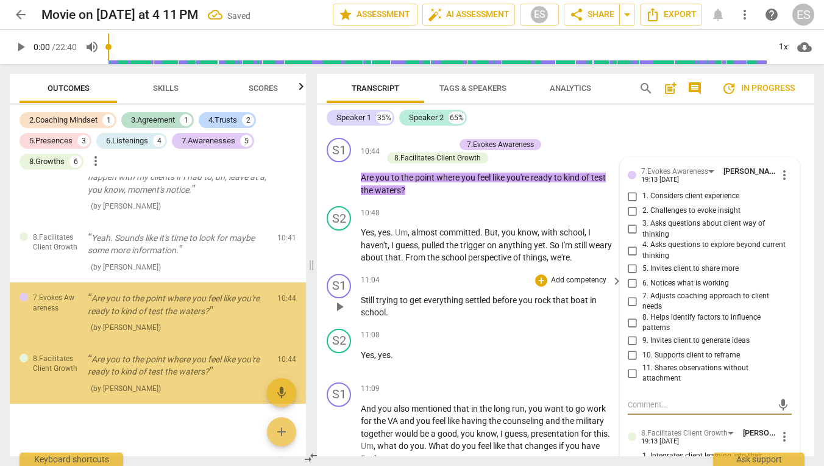
scroll to position [2074, 0]
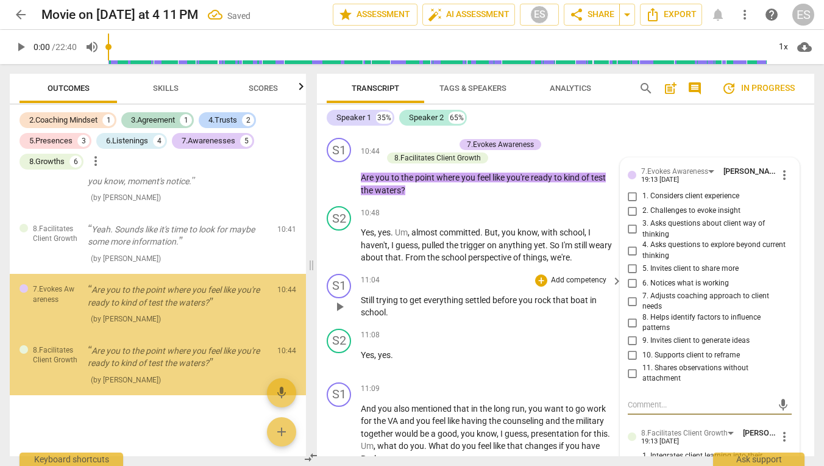
click at [561, 295] on span "that" at bounding box center [562, 300] width 18 height 10
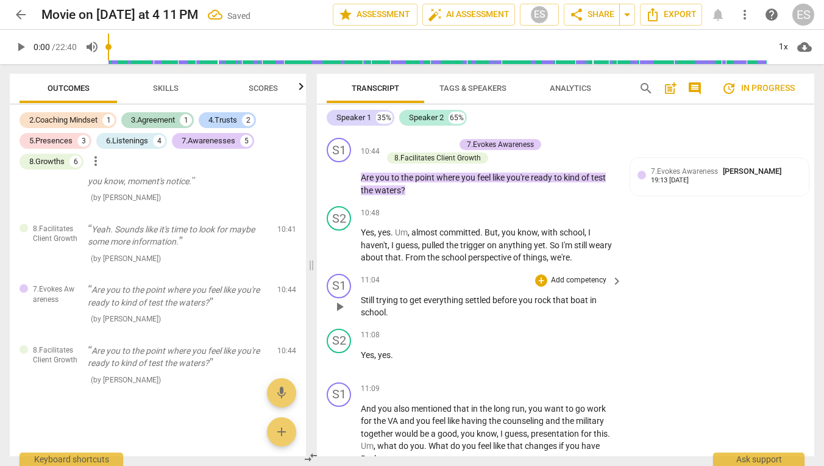
click at [573, 275] on p "Add competency" at bounding box center [579, 280] width 58 height 11
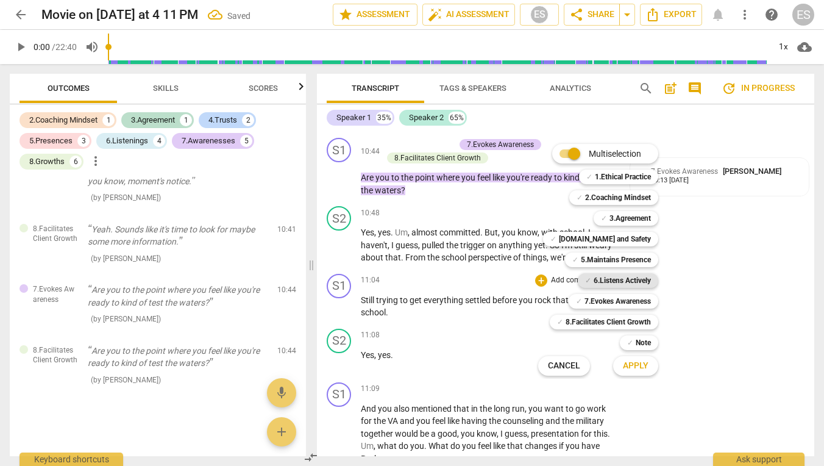
click at [612, 277] on b "6.Listens Actively" at bounding box center [622, 280] width 57 height 15
click at [651, 366] on button "Apply" at bounding box center [635, 366] width 45 height 22
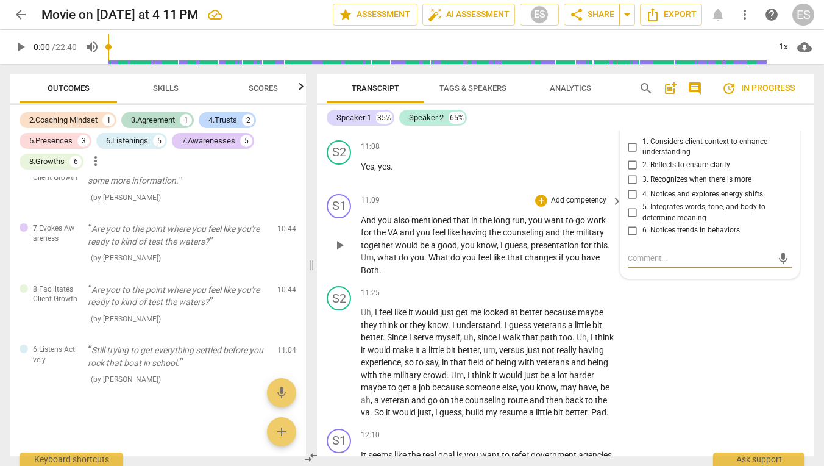
scroll to position [3837, 0]
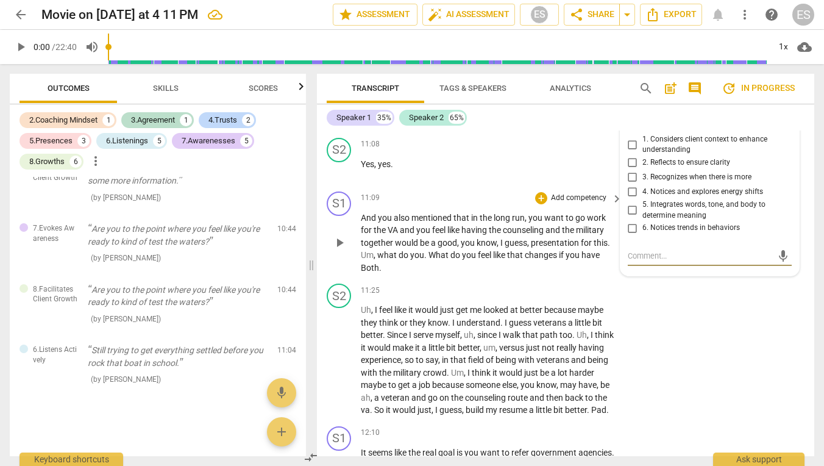
click at [573, 193] on p "Add competency" at bounding box center [579, 198] width 58 height 11
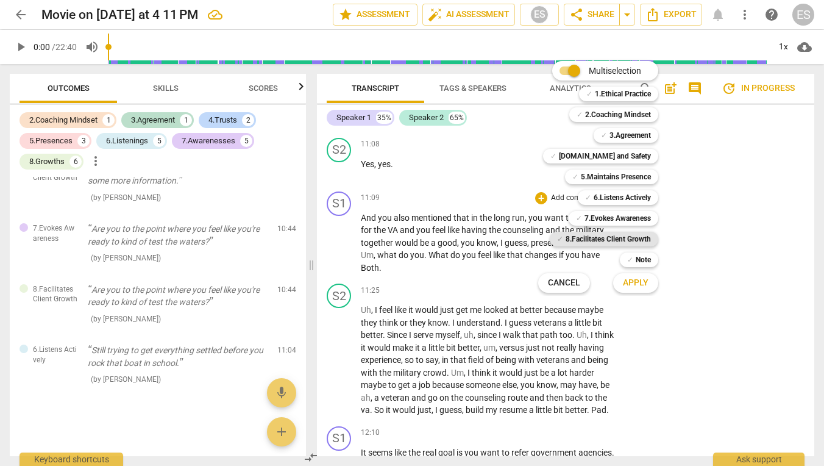
click at [612, 237] on b "8.Facilitates Client Growth" at bounding box center [608, 239] width 85 height 15
click at [628, 280] on span "Apply" at bounding box center [636, 283] width 26 height 12
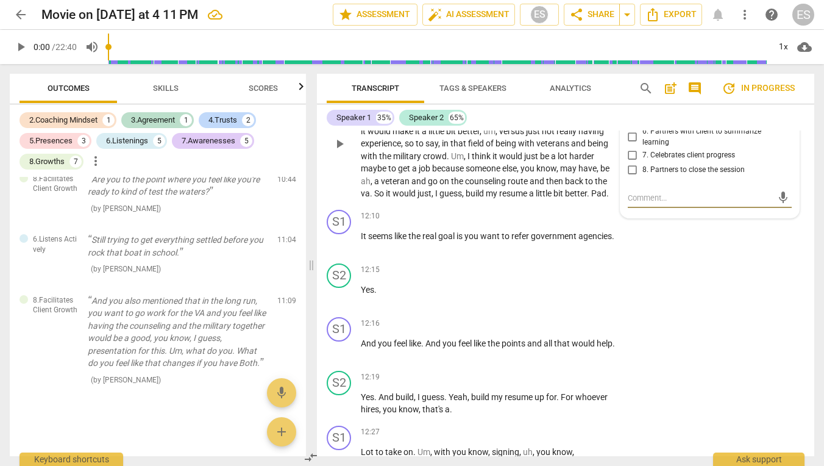
scroll to position [4058, 0]
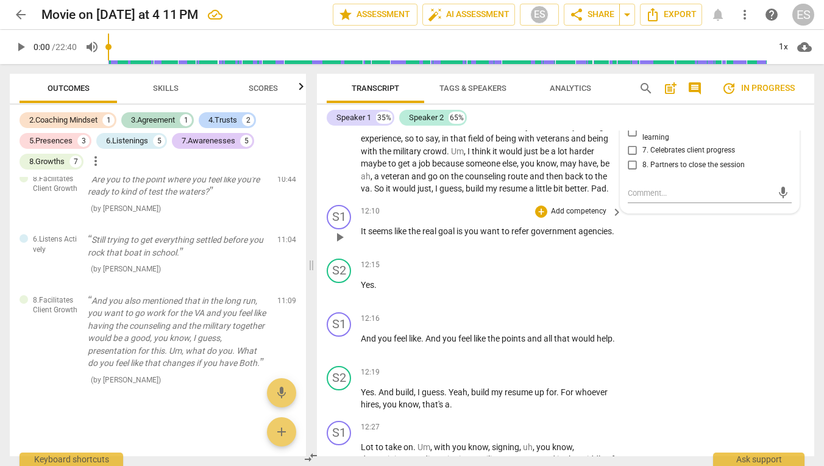
click at [566, 206] on p "Add competency" at bounding box center [579, 211] width 58 height 11
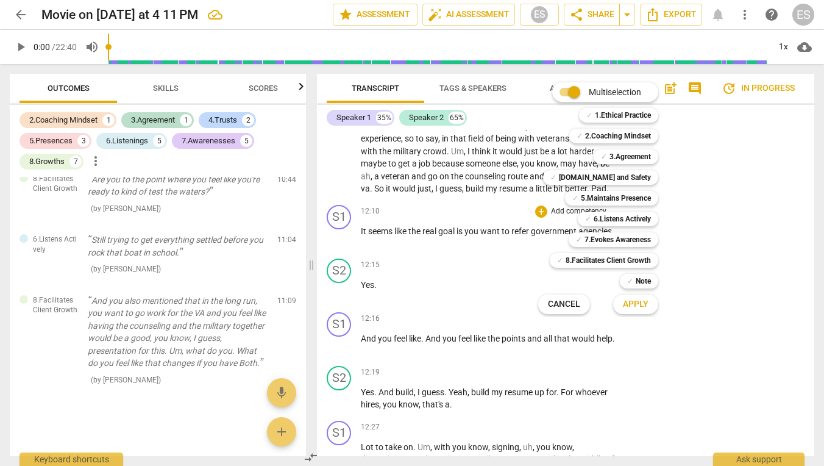
click at [575, 306] on span "Cancel" at bounding box center [564, 304] width 32 height 12
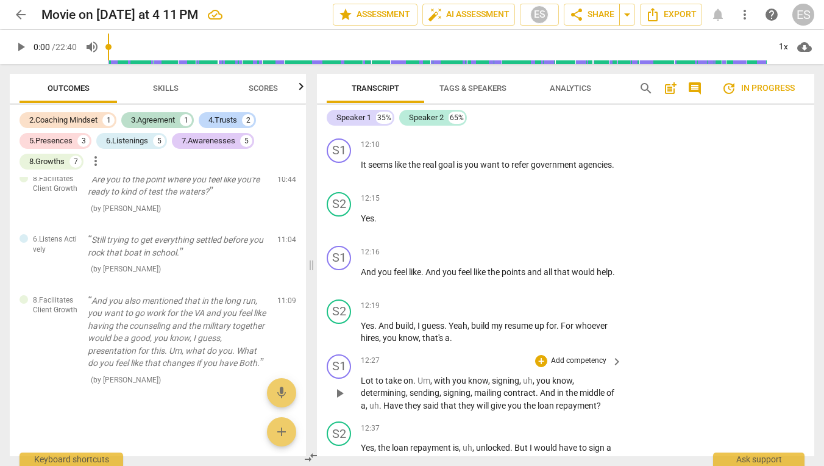
scroll to position [4114, 0]
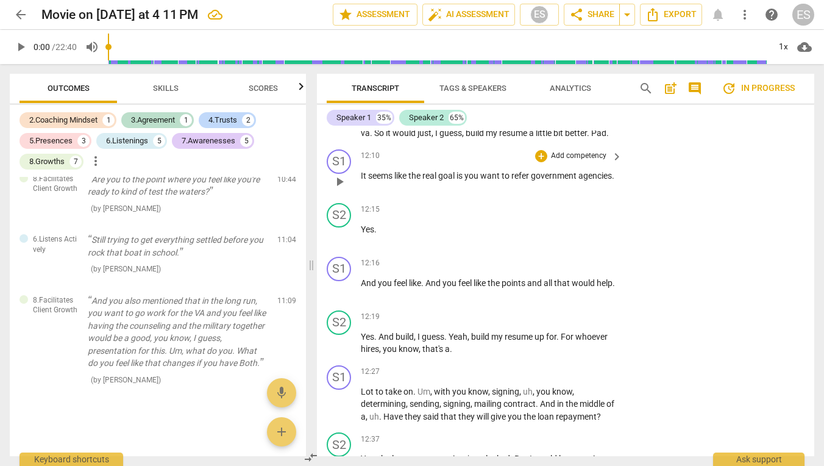
click at [588, 151] on p "Add competency" at bounding box center [579, 156] width 58 height 11
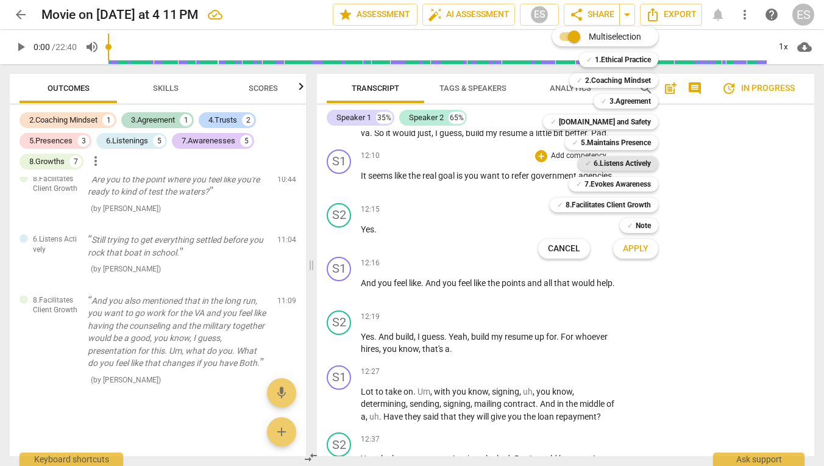
click at [620, 159] on b "6.Listens Actively" at bounding box center [622, 163] width 57 height 15
click at [626, 252] on span "Apply" at bounding box center [636, 249] width 26 height 12
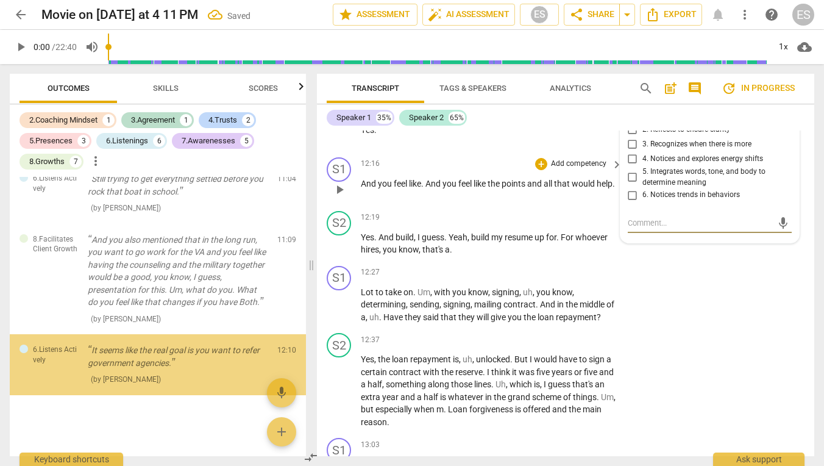
scroll to position [4214, 0]
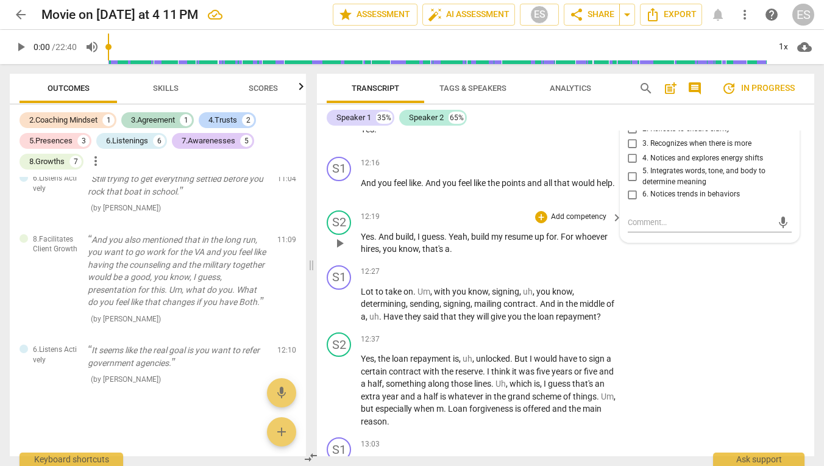
click at [570, 211] on p "Add competency" at bounding box center [579, 216] width 58 height 11
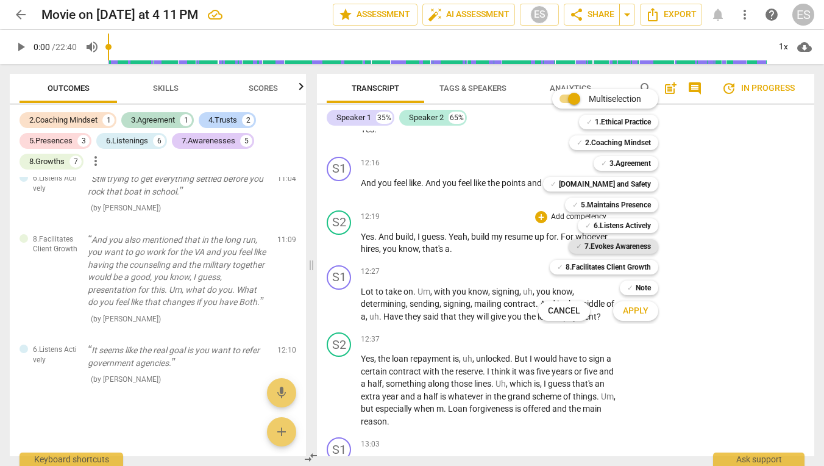
click at [587, 250] on b "7.Evokes Awareness" at bounding box center [617, 246] width 66 height 15
click at [625, 310] on span "Apply" at bounding box center [636, 311] width 26 height 12
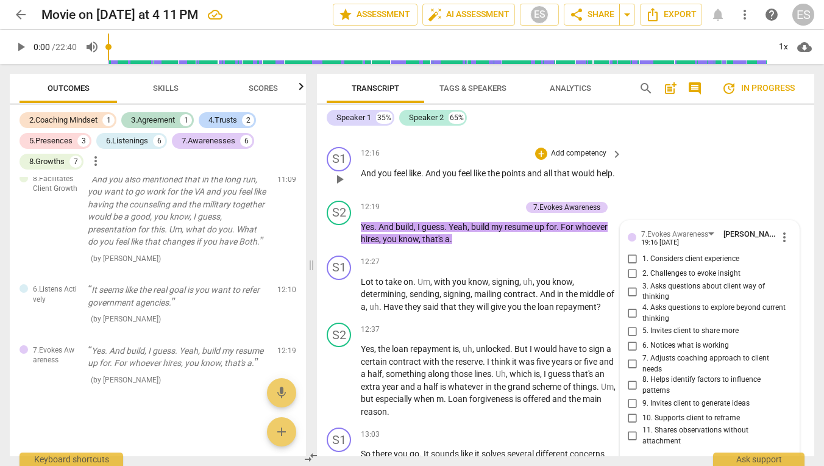
scroll to position [4225, 0]
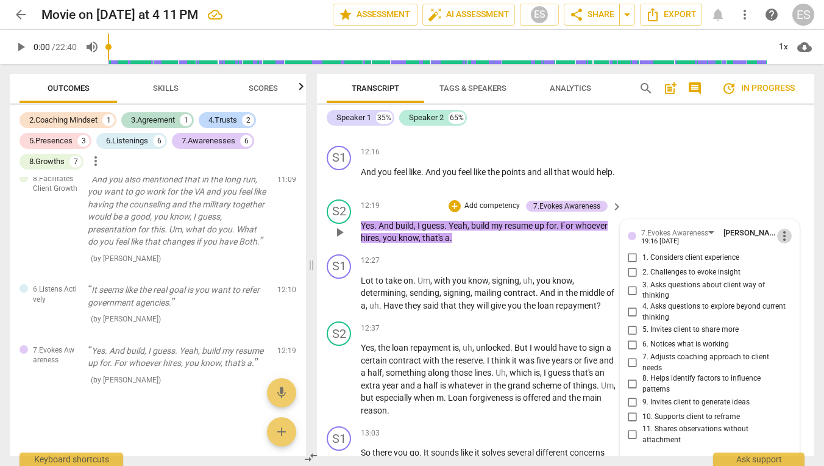
click at [779, 229] on span "more_vert" at bounding box center [784, 236] width 15 height 15
click at [782, 247] on li "Delete" at bounding box center [793, 246] width 42 height 23
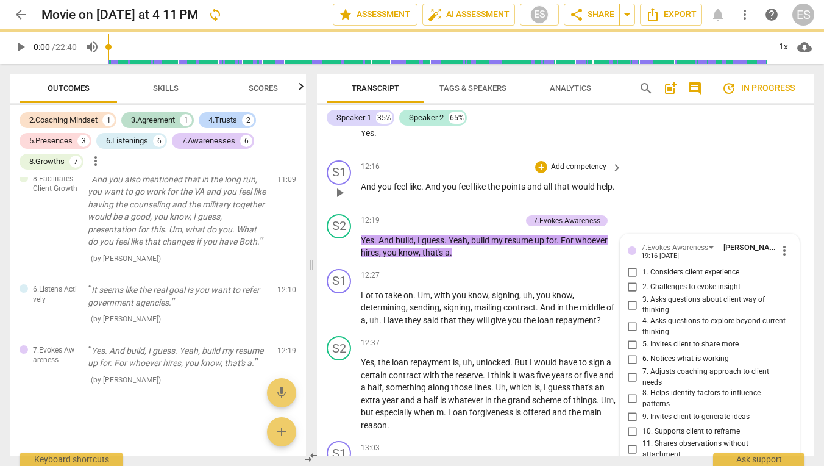
scroll to position [4210, 0]
click at [779, 243] on span "more_vert" at bounding box center [784, 250] width 15 height 15
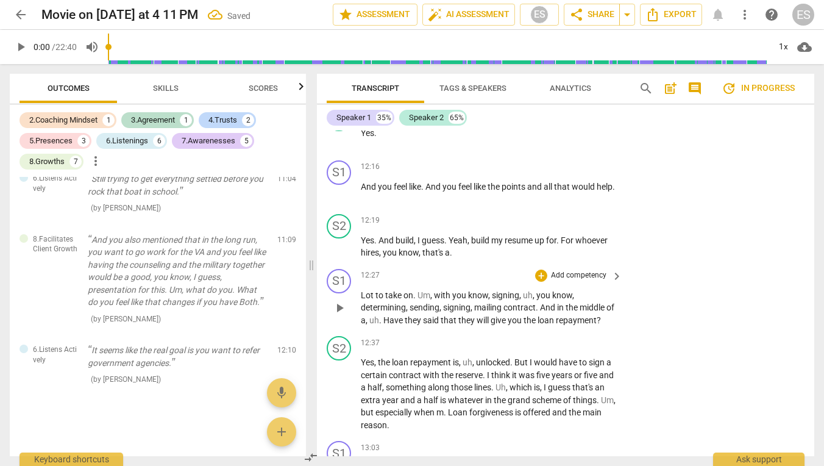
click at [783, 264] on div "S1 play_arrow pause 12:27 + Add competency keyboard_arrow_right Lot to take on …" at bounding box center [565, 298] width 497 height 68
click at [588, 161] on p "Add competency" at bounding box center [579, 166] width 58 height 11
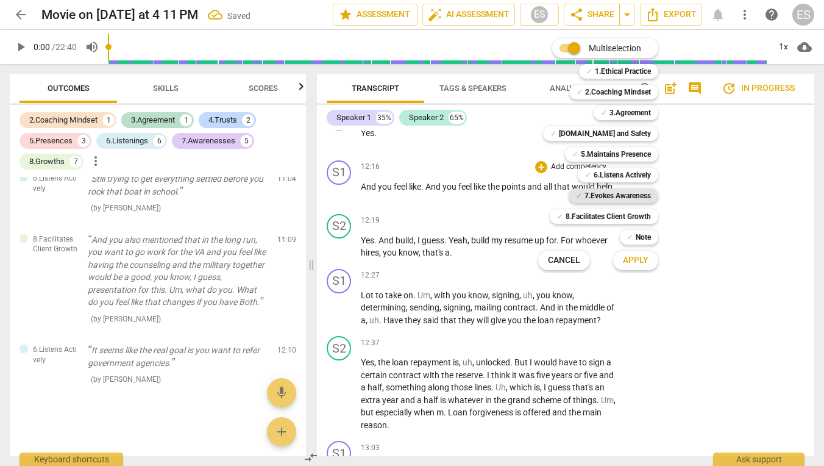
click at [612, 195] on b "7.Evokes Awareness" at bounding box center [617, 195] width 66 height 15
click at [633, 266] on button "Apply" at bounding box center [635, 260] width 45 height 22
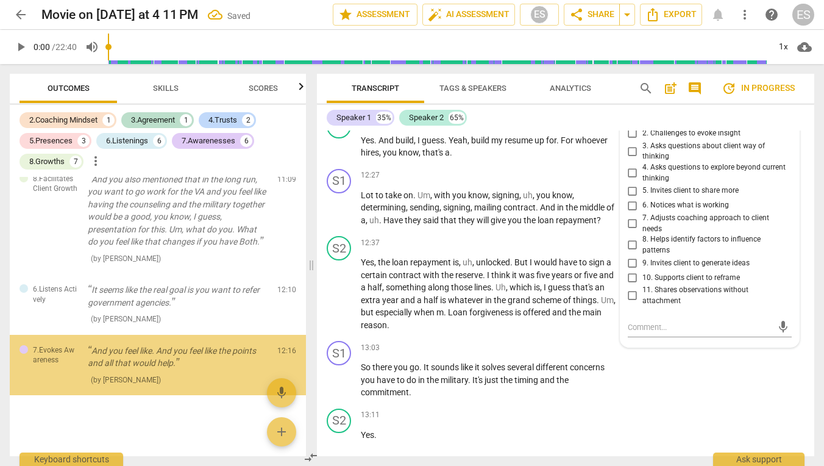
scroll to position [4318, 0]
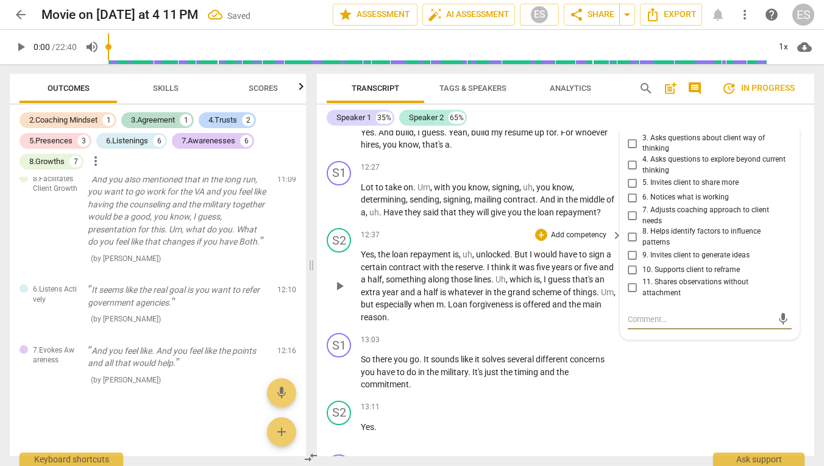
click at [573, 230] on p "Add competency" at bounding box center [579, 235] width 58 height 11
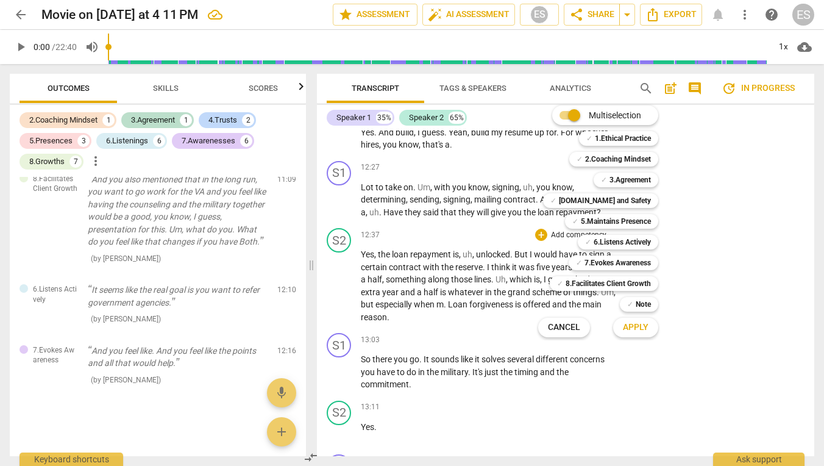
click at [493, 185] on div at bounding box center [412, 233] width 824 height 466
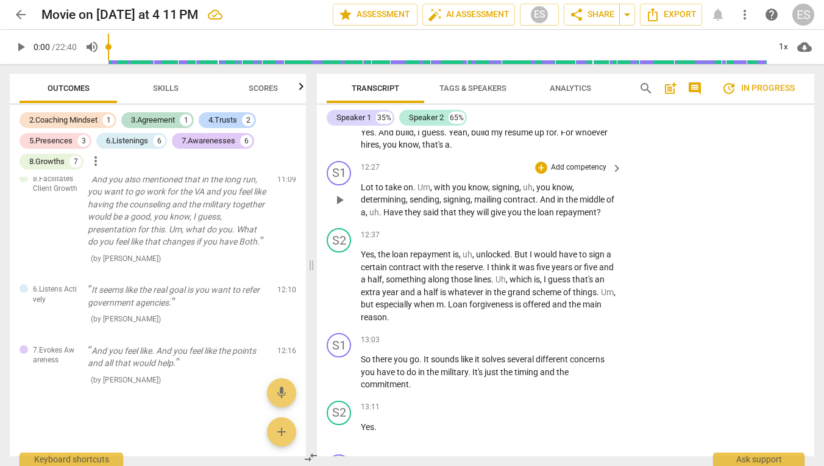
click at [566, 162] on p "Add competency" at bounding box center [579, 167] width 58 height 11
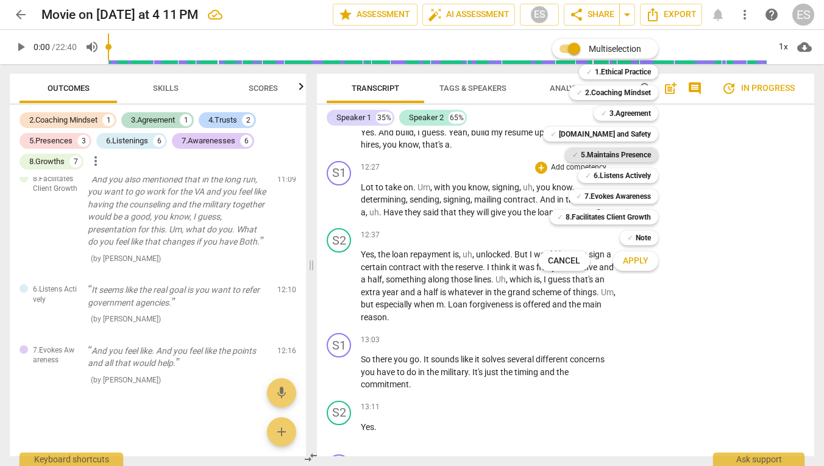
click at [613, 151] on b "5.Maintains Presence" at bounding box center [616, 154] width 70 height 15
click at [632, 260] on span "Apply" at bounding box center [636, 261] width 26 height 12
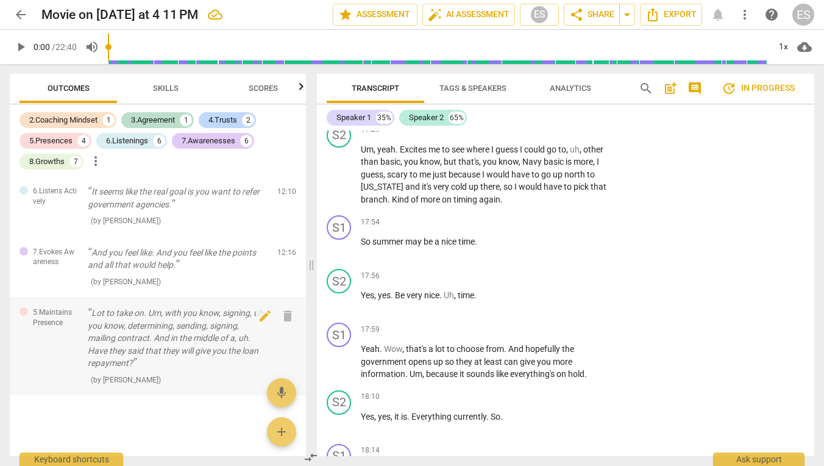
scroll to position [0, 0]
click at [215, 328] on p "Lot to take on. Um, with you know, signing, uh, you know, determining, sending,…" at bounding box center [178, 338] width 180 height 63
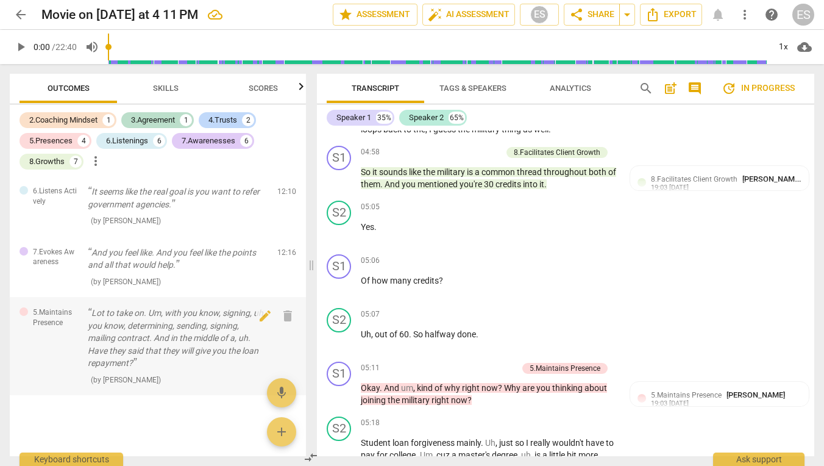
click at [137, 355] on p "Lot to take on. Um, with you know, signing, uh, you know, determining, sending,…" at bounding box center [178, 338] width 180 height 63
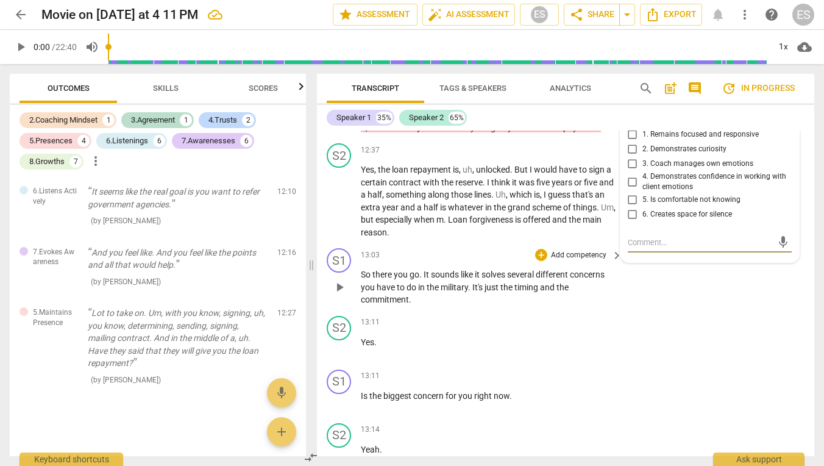
scroll to position [4407, 0]
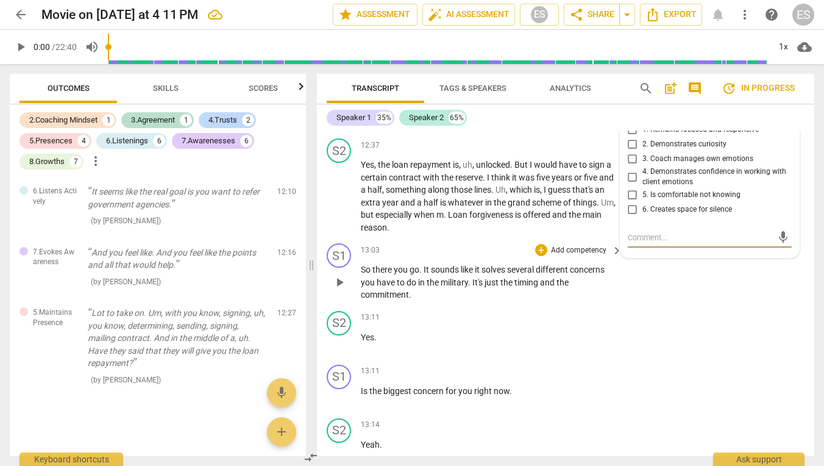
click at [557, 245] on p "Add competency" at bounding box center [579, 250] width 58 height 11
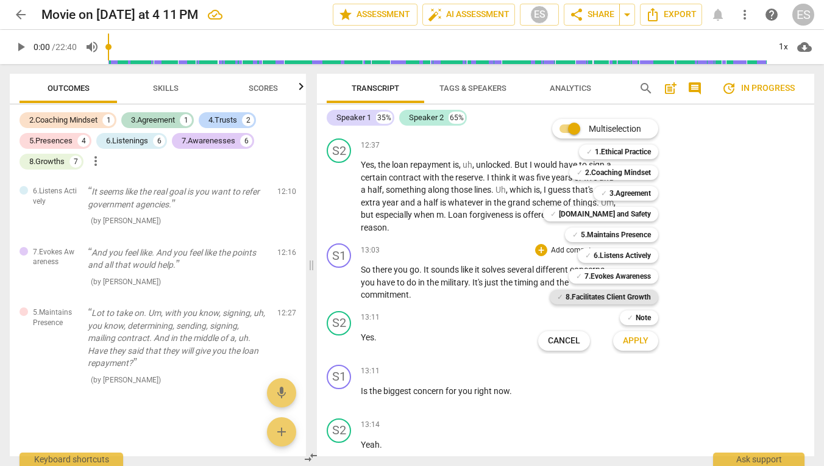
click at [589, 294] on b "8.Facilitates Client Growth" at bounding box center [608, 296] width 85 height 15
click at [594, 281] on b "7.Evokes Awareness" at bounding box center [617, 276] width 66 height 15
click at [635, 344] on span "Apply" at bounding box center [636, 341] width 26 height 12
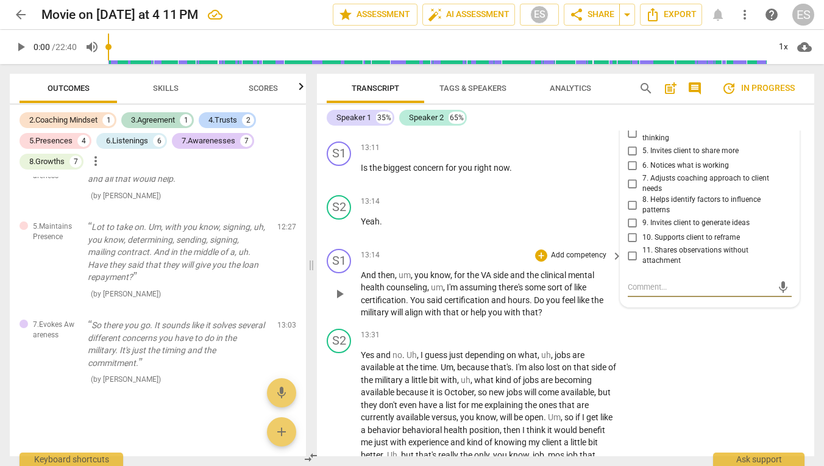
scroll to position [4651, 0]
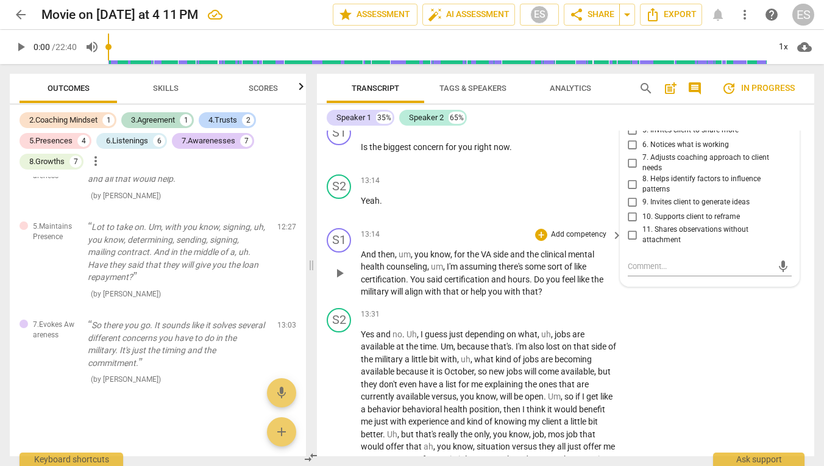
click at [566, 229] on p "Add competency" at bounding box center [579, 234] width 58 height 11
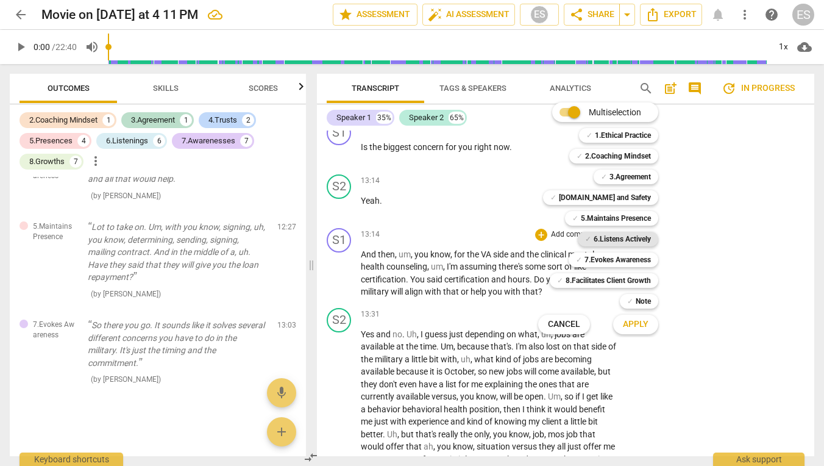
click at [610, 241] on b "6.Listens Actively" at bounding box center [622, 239] width 57 height 15
click at [630, 330] on button "Apply" at bounding box center [635, 324] width 45 height 22
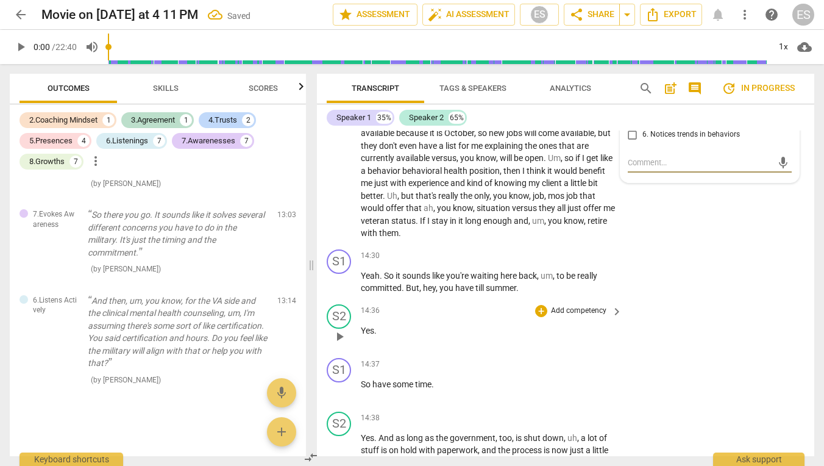
scroll to position [4891, 0]
click at [577, 249] on div "+ Add competency" at bounding box center [571, 255] width 73 height 12
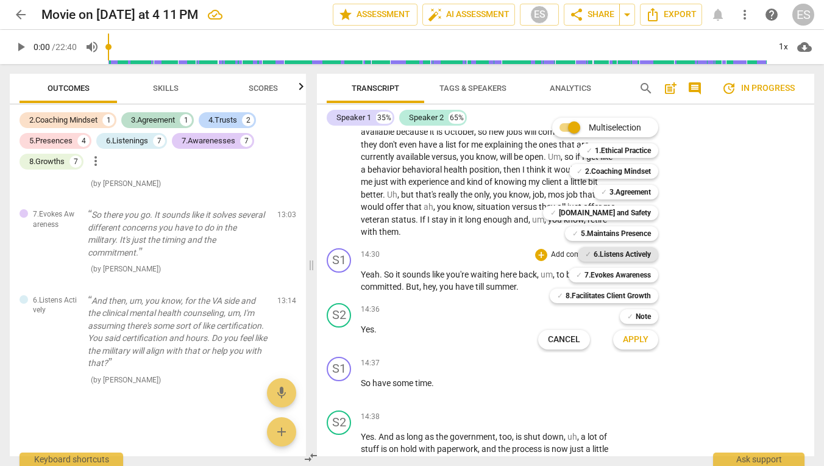
click at [601, 255] on b "6.Listens Actively" at bounding box center [622, 254] width 57 height 15
click at [635, 345] on span "Apply" at bounding box center [636, 339] width 26 height 12
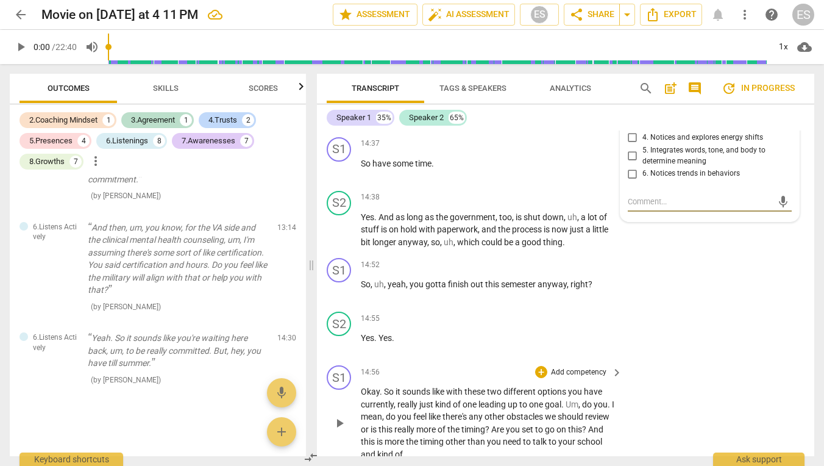
scroll to position [5142, 0]
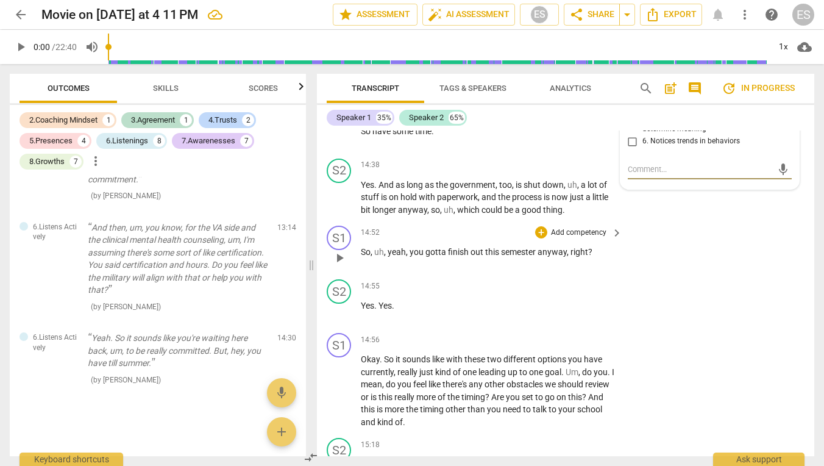
click at [592, 227] on p "Add competency" at bounding box center [579, 232] width 58 height 11
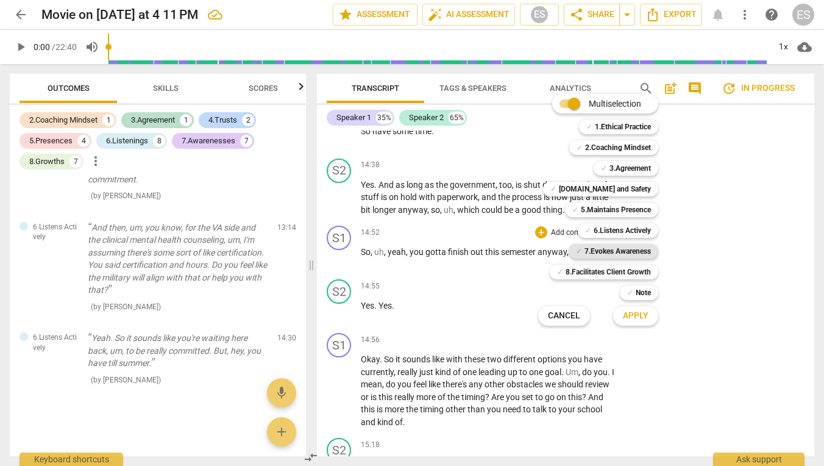
click at [610, 246] on b "7.Evokes Awareness" at bounding box center [617, 251] width 66 height 15
click at [630, 316] on span "Apply" at bounding box center [636, 316] width 26 height 12
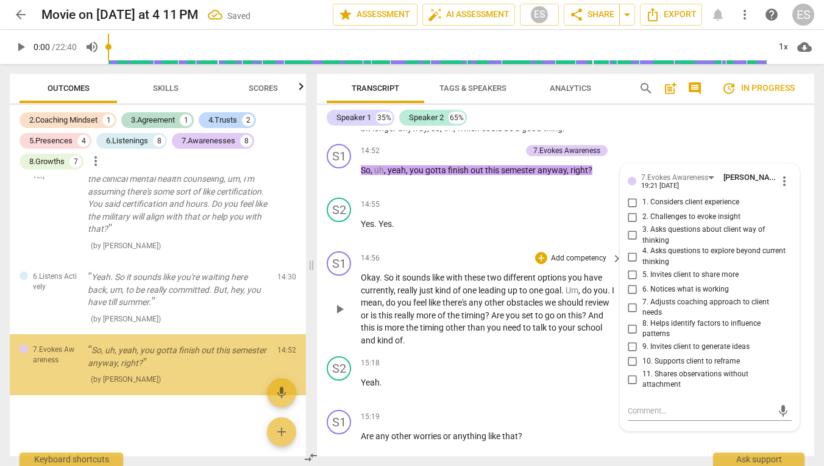
scroll to position [5264, 0]
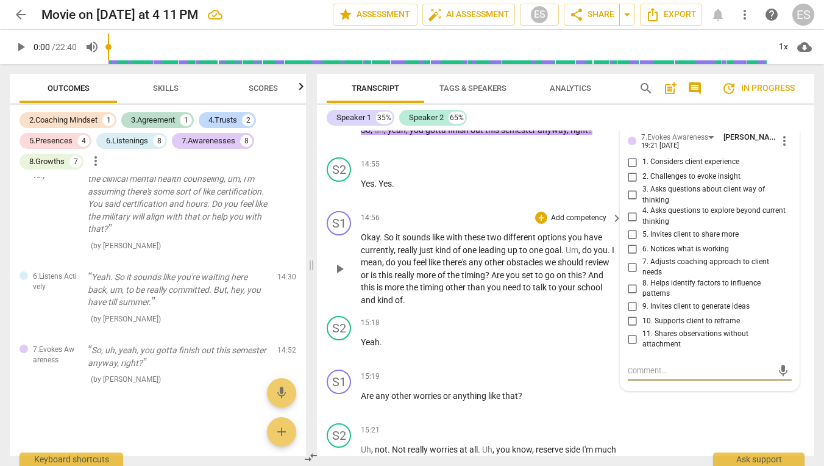
click at [567, 213] on p "Add competency" at bounding box center [579, 218] width 58 height 11
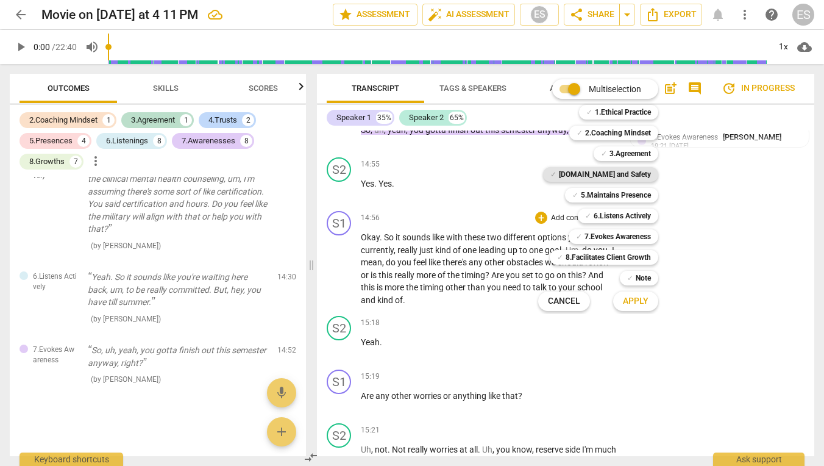
click at [616, 177] on b "[DOMAIN_NAME] and Safety" at bounding box center [605, 174] width 92 height 15
click at [631, 299] on span "Apply" at bounding box center [636, 301] width 26 height 12
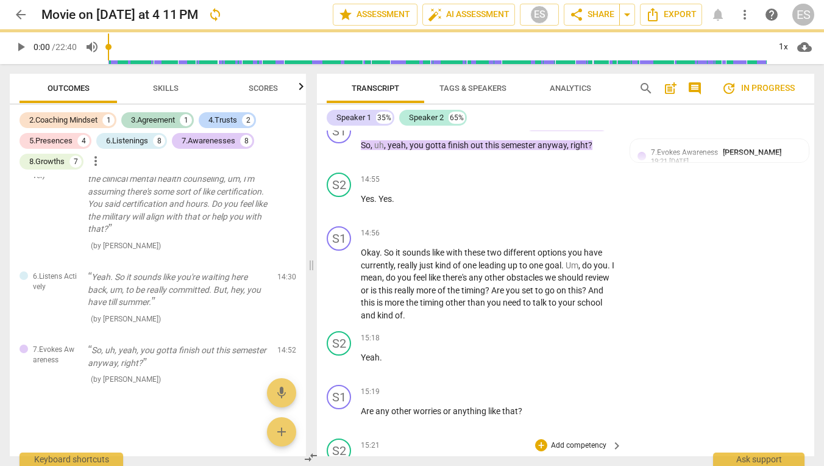
scroll to position [5247, 0]
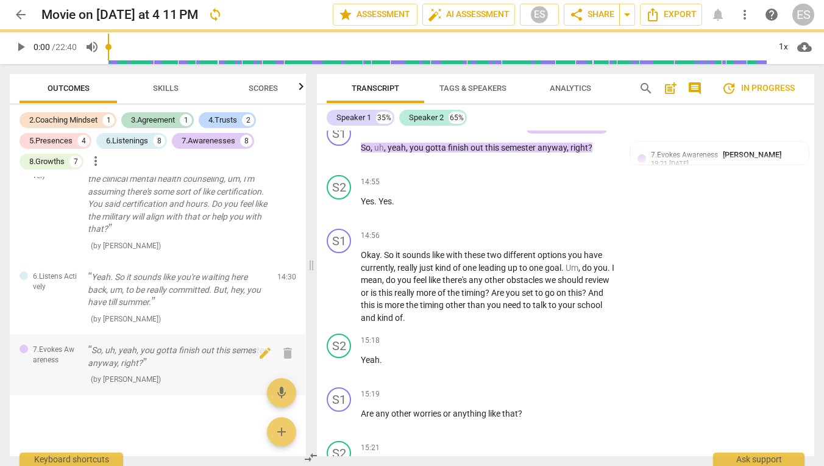
click at [206, 344] on div "7.Evokes Awareness So, uh, yeah, you gotta finish out this semester anyway, rig…" at bounding box center [158, 364] width 296 height 61
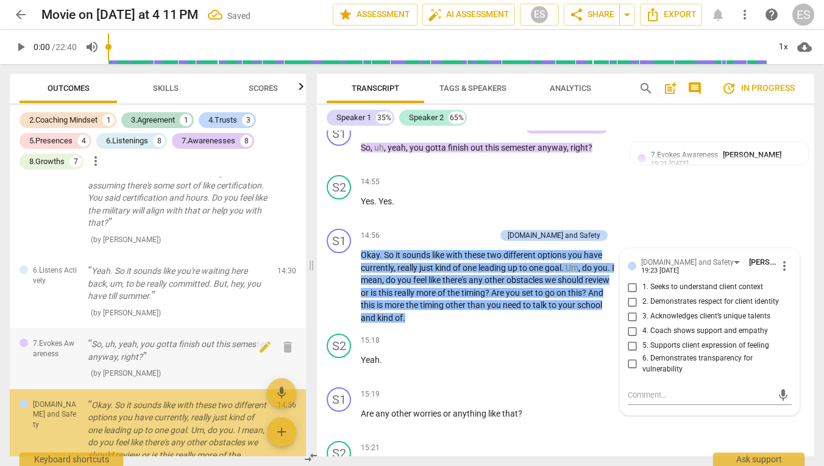
scroll to position [2927, 0]
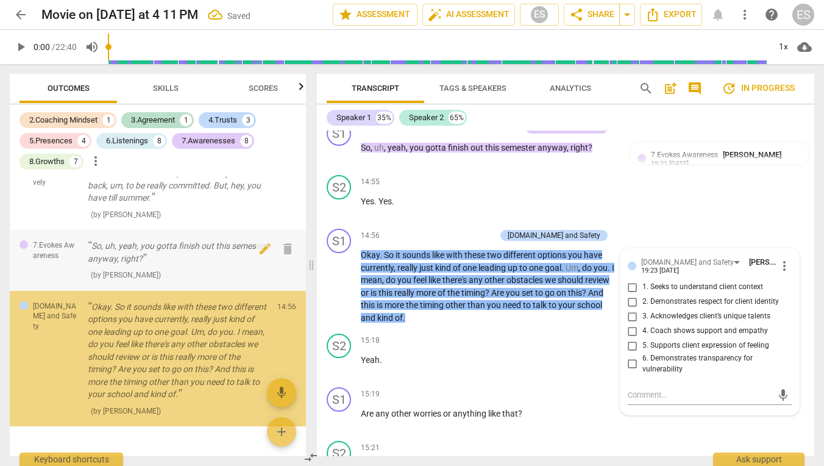
click at [205, 355] on div "3.Agreement Okay, so we're back to another coaching time and last time we talke…" at bounding box center [158, 316] width 296 height 279
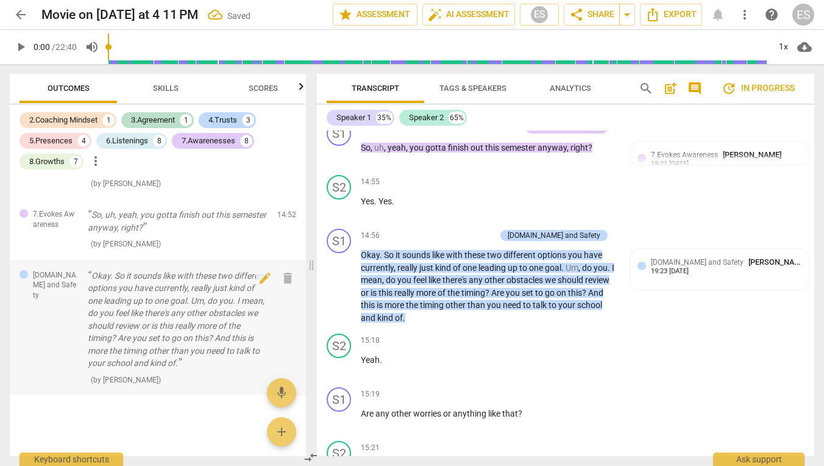
click at [205, 355] on p "Okay. So it sounds like with these two different options you have currently, re…" at bounding box center [178, 319] width 180 height 100
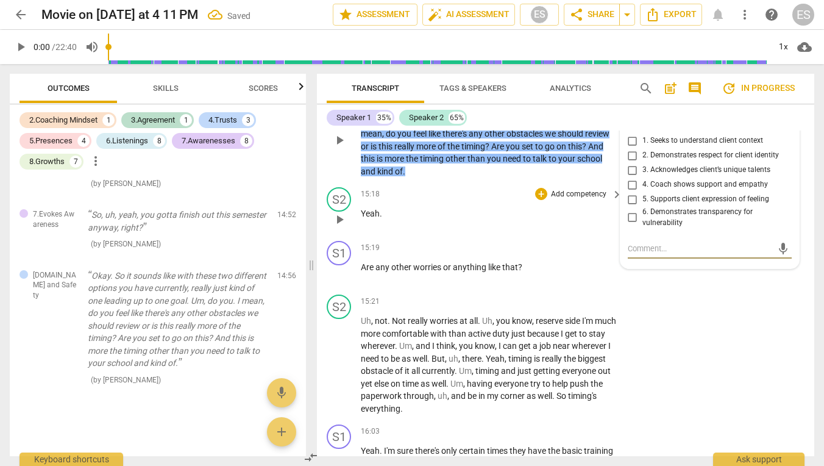
scroll to position [5401, 0]
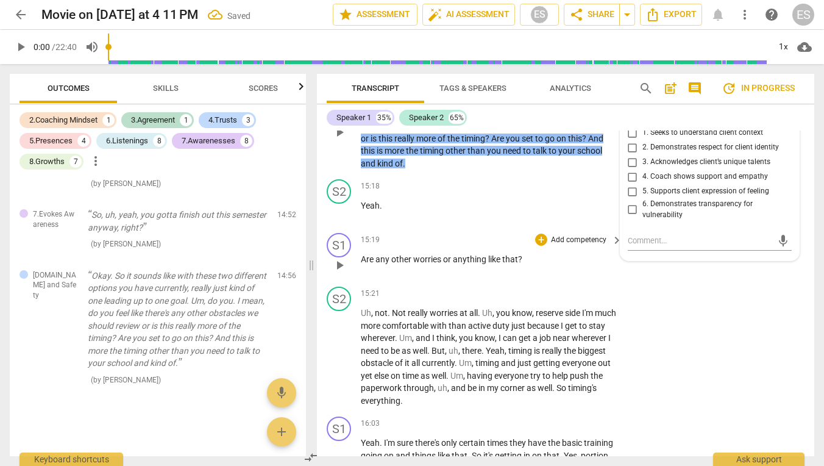
click at [567, 235] on p "Add competency" at bounding box center [579, 240] width 58 height 11
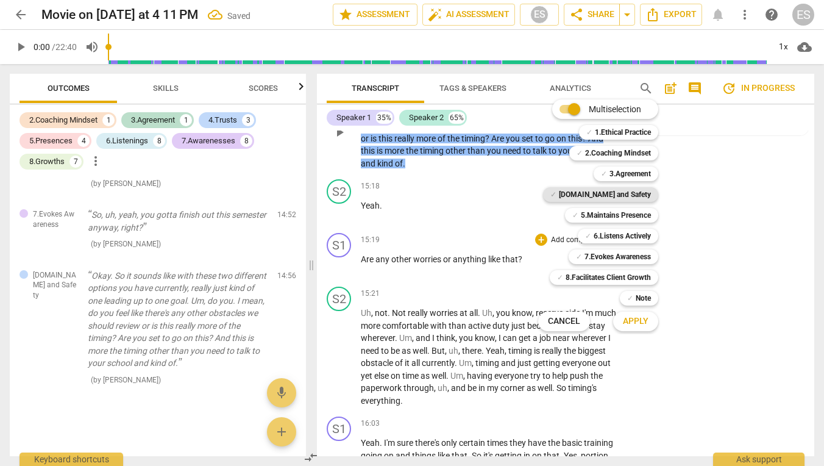
click at [615, 190] on b "[DOMAIN_NAME] and Safety" at bounding box center [605, 194] width 92 height 15
click at [637, 319] on span "Apply" at bounding box center [636, 321] width 26 height 12
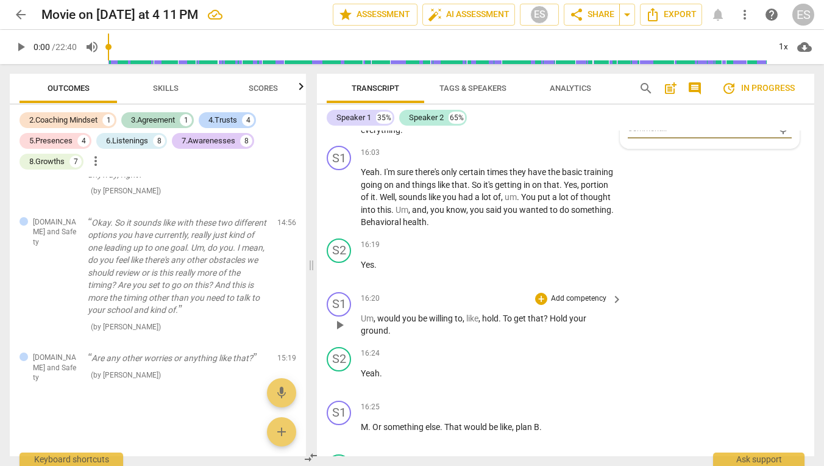
scroll to position [5724, 0]
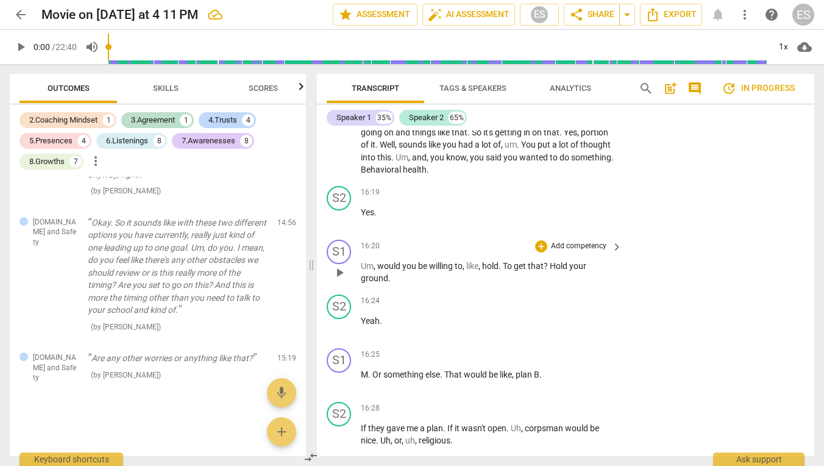
click at [567, 241] on p "Add competency" at bounding box center [579, 246] width 58 height 11
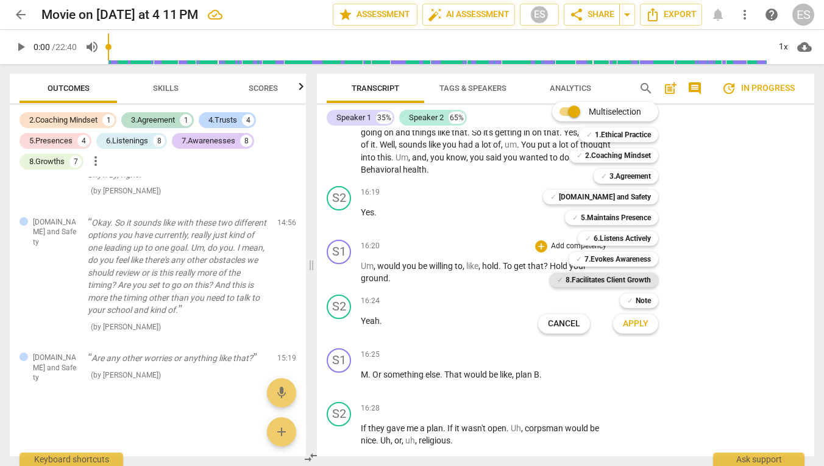
click at [609, 282] on b "8.Facilitates Client Growth" at bounding box center [608, 279] width 85 height 15
click at [632, 324] on span "Apply" at bounding box center [636, 324] width 26 height 12
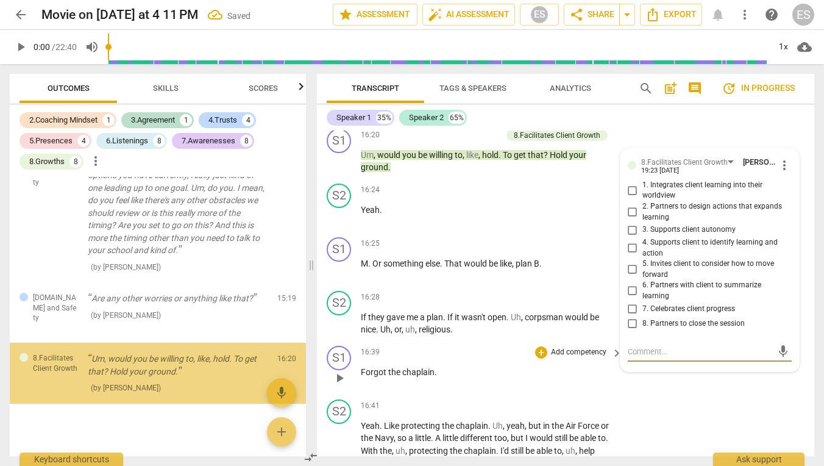
scroll to position [5850, 0]
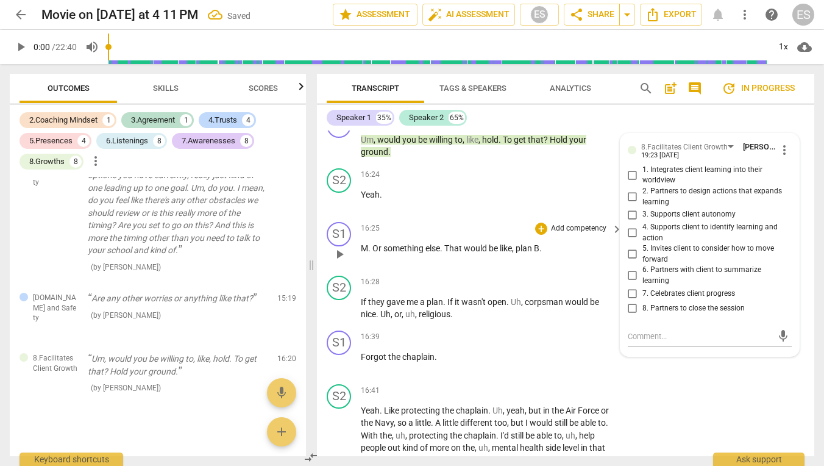
click at [576, 223] on p "Add competency" at bounding box center [579, 228] width 58 height 11
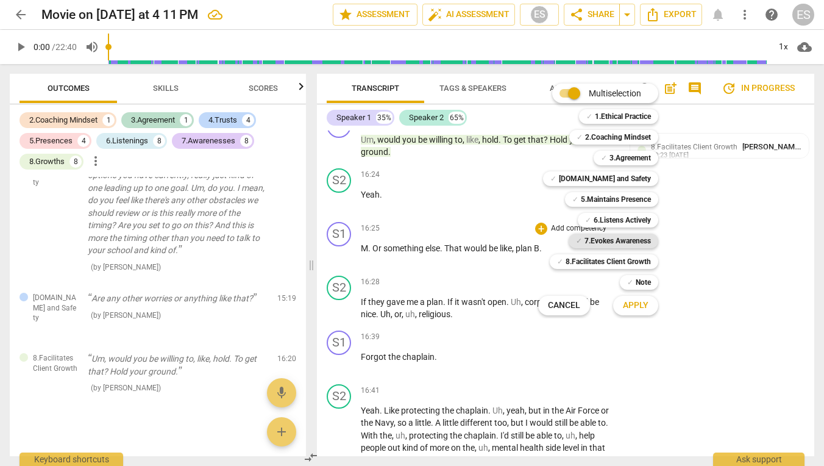
click at [606, 238] on b "7.Evokes Awareness" at bounding box center [617, 240] width 66 height 15
click at [641, 306] on span "Apply" at bounding box center [636, 305] width 26 height 12
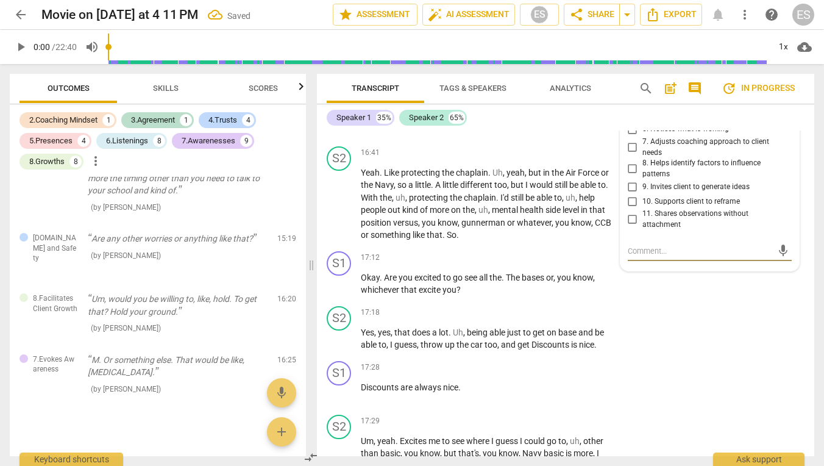
scroll to position [6105, 0]
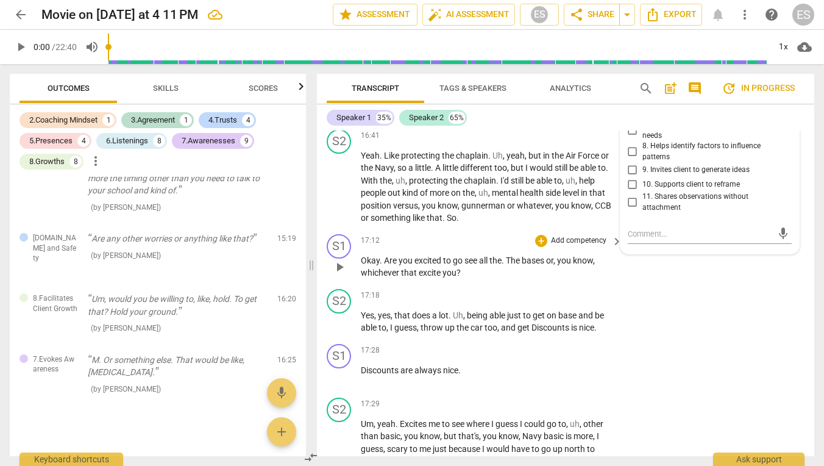
click at [573, 235] on p "Add competency" at bounding box center [579, 240] width 58 height 11
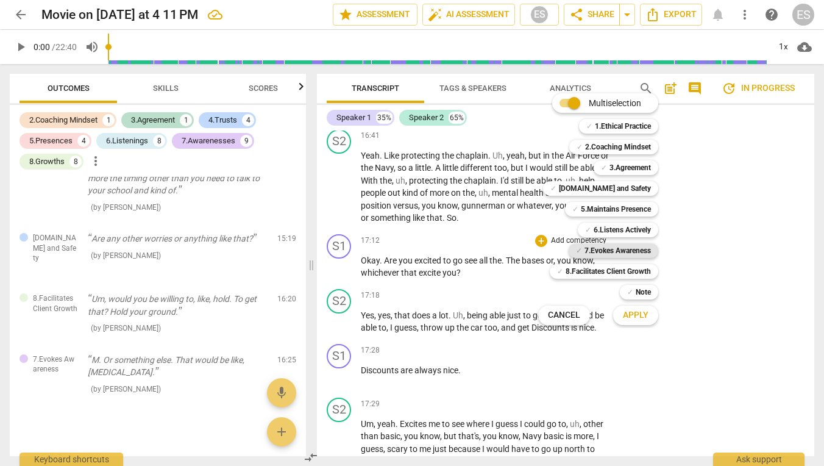
click at [608, 249] on b "7.Evokes Awareness" at bounding box center [617, 250] width 66 height 15
click at [635, 320] on span "Apply" at bounding box center [636, 315] width 26 height 12
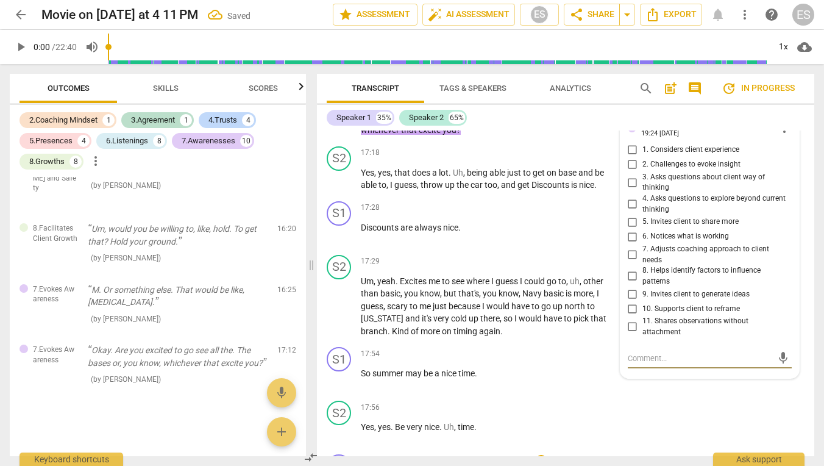
scroll to position [6259, 0]
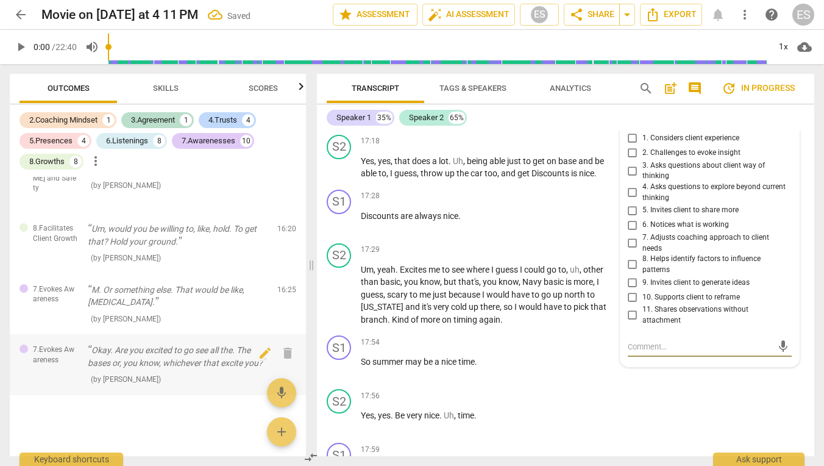
click at [203, 344] on p "Okay. Are you excited to go see all the. The bases or, you know, whichever that…" at bounding box center [178, 356] width 180 height 25
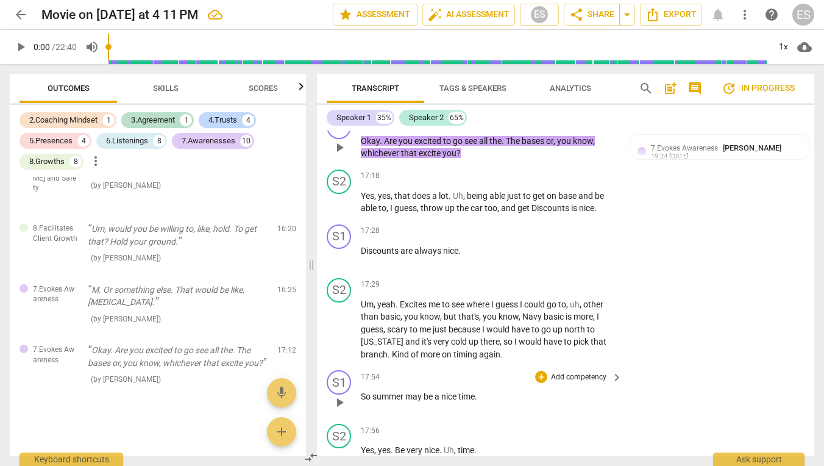
scroll to position [6231, 0]
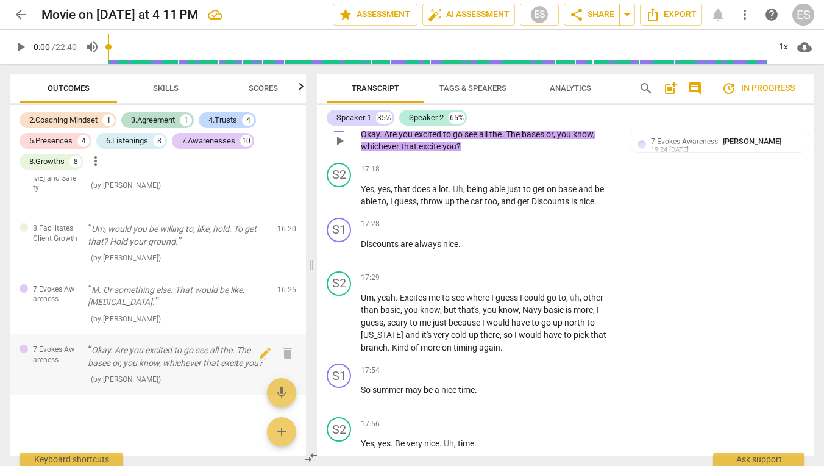
click at [172, 334] on div "7.Evokes Awareness Okay. Are you excited to go see all the. The bases or, you k…" at bounding box center [158, 364] width 296 height 61
click at [168, 344] on p "Okay. Are you excited to go see all the. The bases or, you know, whichever that…" at bounding box center [178, 356] width 180 height 25
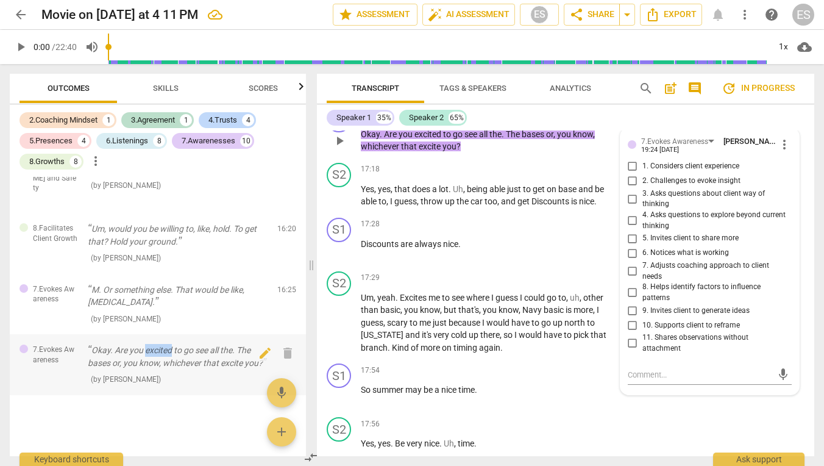
click at [168, 344] on p "Okay. Are you excited to go see all the. The bases or, you know, whichever that…" at bounding box center [178, 356] width 180 height 25
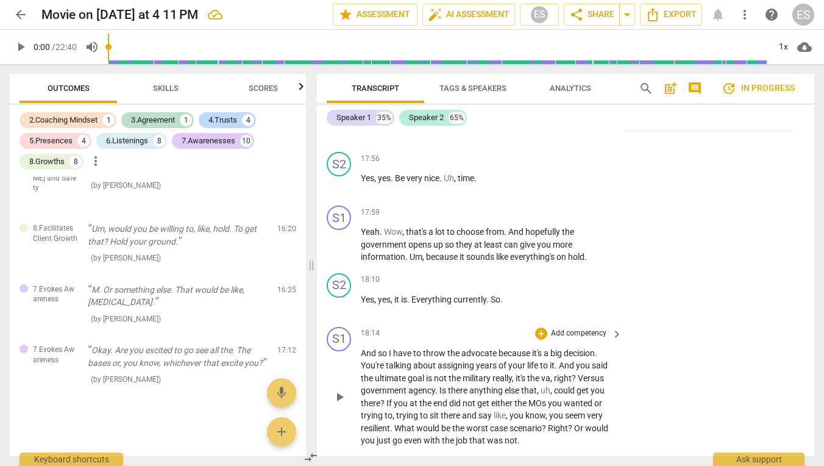
scroll to position [6518, 0]
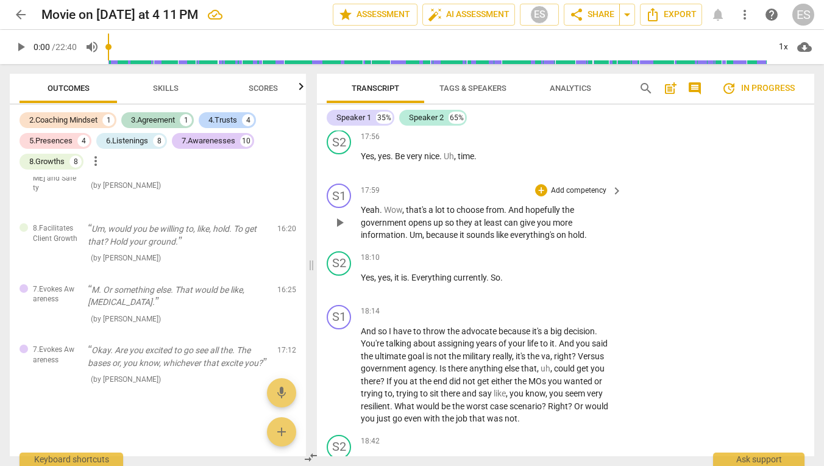
click at [555, 185] on p "Add competency" at bounding box center [579, 190] width 58 height 11
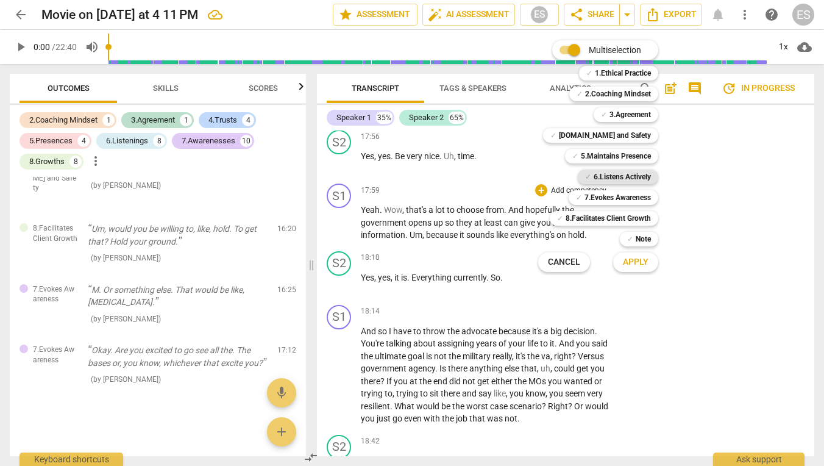
click at [594, 171] on b "6.Listens Actively" at bounding box center [622, 176] width 57 height 15
click at [638, 262] on span "Apply" at bounding box center [636, 262] width 26 height 12
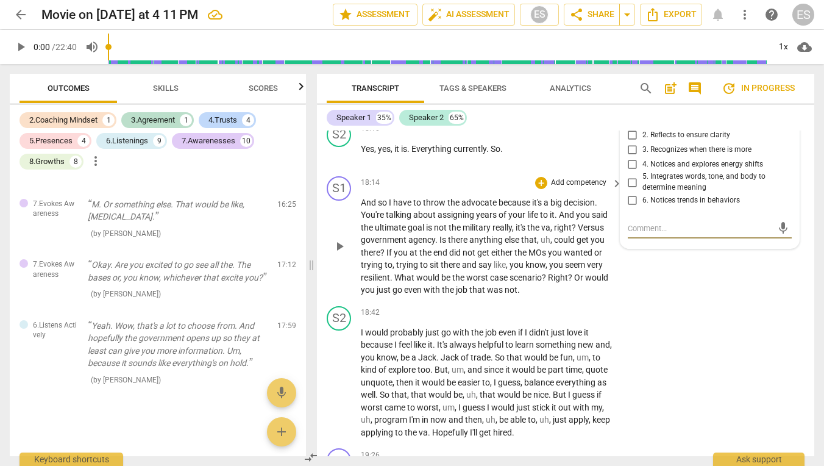
scroll to position [6650, 0]
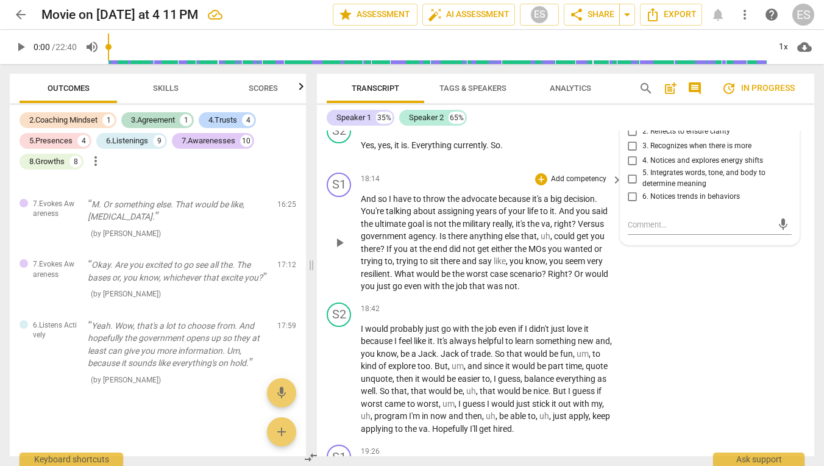
click at [572, 172] on div "18:14 + Add competency keyboard_arrow_right And so I have to throw the advocate…" at bounding box center [492, 232] width 263 height 120
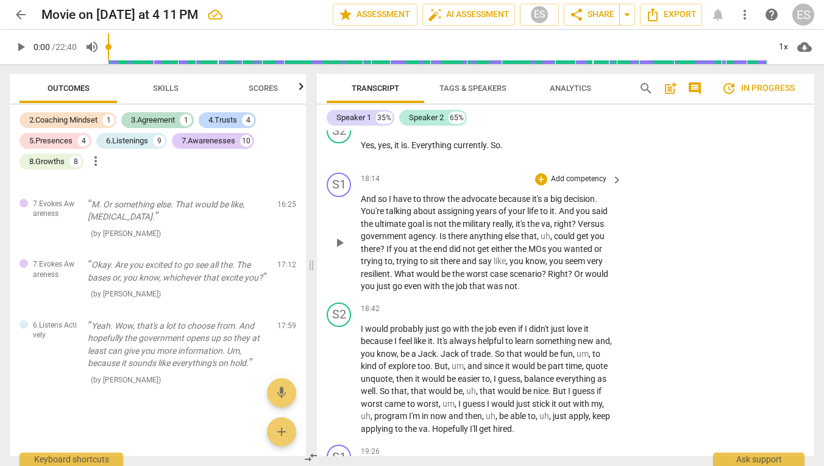
click at [574, 174] on p "Add competency" at bounding box center [579, 179] width 58 height 11
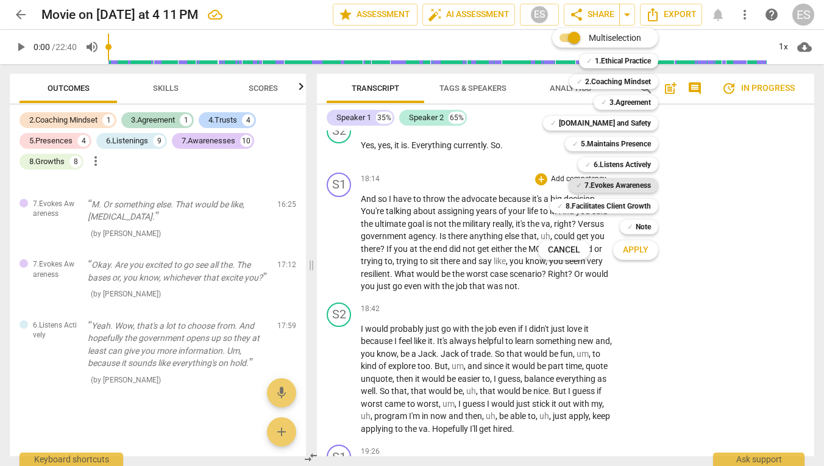
click at [611, 187] on b "7.Evokes Awareness" at bounding box center [617, 185] width 66 height 15
click at [632, 252] on span "Apply" at bounding box center [636, 250] width 26 height 12
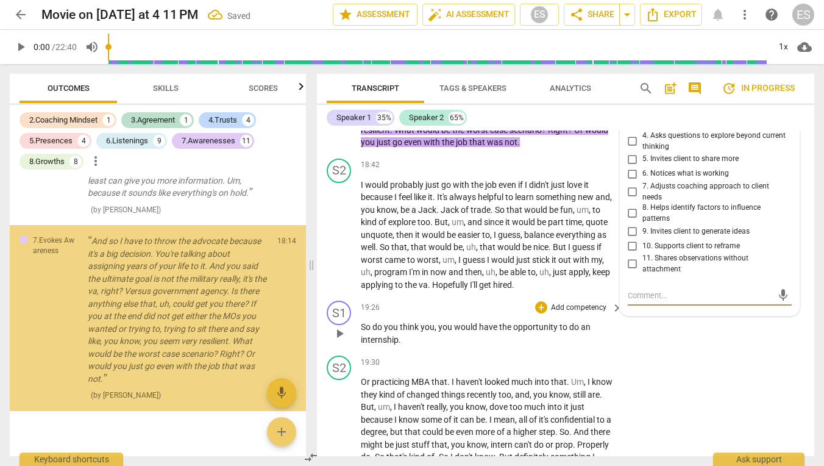
scroll to position [6795, 0]
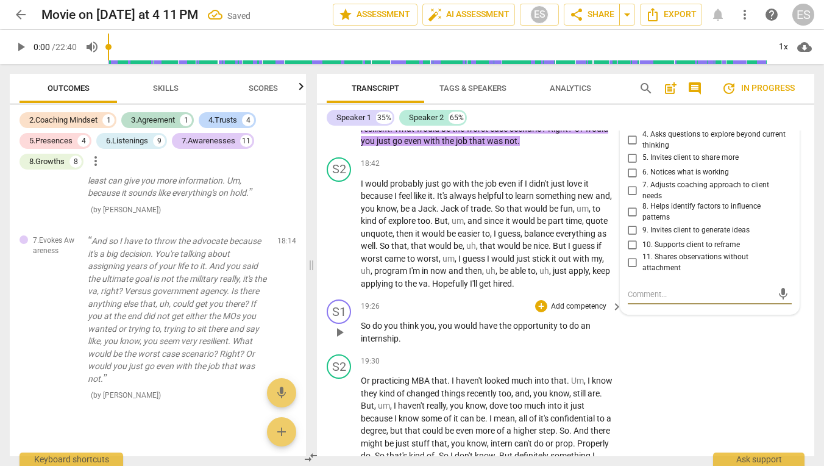
click at [566, 301] on p "Add competency" at bounding box center [579, 306] width 58 height 11
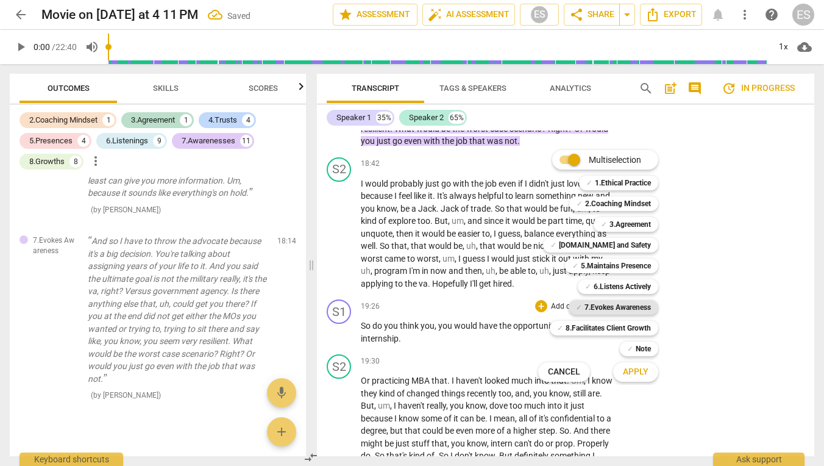
click at [628, 313] on b "7.Evokes Awareness" at bounding box center [617, 307] width 66 height 15
click at [640, 369] on span "Apply" at bounding box center [636, 372] width 26 height 12
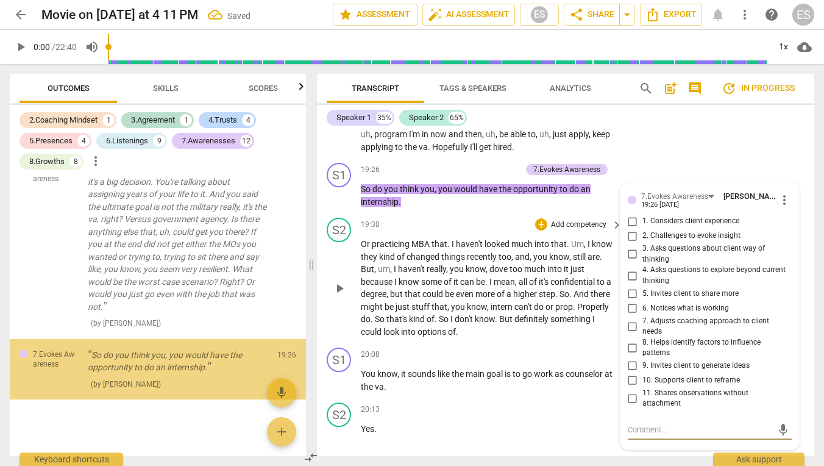
scroll to position [6993, 0]
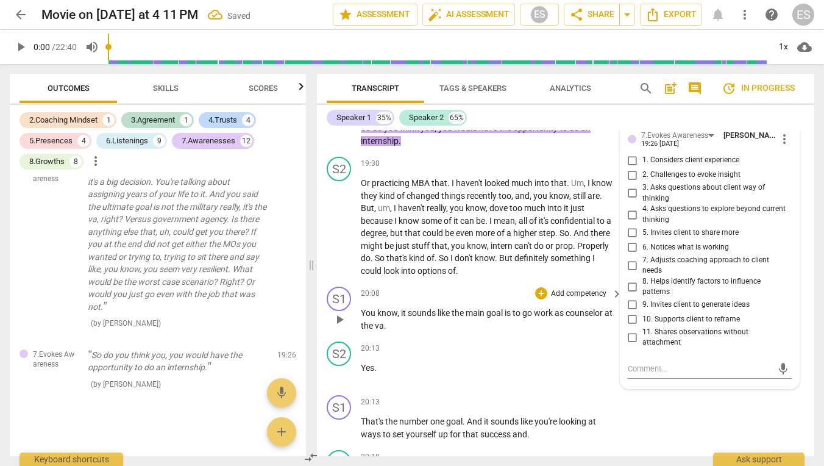
click at [568, 288] on p "Add competency" at bounding box center [579, 293] width 58 height 11
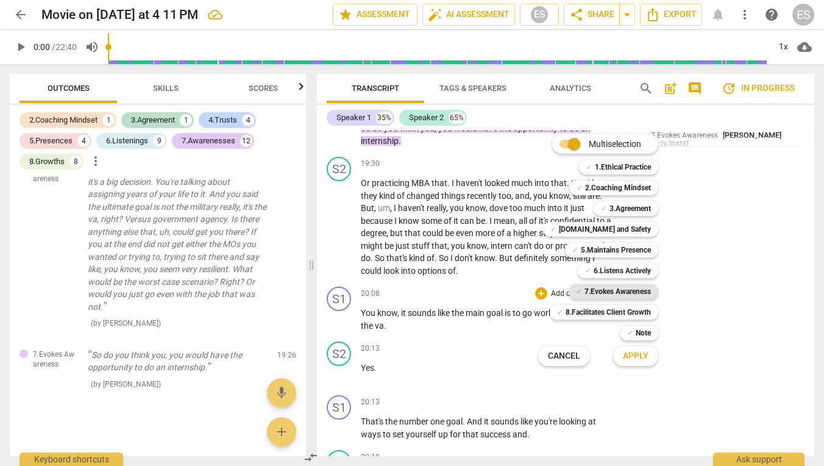
click at [616, 294] on b "7.Evokes Awareness" at bounding box center [617, 291] width 66 height 15
click at [631, 355] on span "Apply" at bounding box center [636, 356] width 26 height 12
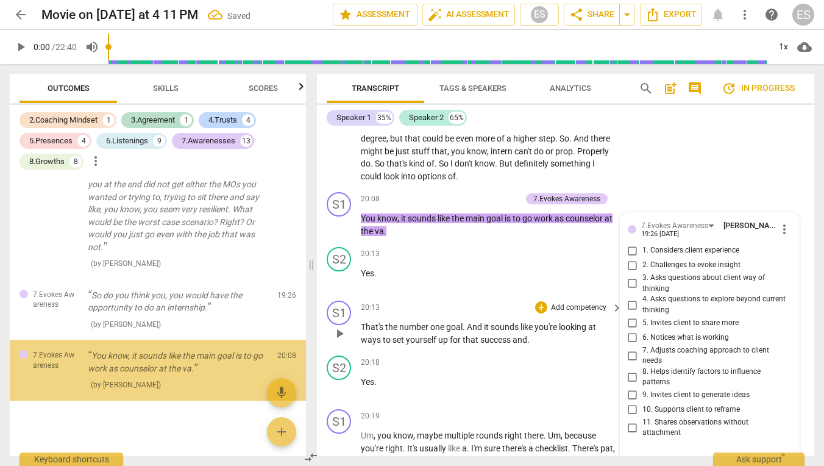
scroll to position [7099, 0]
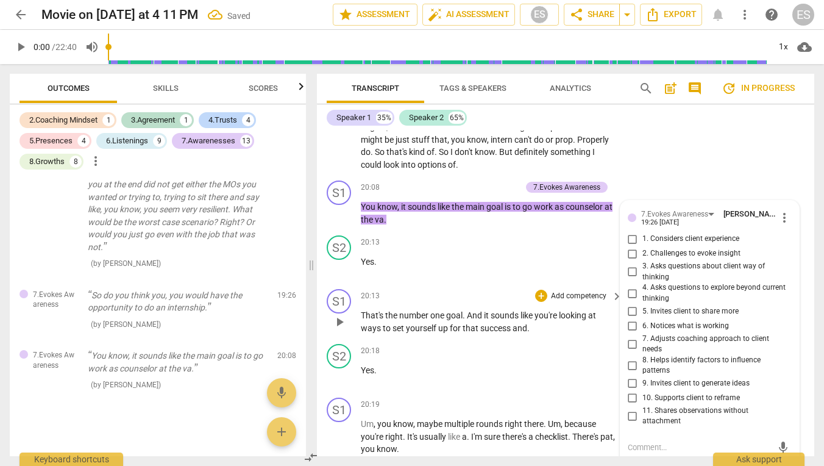
click at [570, 291] on p "Add competency" at bounding box center [579, 296] width 58 height 11
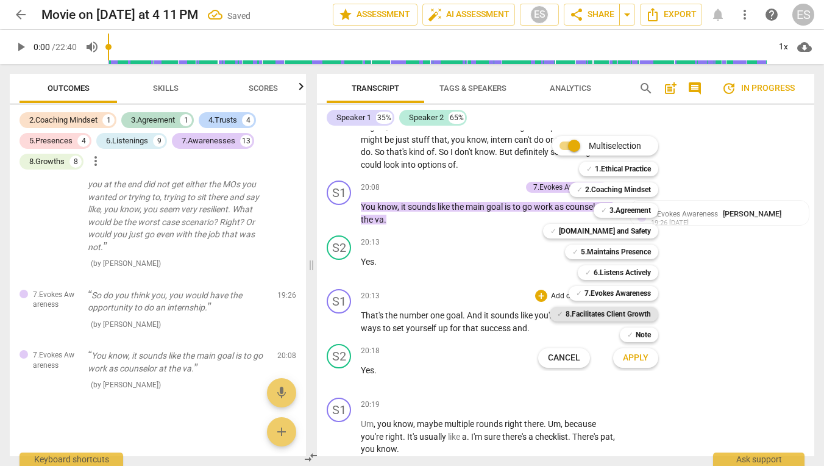
click at [592, 314] on b "8.Facilitates Client Growth" at bounding box center [608, 314] width 85 height 15
click at [629, 366] on button "Apply" at bounding box center [635, 358] width 45 height 22
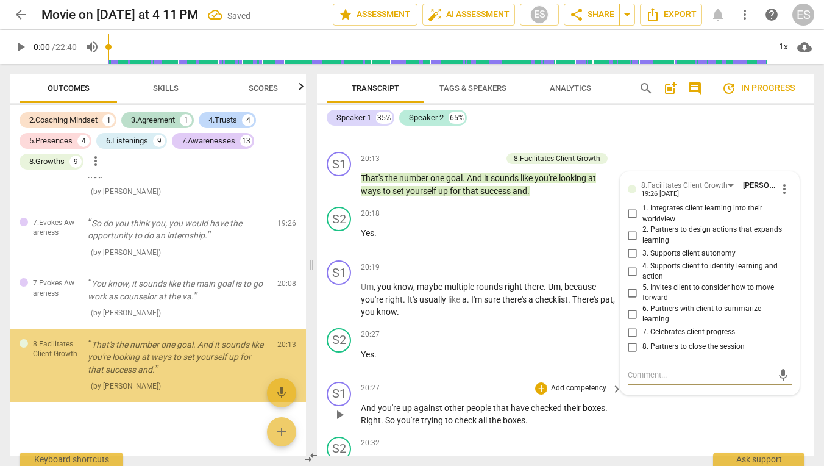
scroll to position [7247, 0]
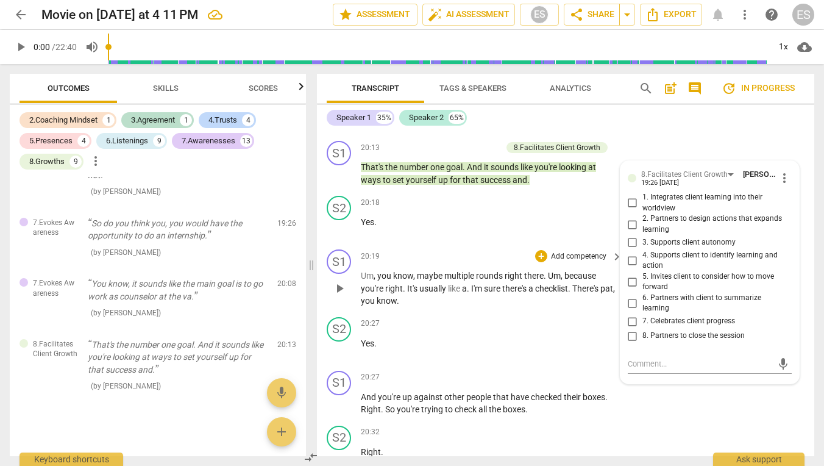
click at [573, 251] on p "Add competency" at bounding box center [579, 256] width 58 height 11
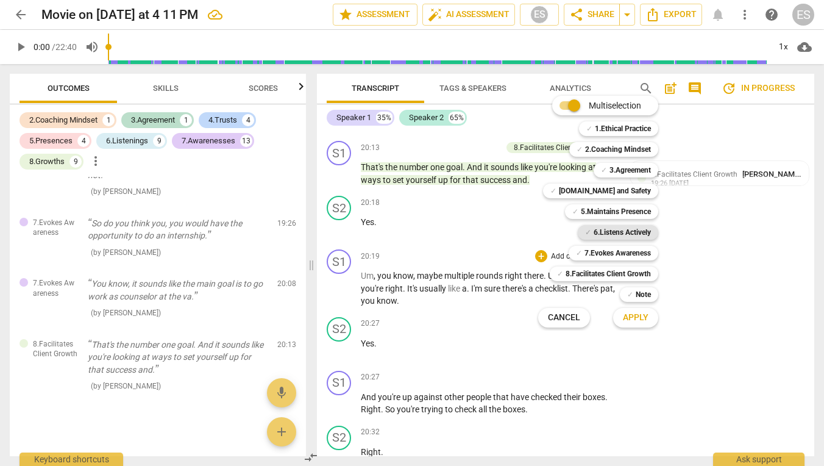
click at [597, 229] on b "6.Listens Actively" at bounding box center [622, 232] width 57 height 15
click at [632, 316] on span "Apply" at bounding box center [636, 317] width 26 height 12
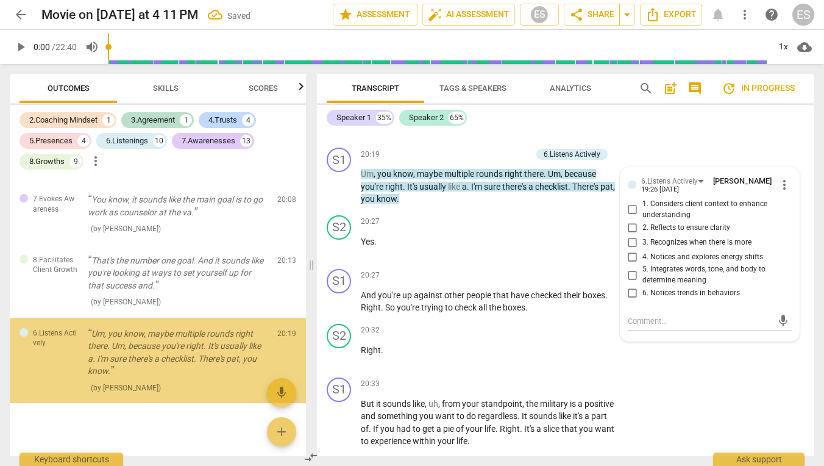
scroll to position [7359, 0]
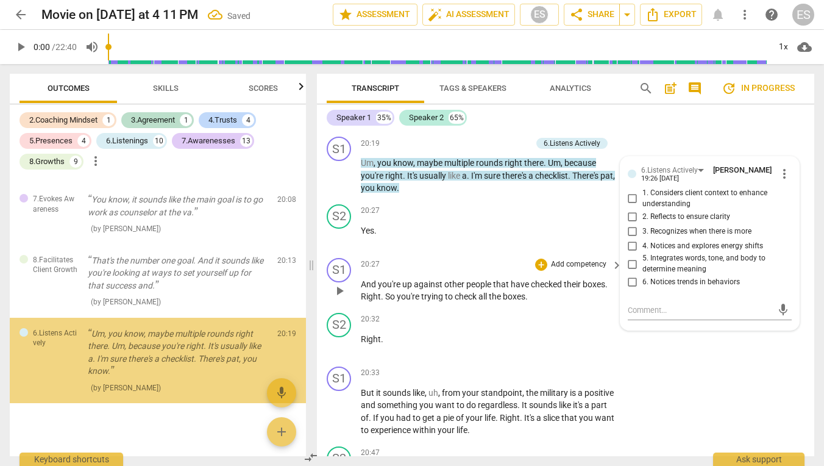
click at [570, 259] on p "Add competency" at bounding box center [579, 264] width 58 height 11
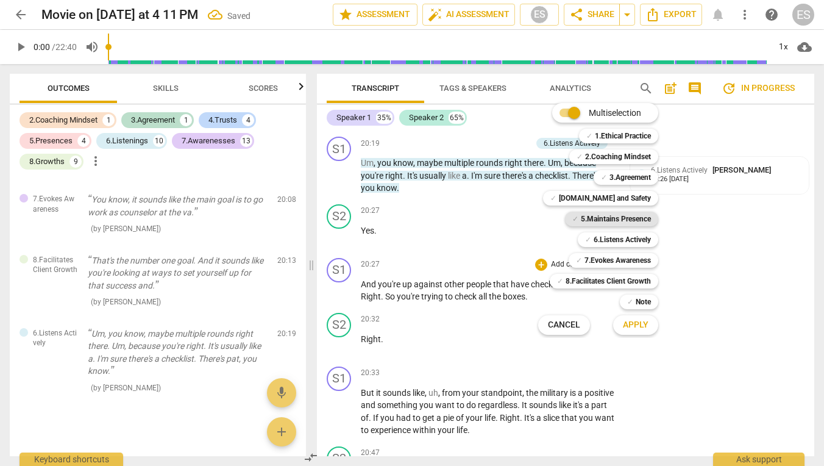
click at [630, 217] on b "5.Maintains Presence" at bounding box center [616, 218] width 70 height 15
click at [639, 320] on span "Apply" at bounding box center [636, 325] width 26 height 12
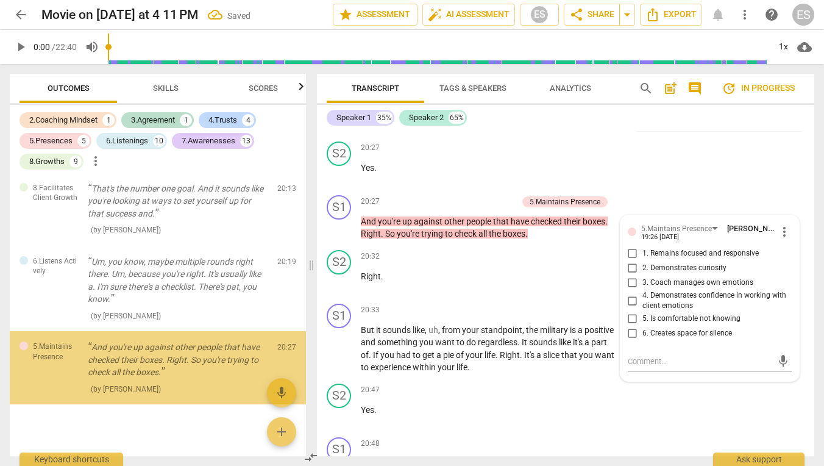
scroll to position [7467, 0]
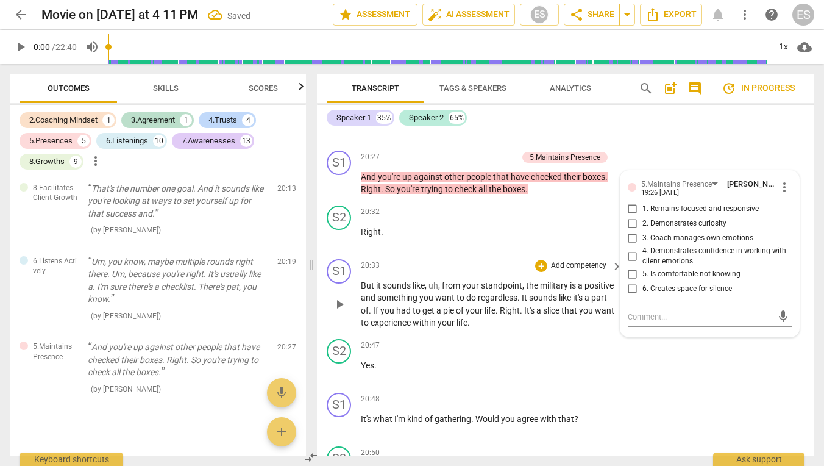
click at [572, 260] on p "Add competency" at bounding box center [579, 265] width 58 height 11
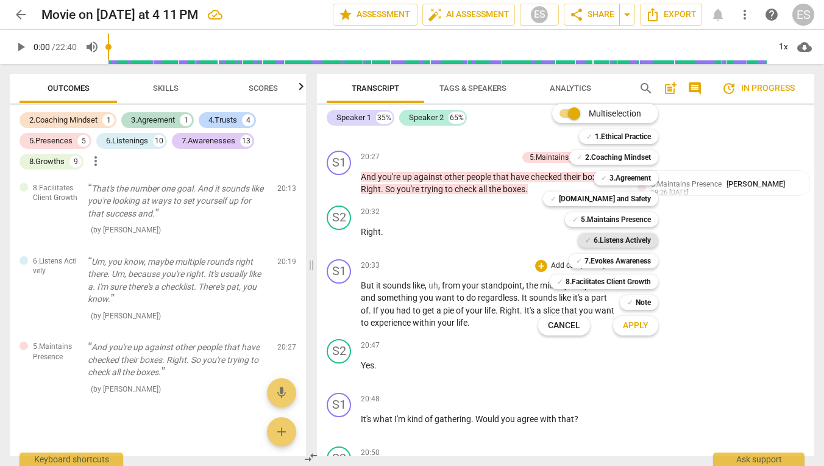
click at [622, 238] on b "6.Listens Actively" at bounding box center [622, 240] width 57 height 15
click at [633, 330] on span "Apply" at bounding box center [636, 325] width 26 height 12
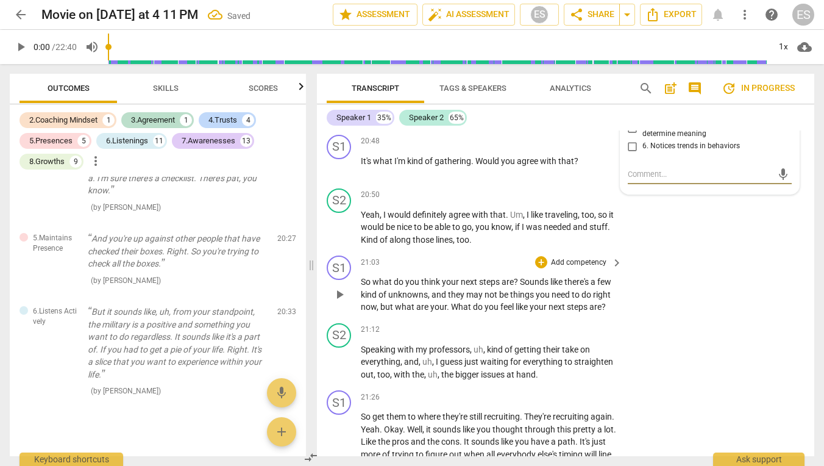
scroll to position [7731, 0]
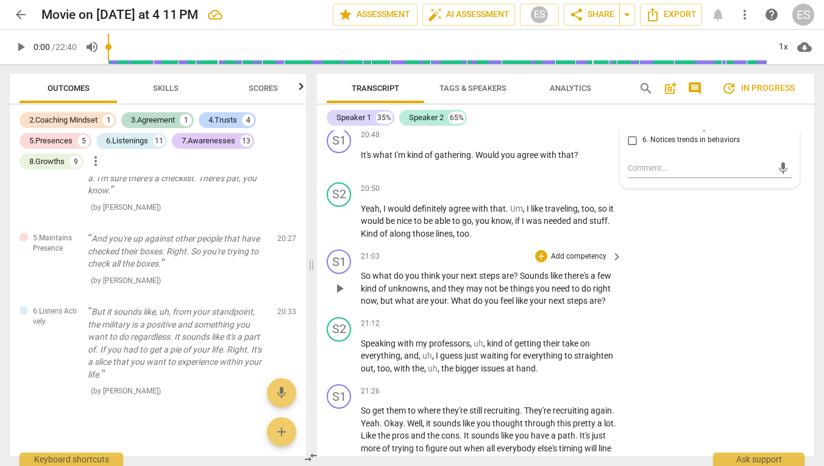
click at [577, 251] on p "Add competency" at bounding box center [579, 256] width 58 height 11
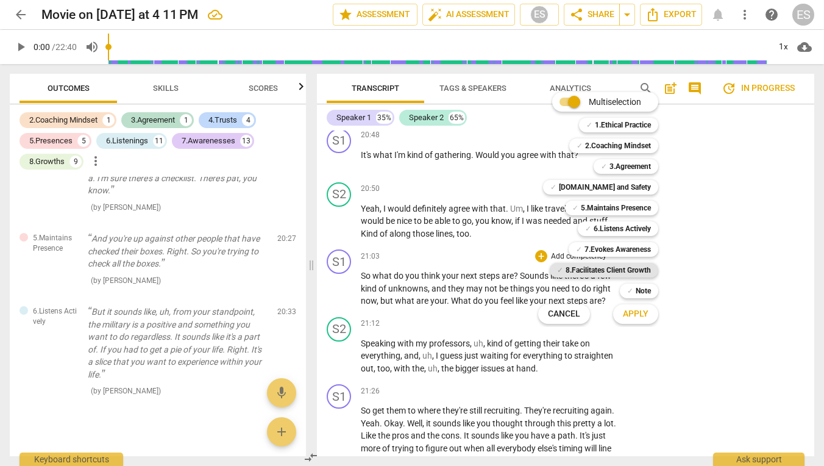
click at [623, 267] on b "8.Facilitates Client Growth" at bounding box center [608, 270] width 85 height 15
click at [633, 308] on span "Apply" at bounding box center [636, 314] width 26 height 12
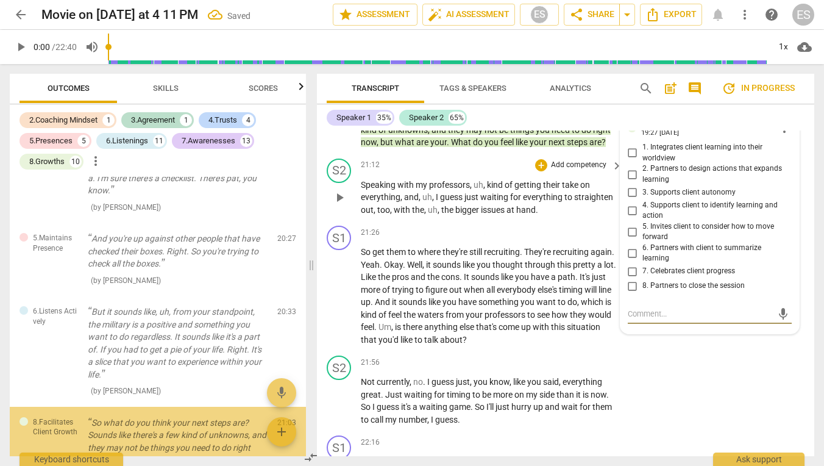
scroll to position [3986, 0]
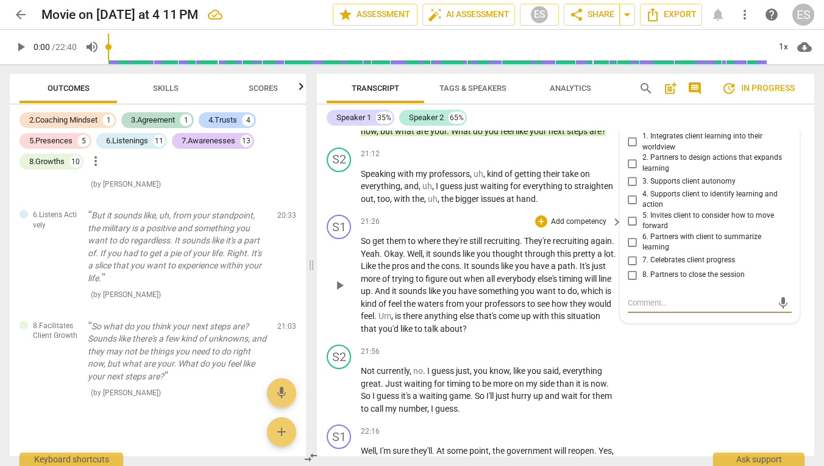
click at [564, 216] on p "Add competency" at bounding box center [579, 221] width 58 height 11
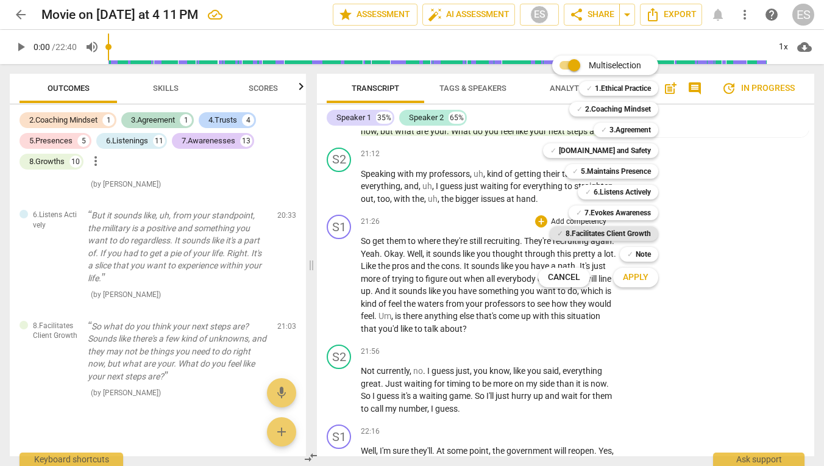
click at [619, 232] on b "8.Facilitates Client Growth" at bounding box center [608, 233] width 85 height 15
click at [626, 282] on span "Apply" at bounding box center [636, 277] width 26 height 12
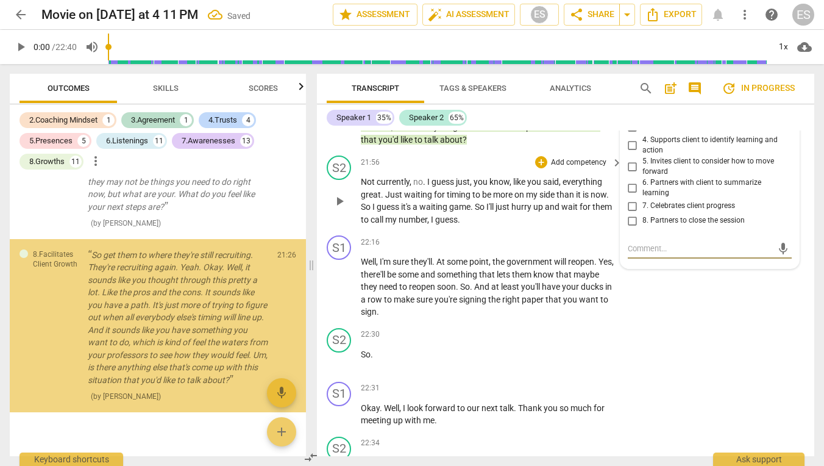
scroll to position [8094, 0]
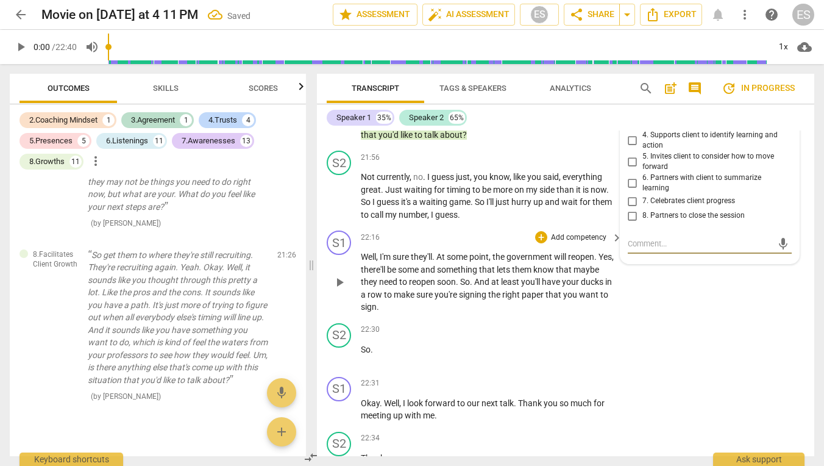
click at [566, 232] on p "Add competency" at bounding box center [579, 237] width 58 height 11
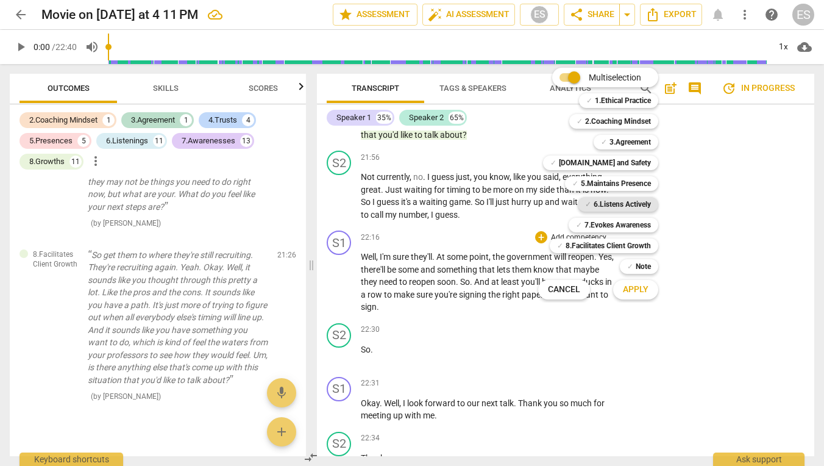
click at [617, 202] on b "6.Listens Actively" at bounding box center [622, 204] width 57 height 15
click at [630, 290] on span "Apply" at bounding box center [636, 289] width 26 height 12
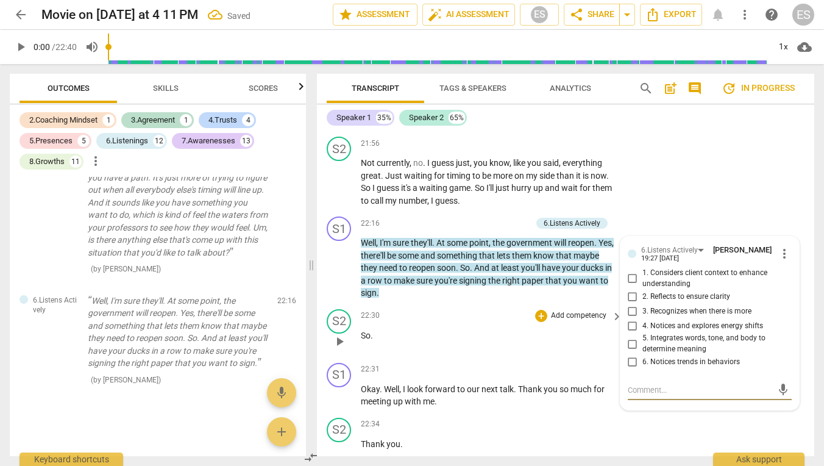
scroll to position [8107, 0]
click at [569, 364] on p "Add competency" at bounding box center [579, 369] width 58 height 11
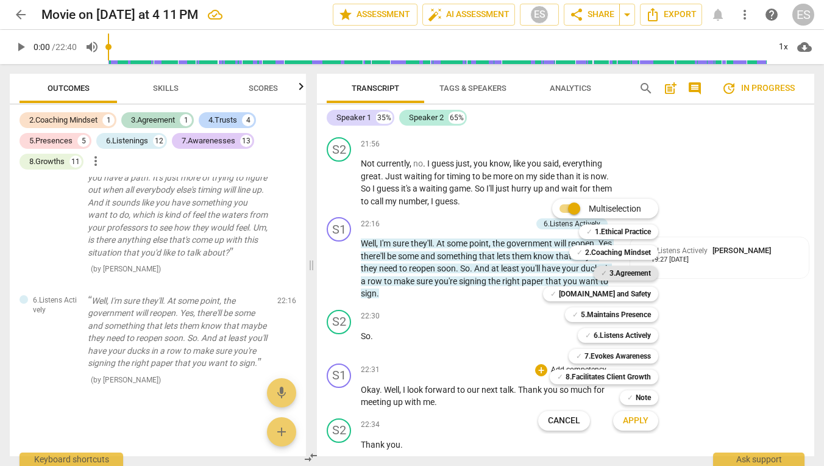
click at [615, 269] on b "3.Agreement" at bounding box center [629, 273] width 41 height 15
click at [615, 252] on b "2.Coaching Mindset" at bounding box center [618, 252] width 66 height 15
click at [618, 300] on b "[DOMAIN_NAME] and Safety" at bounding box center [605, 293] width 92 height 15
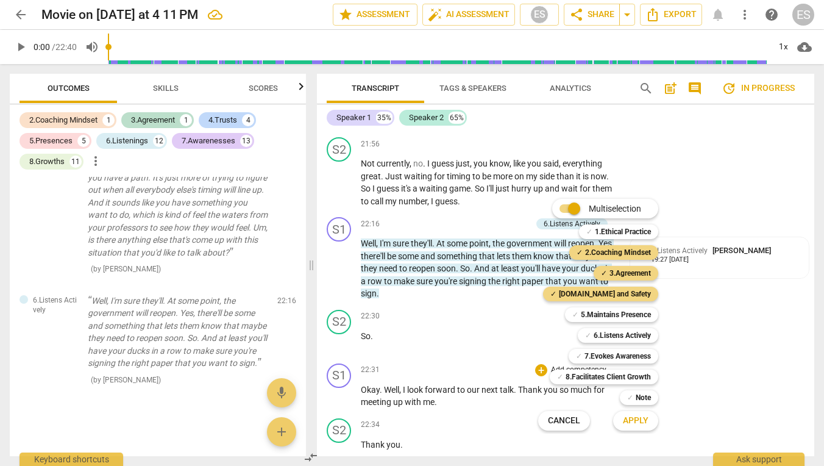
click at [635, 416] on span "Apply" at bounding box center [636, 420] width 26 height 12
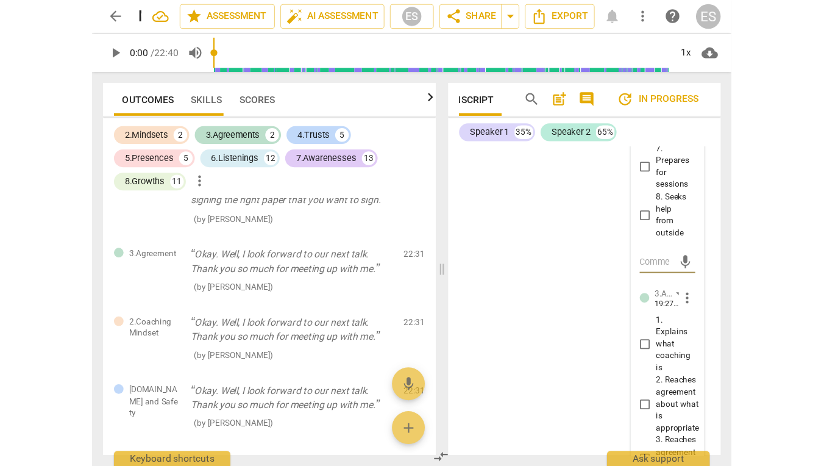
scroll to position [0, 0]
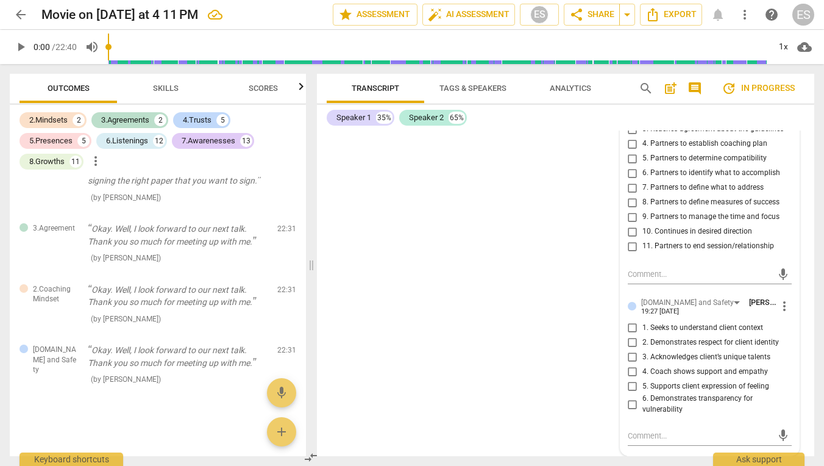
click at [669, 89] on span "post_add" at bounding box center [670, 88] width 15 height 15
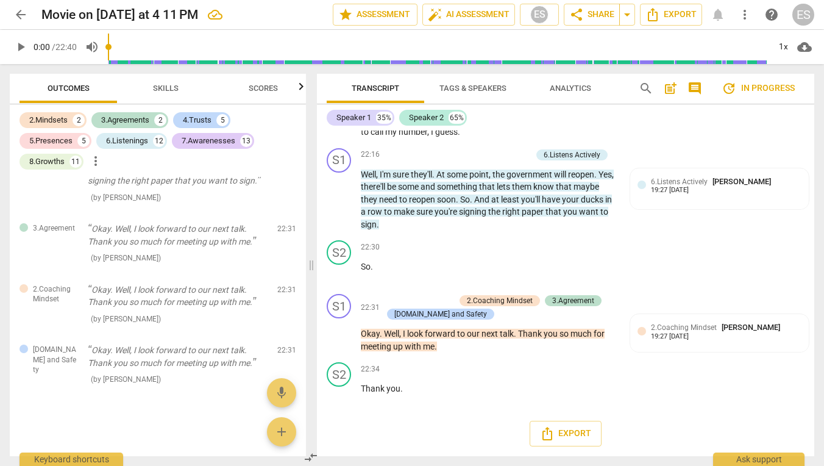
scroll to position [27, 0]
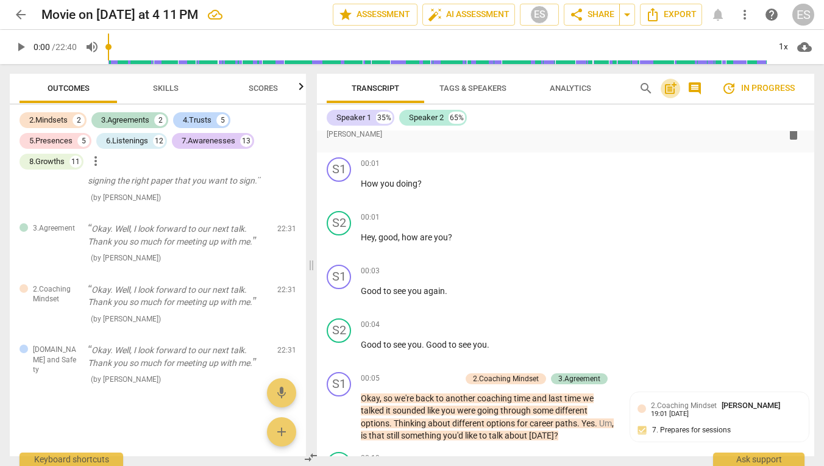
click at [671, 91] on span "post_add" at bounding box center [670, 88] width 15 height 15
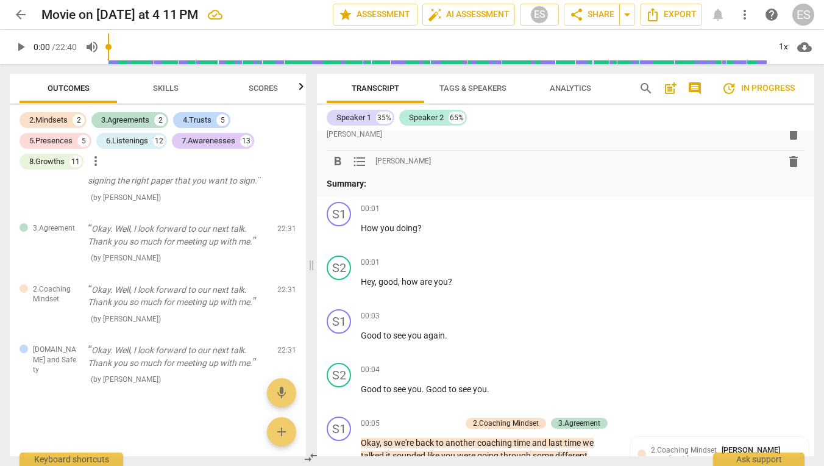
click at [449, 179] on p "Summary:" at bounding box center [566, 183] width 478 height 13
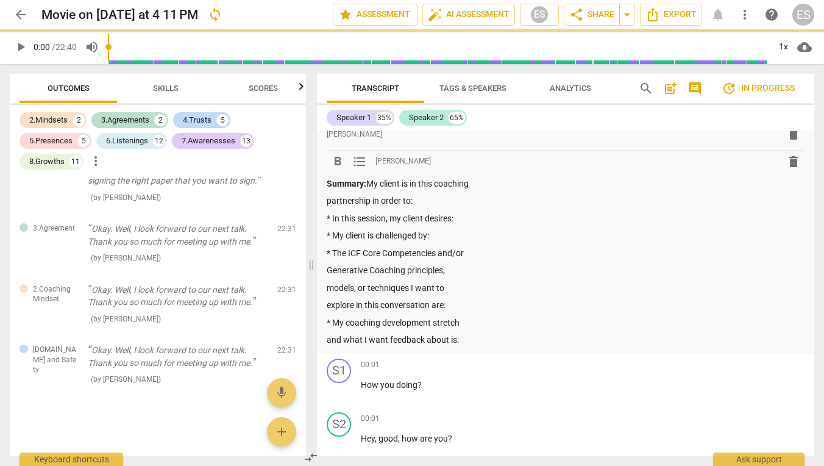
click at [437, 199] on p "partnership in order to:" at bounding box center [566, 200] width 478 height 13
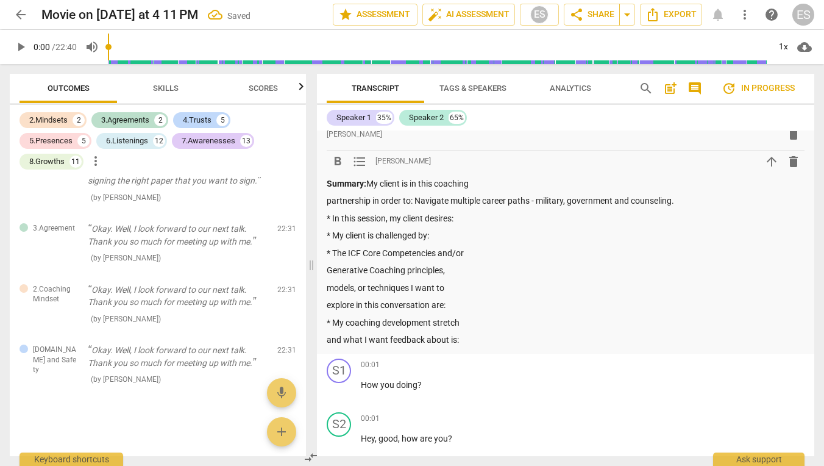
click at [533, 202] on p "partnership in order to: Navigate multiple career paths - military, government …" at bounding box center [566, 200] width 478 height 13
click at [475, 215] on p "* In this session, my client desires:" at bounding box center [566, 218] width 478 height 13
drag, startPoint x: 625, startPoint y: 219, endPoint x: 580, endPoint y: 219, distance: 45.7
click at [580, 219] on p "* In this session, my client desires: discussing whether the risks of doing thi…" at bounding box center [566, 218] width 478 height 13
click at [477, 232] on p "* My client is challenged by:" at bounding box center [566, 235] width 478 height 13
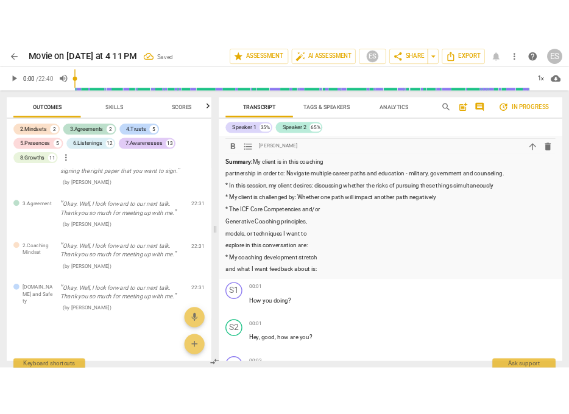
scroll to position [46, 0]
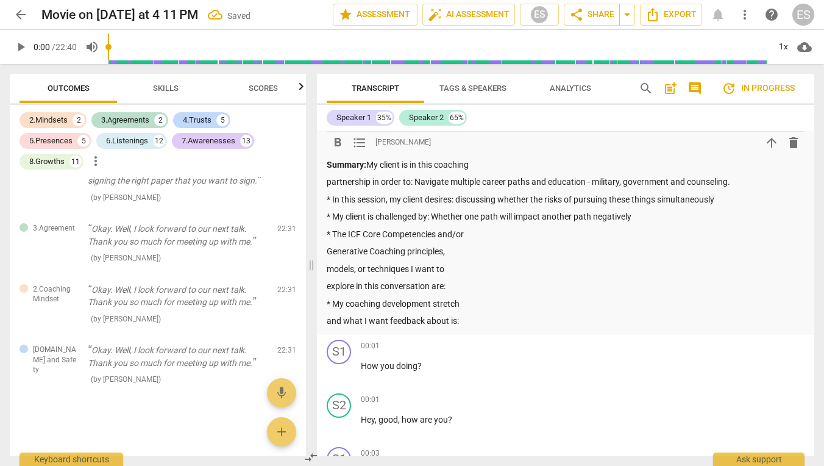
click at [475, 286] on p "explore in this conversation are:" at bounding box center [566, 286] width 478 height 13
click at [456, 285] on p "explore in this conversation are: Awareness," at bounding box center [566, 286] width 478 height 13
click at [510, 283] on p "explore in this conversation are: awareness," at bounding box center [566, 286] width 478 height 13
click at [475, 321] on p "and what I want feedback about is:" at bounding box center [566, 320] width 478 height 13
click at [327, 319] on p "and what I want feedback about is:" at bounding box center [566, 320] width 478 height 13
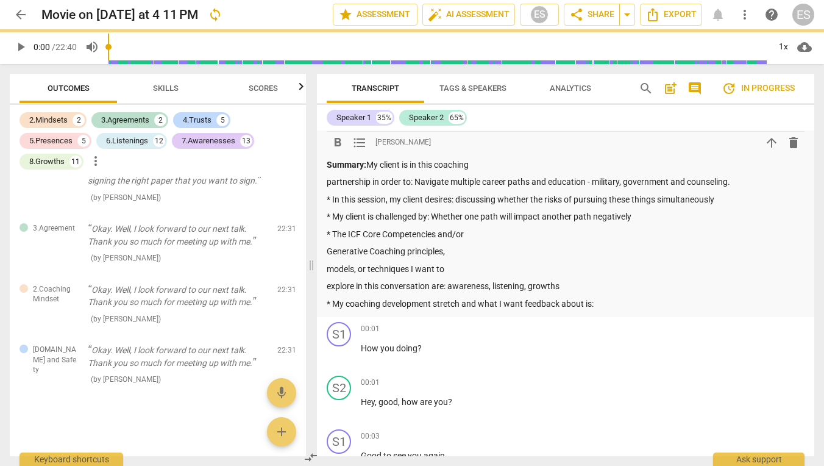
click at [326, 249] on div "format_bold format_list_bulleted [PERSON_NAME] delete Summary: format_bold form…" at bounding box center [565, 200] width 497 height 233
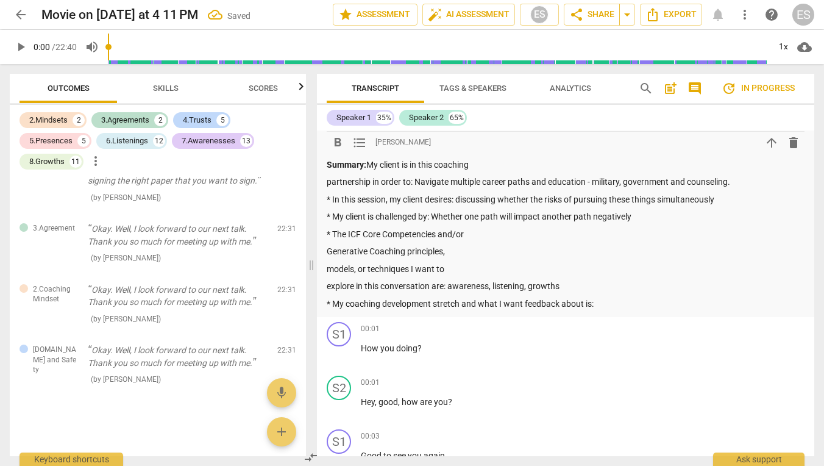
click at [330, 250] on p "Generative Coaching principles," at bounding box center [566, 251] width 478 height 13
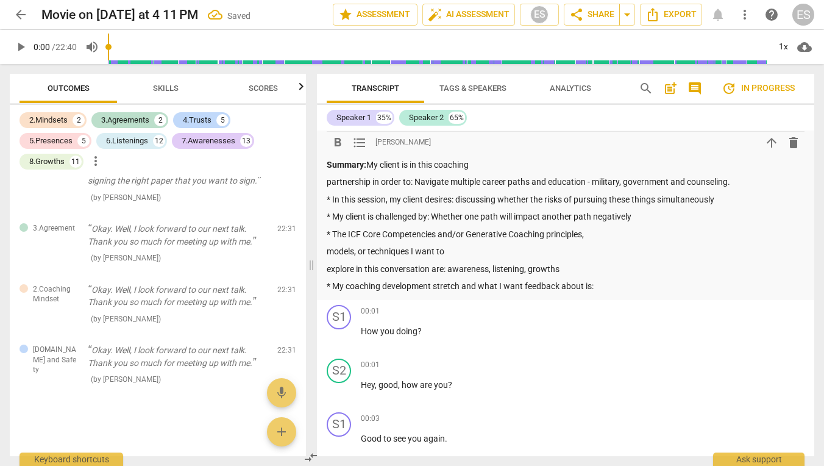
click at [325, 253] on div "format_bold format_list_bulleted [PERSON_NAME] delete Summary: format_bold form…" at bounding box center [565, 192] width 497 height 216
click at [327, 251] on p "models, or techniques I want to" at bounding box center [566, 251] width 478 height 13
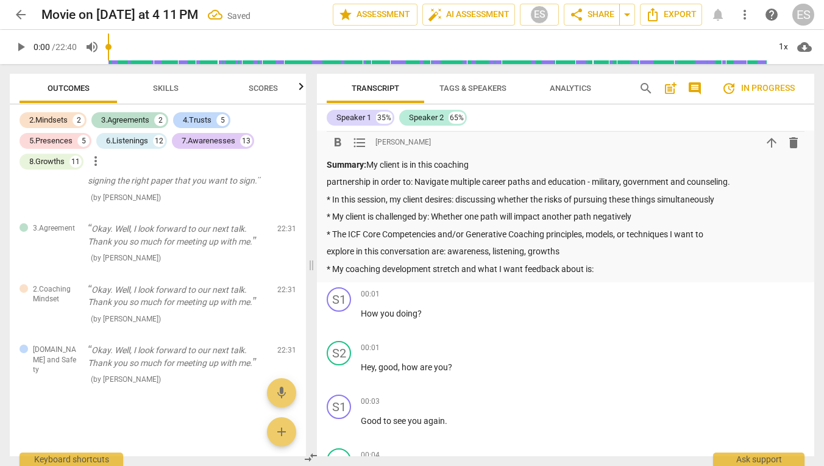
click at [327, 250] on p "explore in this conversation are: awareness, listening, growths" at bounding box center [566, 251] width 478 height 13
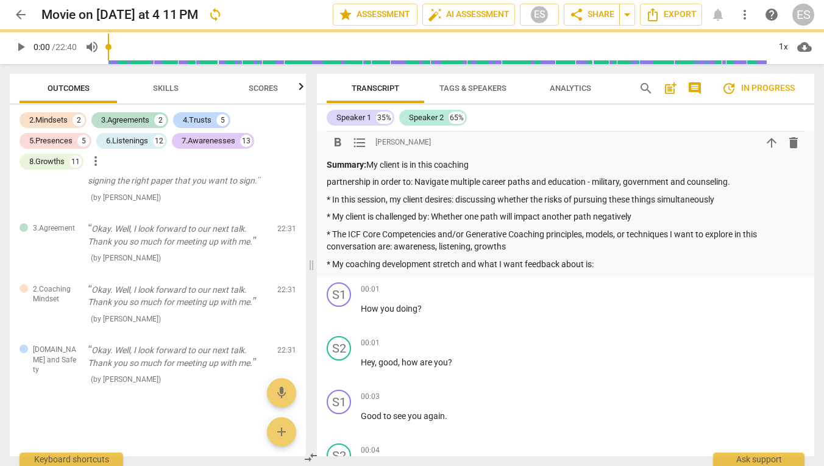
click at [620, 261] on p "* My coaching development stretch and what I want feedback about is:" at bounding box center [566, 264] width 478 height 13
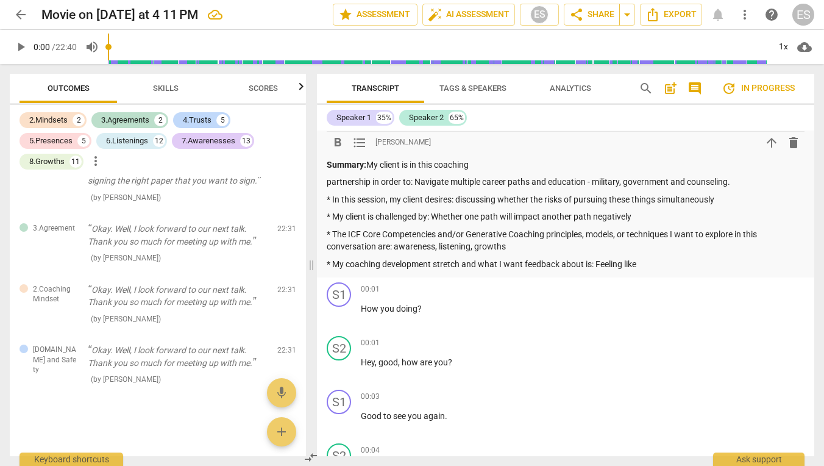
click at [601, 264] on p "* My coaching development stretch and what I want feedback about is: Feeling li…" at bounding box center [566, 264] width 478 height 13
click at [662, 261] on p "* My coaching development stretch and what I want feedback about is: feeling li…" at bounding box center [566, 264] width 478 height 13
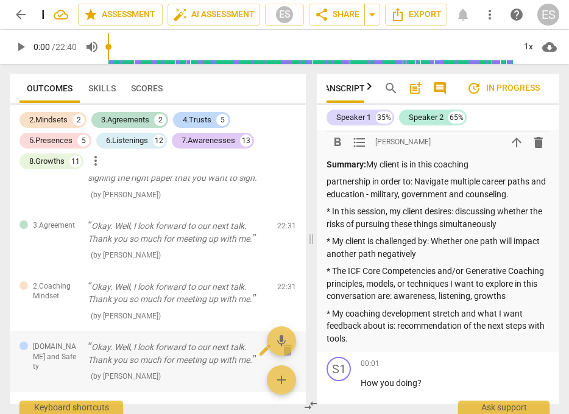
scroll to position [0, 28]
